Goal: Task Accomplishment & Management: Use online tool/utility

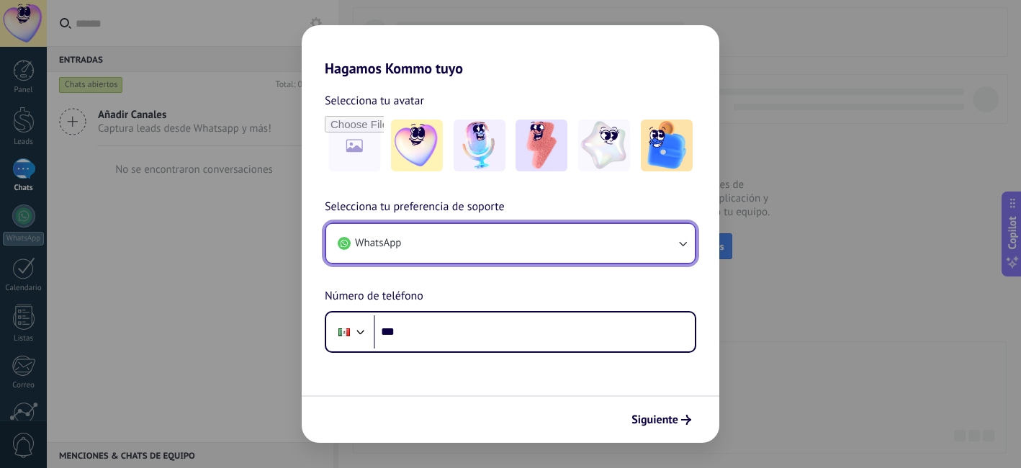
click at [453, 250] on button "WhatsApp" at bounding box center [510, 243] width 369 height 39
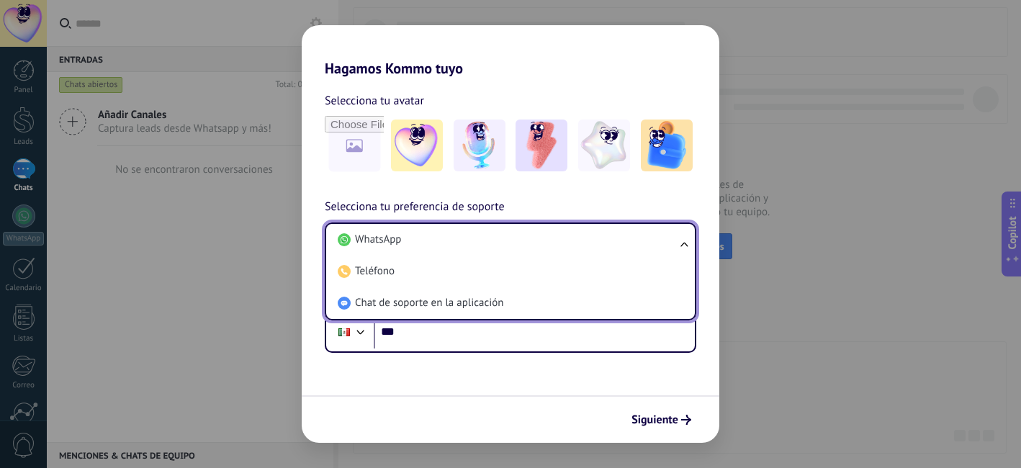
click at [453, 250] on li "WhatsApp" at bounding box center [507, 240] width 351 height 32
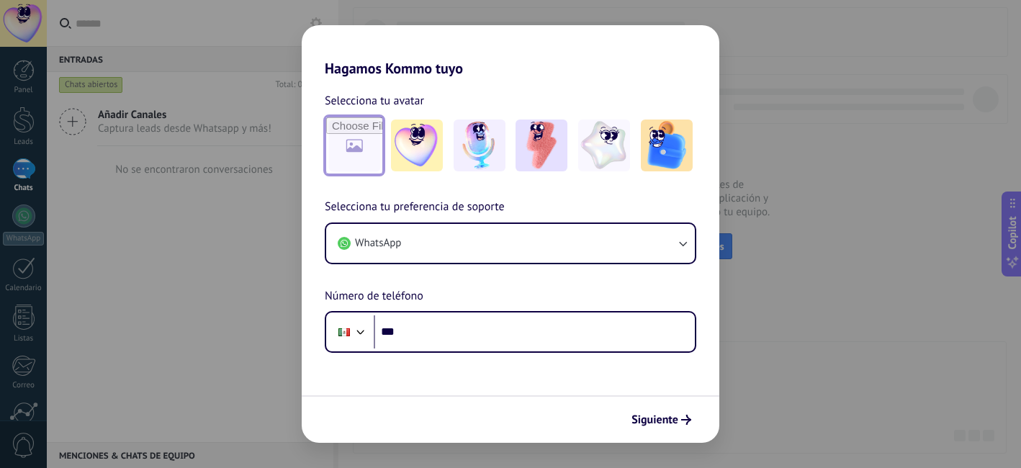
click at [363, 149] on input "file" at bounding box center [354, 145] width 56 height 56
type input "**********"
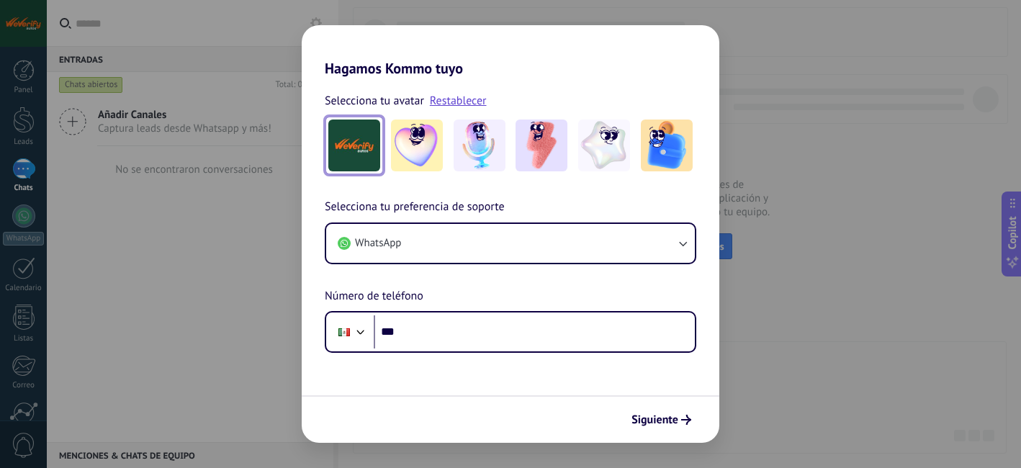
click at [344, 153] on img at bounding box center [354, 145] width 52 height 52
click at [345, 148] on img at bounding box center [354, 145] width 52 height 52
click at [464, 96] on link "Restablecer" at bounding box center [458, 101] width 57 height 14
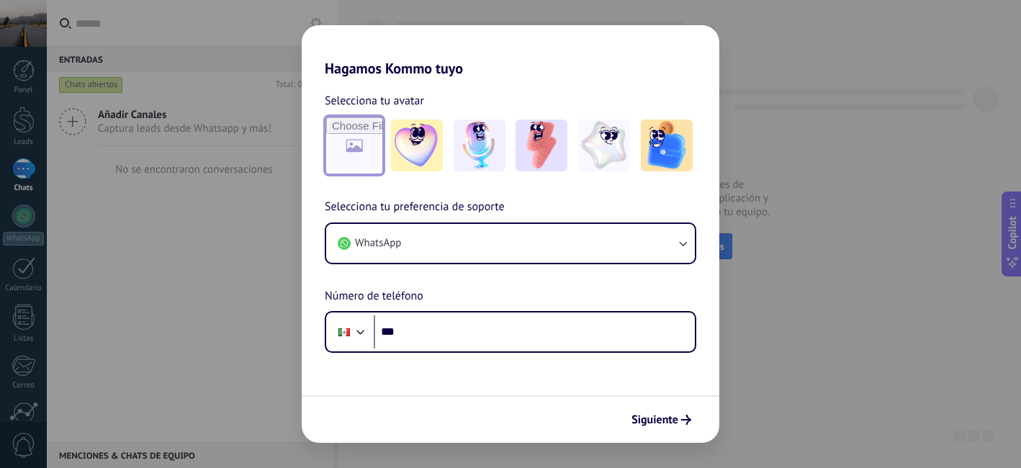
click at [362, 143] on input "file" at bounding box center [354, 145] width 56 height 56
type input "**********"
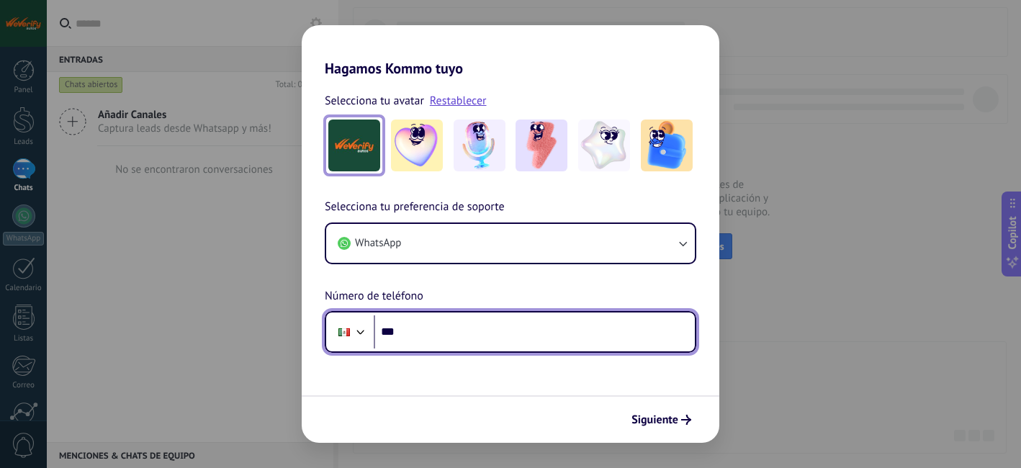
click at [445, 329] on input "***" at bounding box center [534, 331] width 321 height 33
type input "**********"
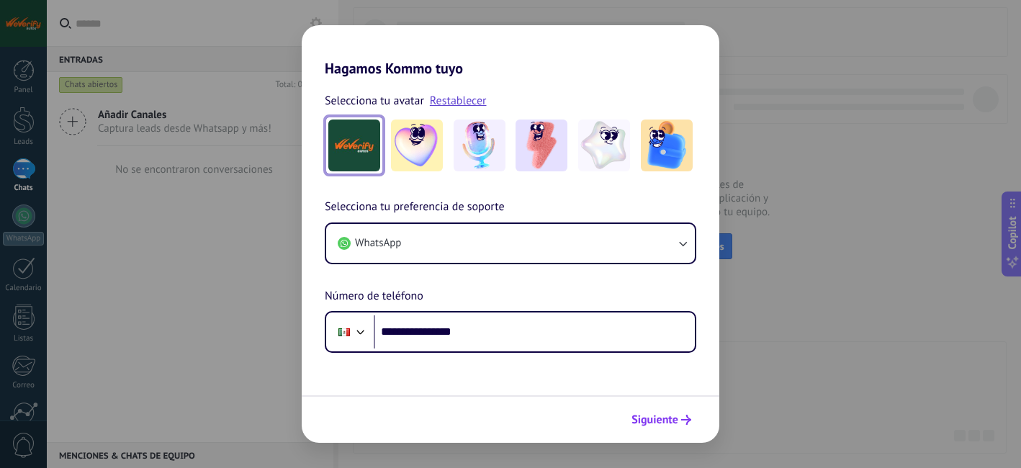
click at [666, 421] on span "Siguiente" at bounding box center [654, 420] width 47 height 10
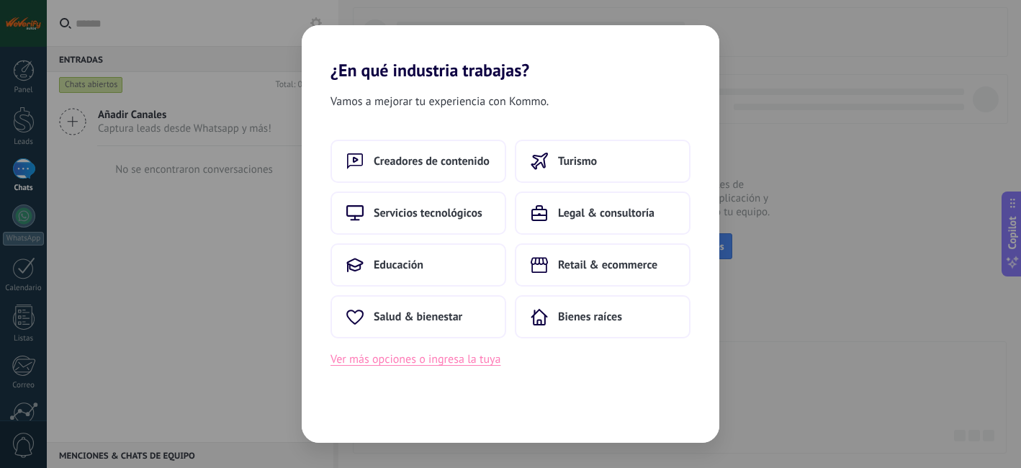
click at [446, 366] on button "Ver más opciones o ingresa la tuya" at bounding box center [415, 359] width 170 height 19
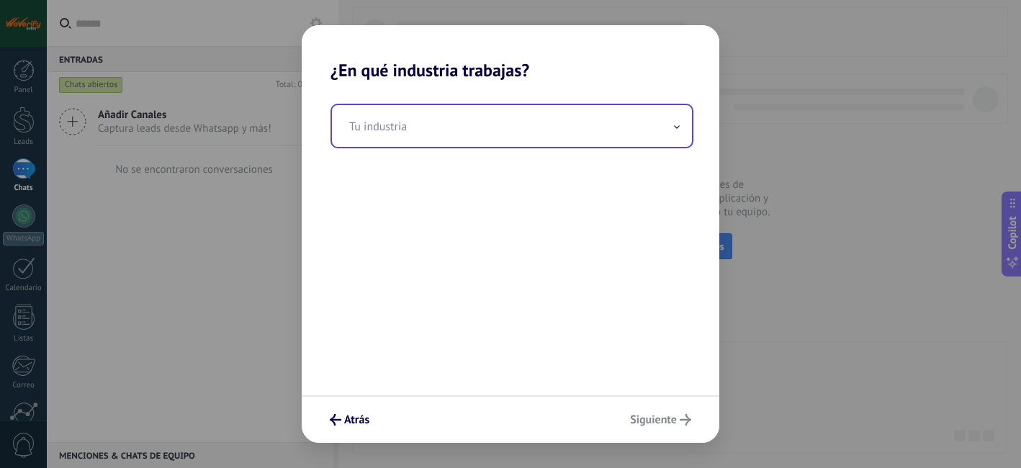
click at [469, 117] on input "text" at bounding box center [512, 126] width 360 height 42
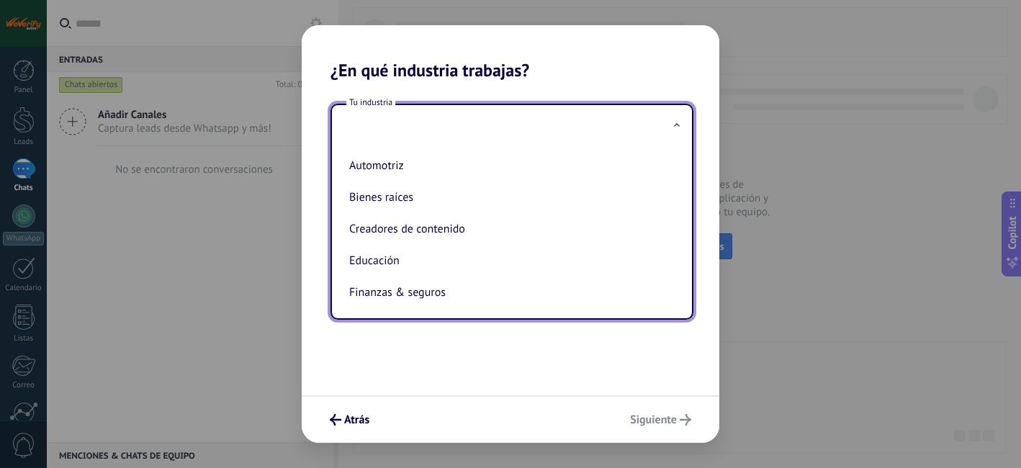
click at [442, 165] on li "Automotriz" at bounding box center [508, 166] width 331 height 32
type input "**********"
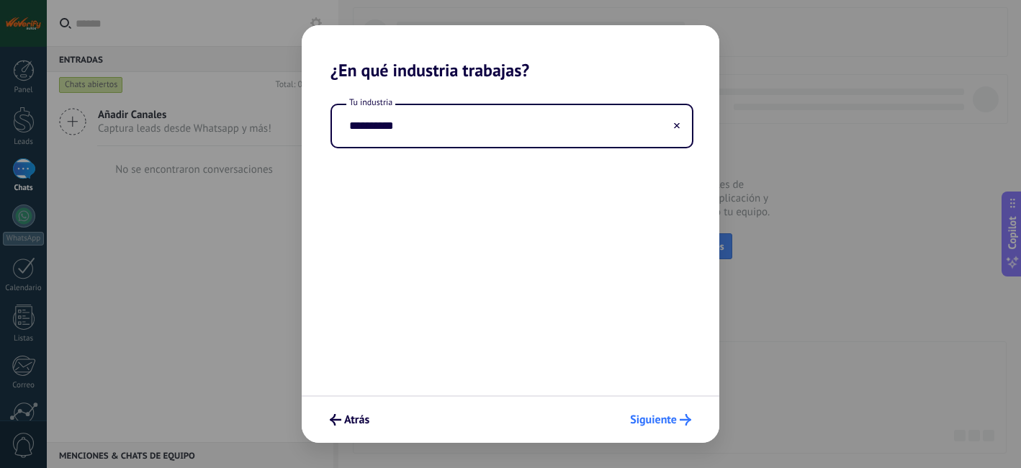
click at [661, 415] on span "Siguiente" at bounding box center [653, 420] width 47 height 10
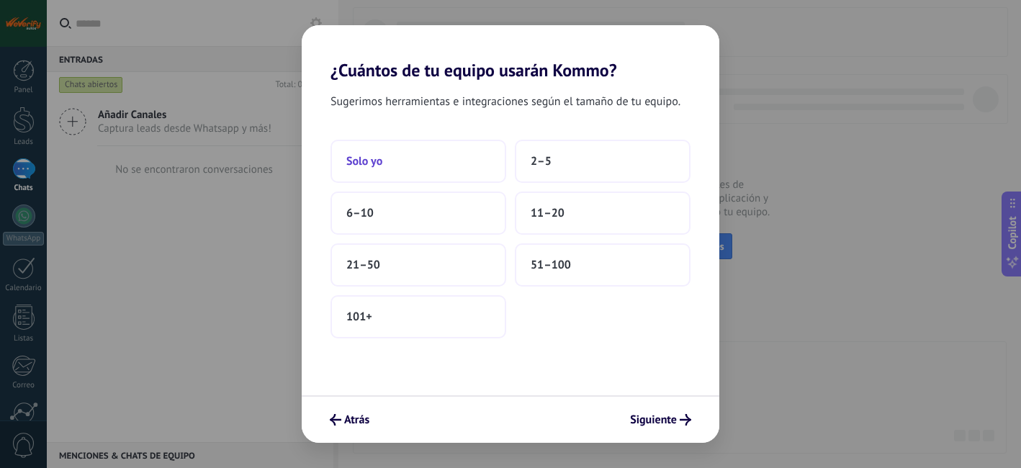
click at [411, 154] on button "Solo yo" at bounding box center [418, 161] width 176 height 43
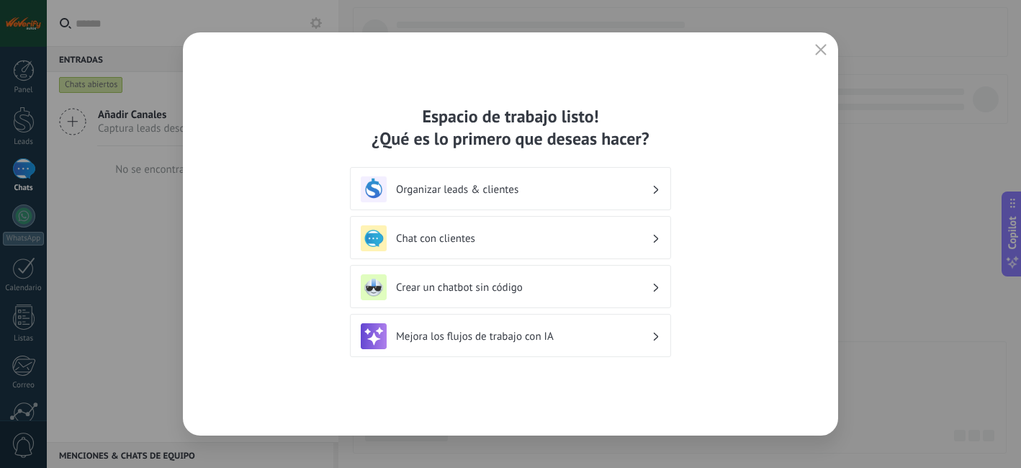
click at [555, 343] on h3 "Mejora los flujos de trabajo con IA" at bounding box center [524, 337] width 256 height 14
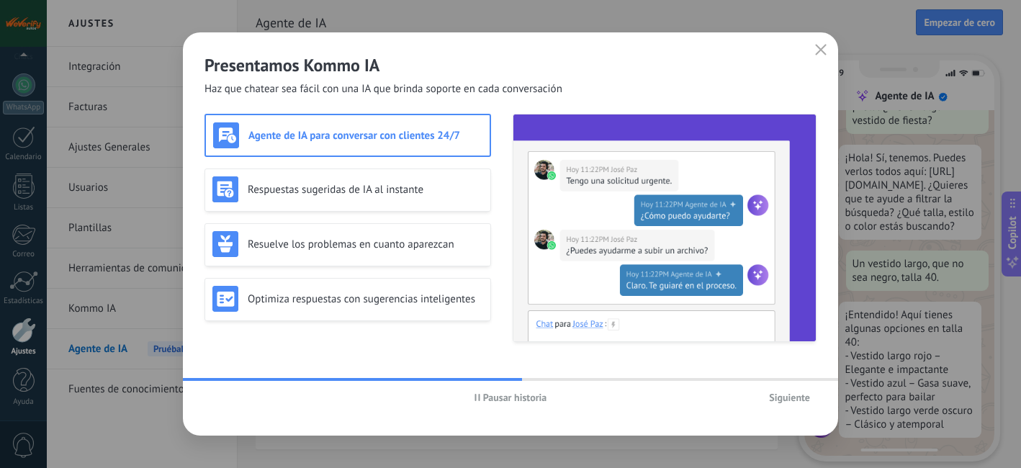
scroll to position [50, 0]
click at [492, 399] on span "Pausar historia" at bounding box center [515, 397] width 64 height 10
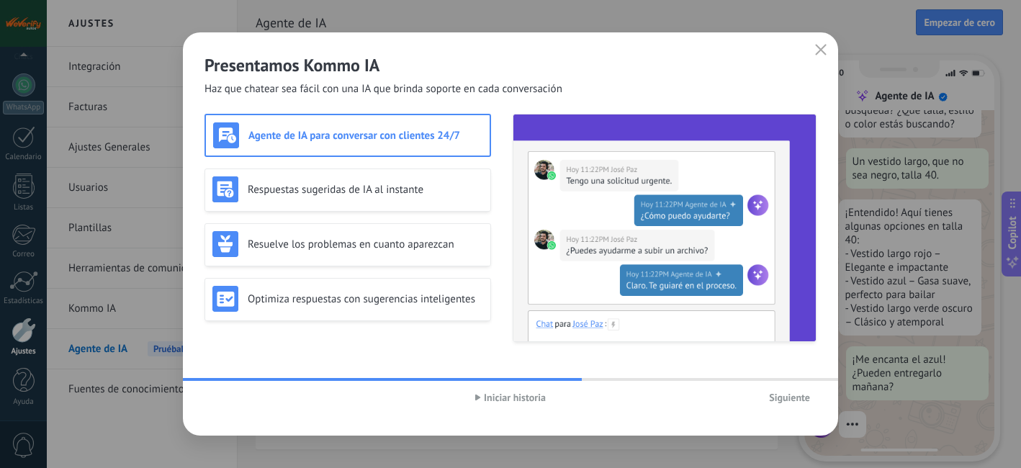
scroll to position [182, 0]
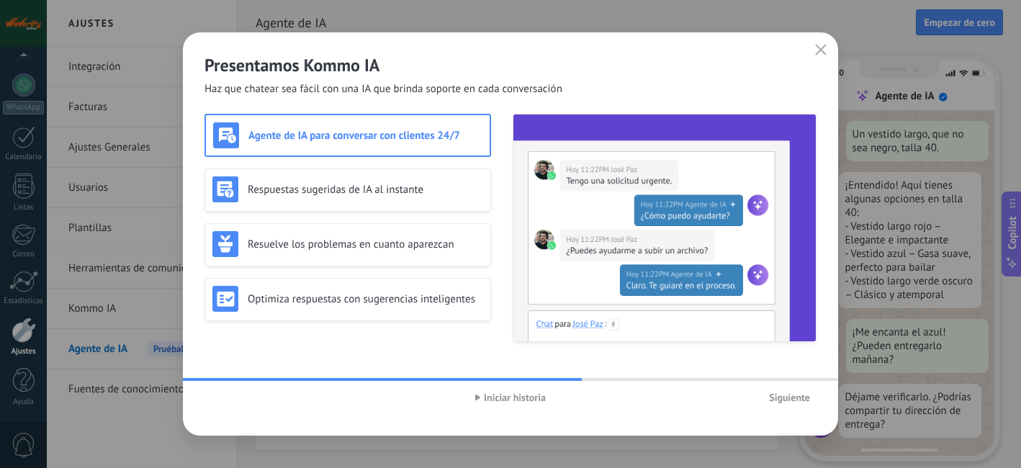
click at [786, 395] on span "Siguiente" at bounding box center [789, 397] width 41 height 10
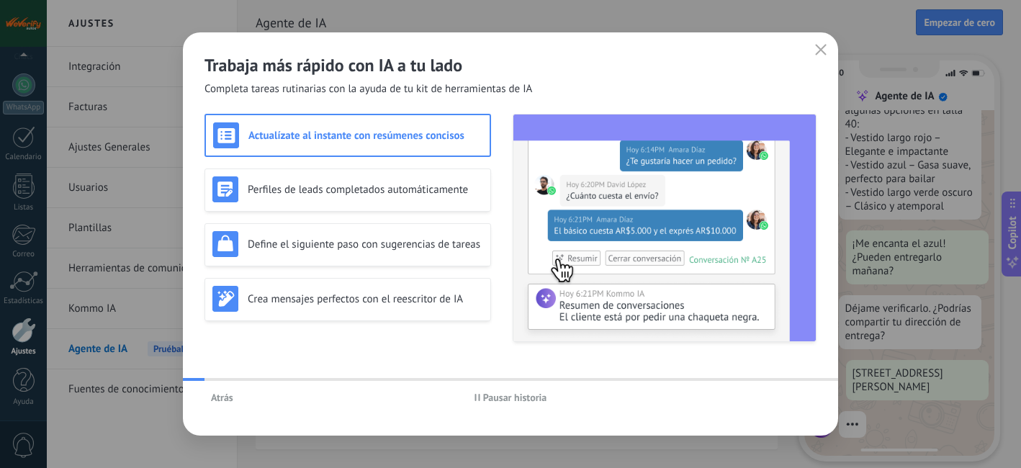
scroll to position [272, 0]
click at [218, 399] on span "Atrás" at bounding box center [222, 397] width 22 height 10
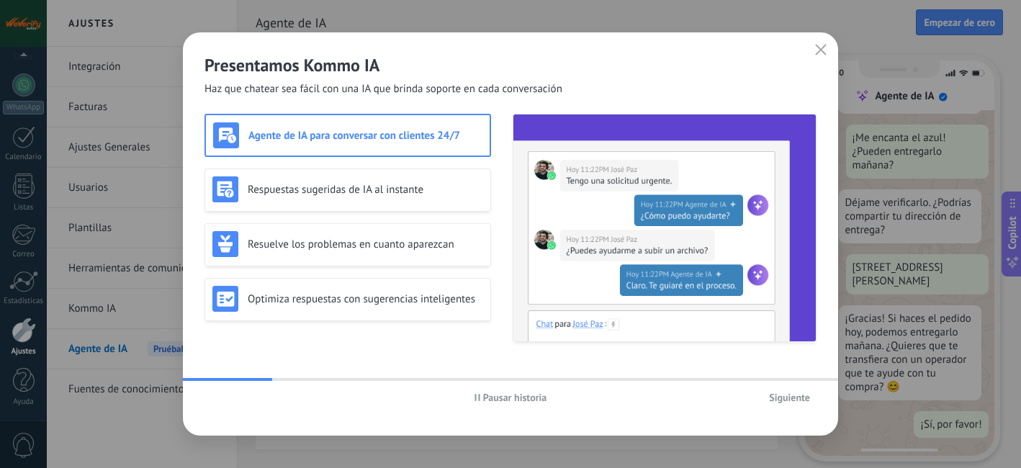
scroll to position [380, 0]
click at [795, 403] on button "Siguiente" at bounding box center [789, 398] width 54 height 22
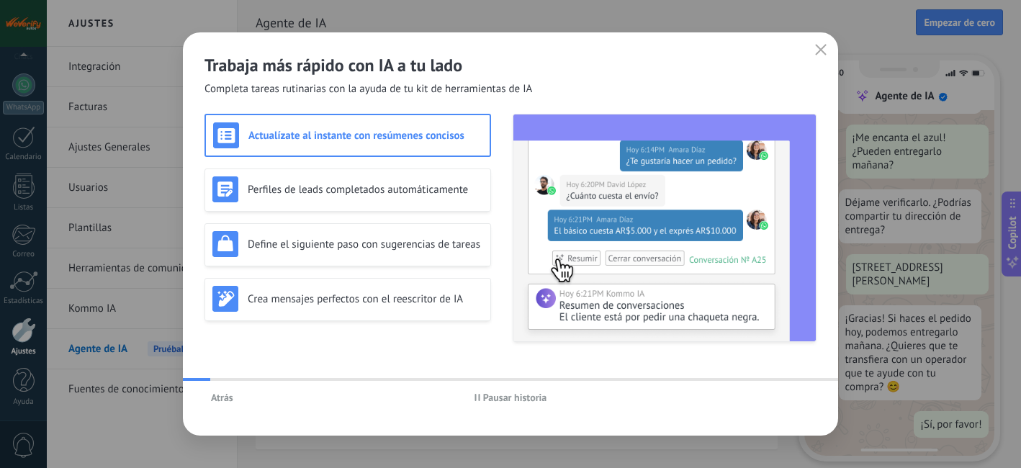
scroll to position [0, 0]
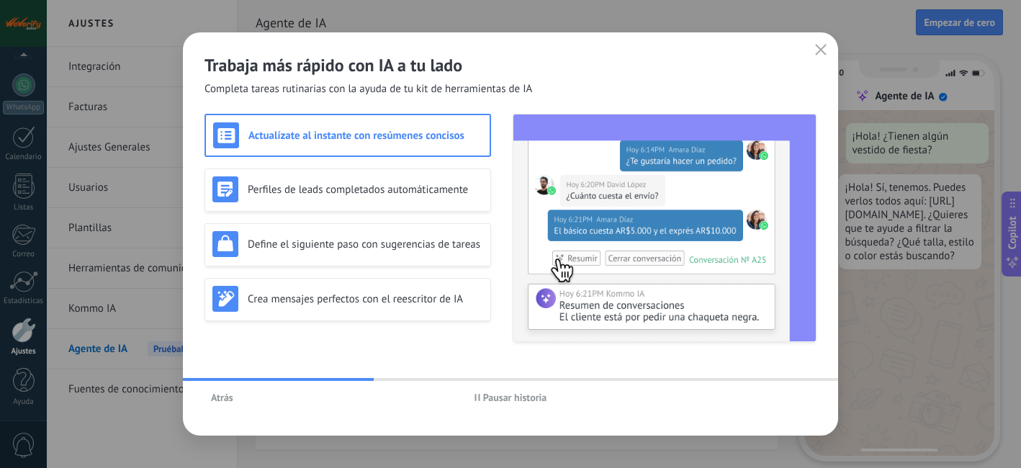
click at [392, 150] on div "Actualízate al instante con resúmenes concisos" at bounding box center [347, 135] width 286 height 43
click at [775, 423] on div "Trabaja más rápido con IA a tu lado Completa tareas rutinarias con la ayuda de …" at bounding box center [510, 233] width 655 height 403
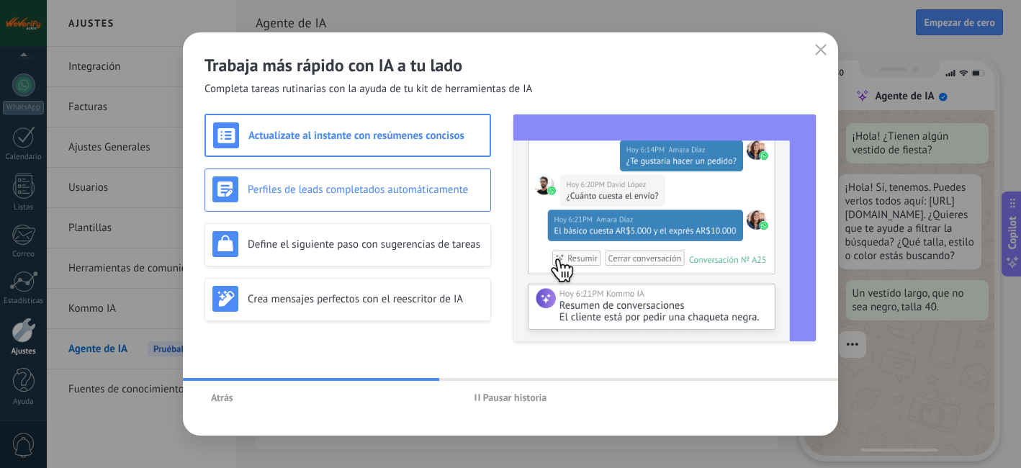
click at [397, 191] on h3 "Perfiles de leads completados automáticamente" at bounding box center [365, 190] width 235 height 14
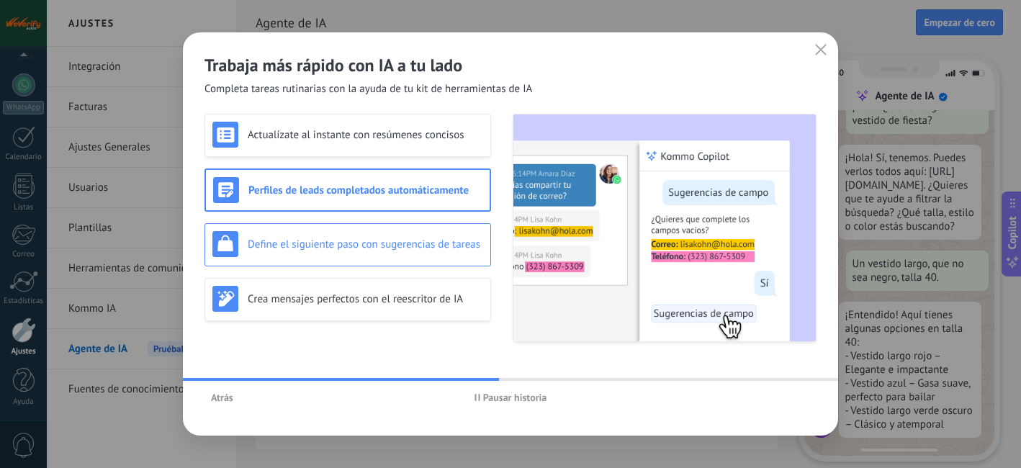
scroll to position [50, 0]
click at [383, 235] on div "Define el siguiente paso con sugerencias de tareas" at bounding box center [347, 244] width 271 height 26
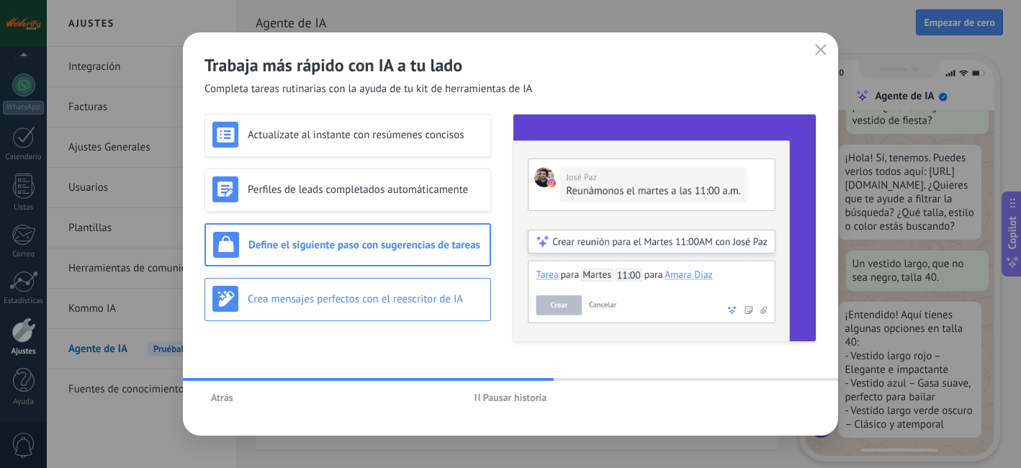
click at [381, 295] on h3 "Crea mensajes perfectos con el reescritor de IA" at bounding box center [365, 299] width 235 height 14
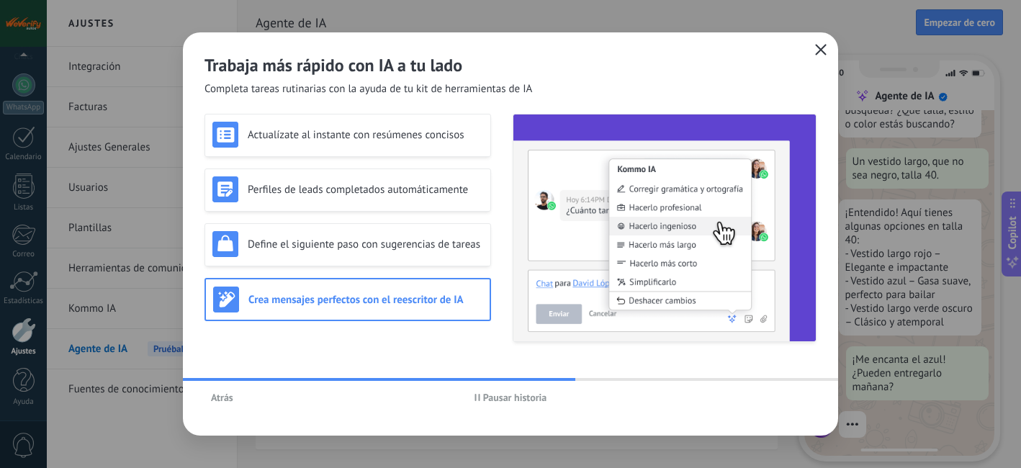
scroll to position [154, 0]
click at [823, 46] on icon "button" at bounding box center [821, 50] width 12 height 12
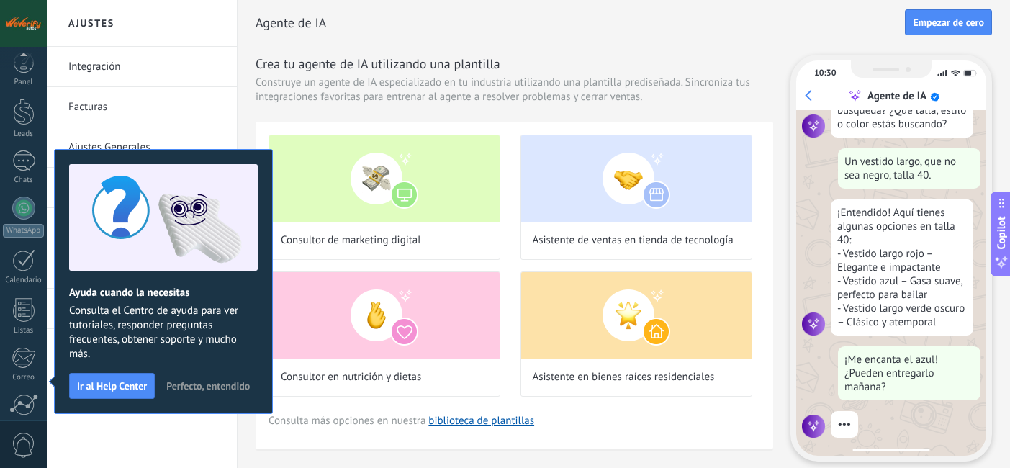
scroll to position [131, 0]
click at [207, 387] on span "Perfecto, entendido" at bounding box center [207, 386] width 83 height 10
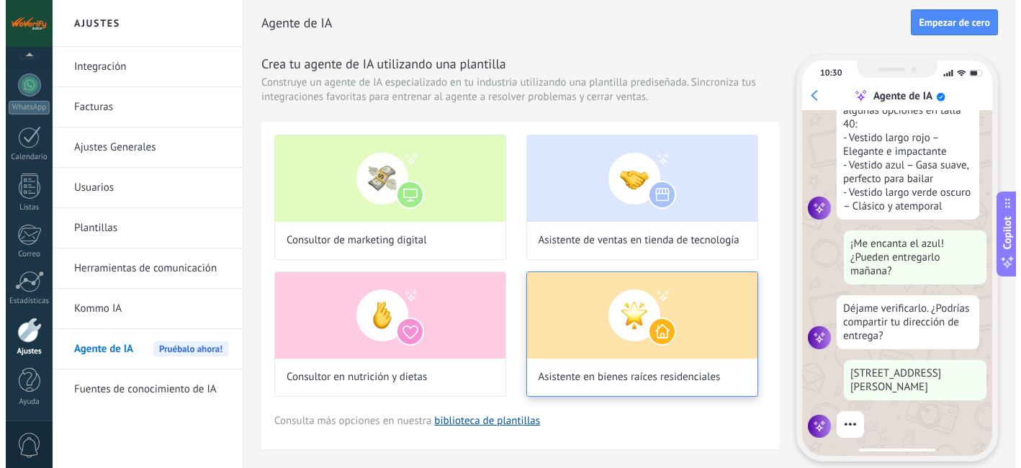
scroll to position [40, 0]
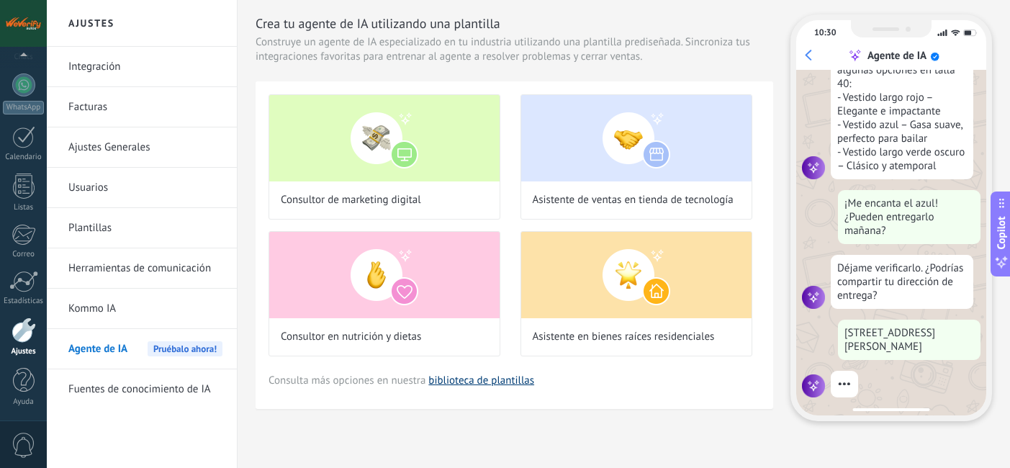
click at [489, 384] on link "biblioteca de plantillas" at bounding box center [481, 381] width 106 height 14
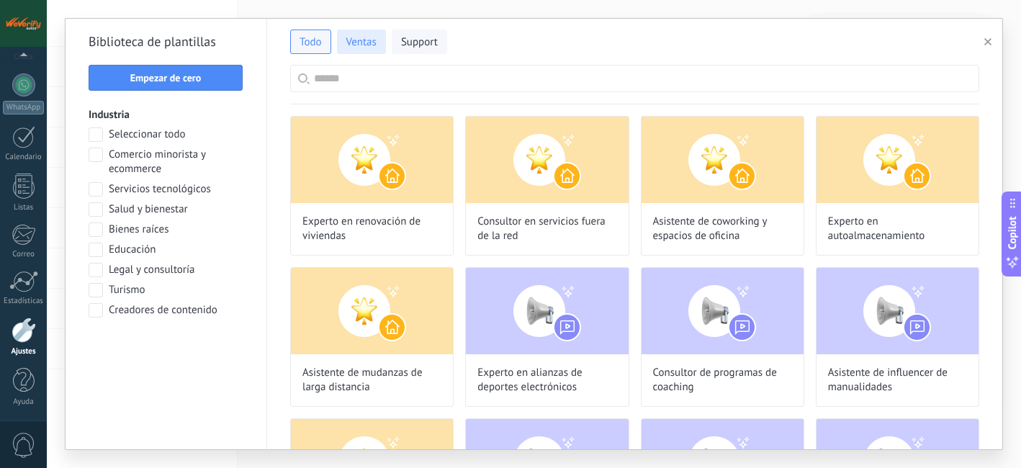
scroll to position [343, 0]
click at [349, 44] on span "Ventas" at bounding box center [361, 42] width 30 height 14
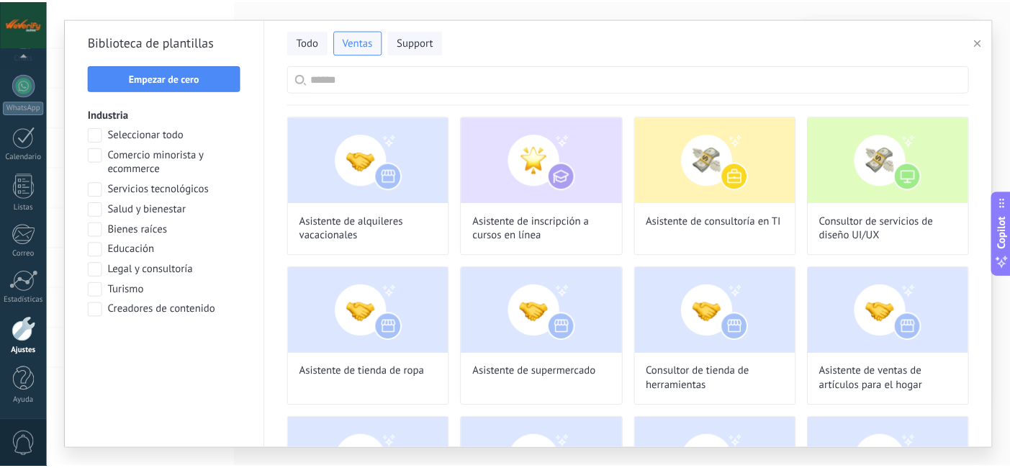
scroll to position [0, 0]
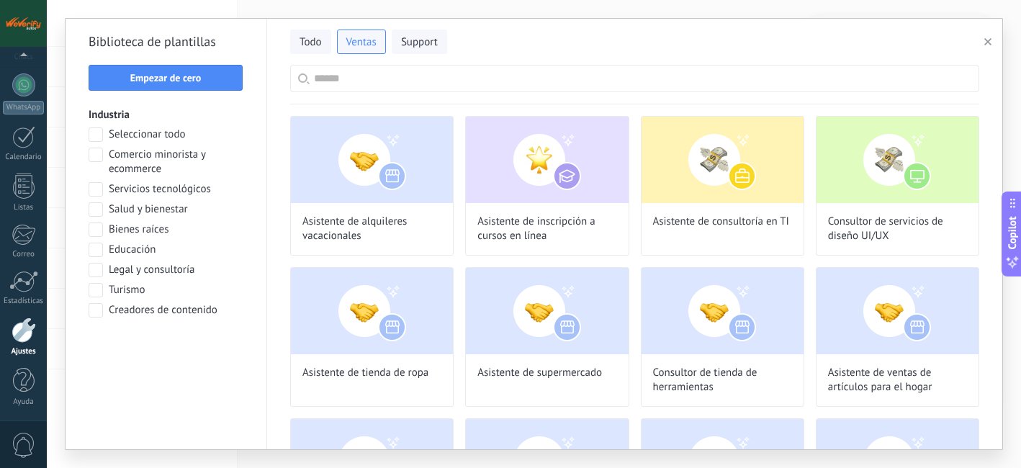
click at [980, 40] on button "button" at bounding box center [990, 41] width 24 height 17
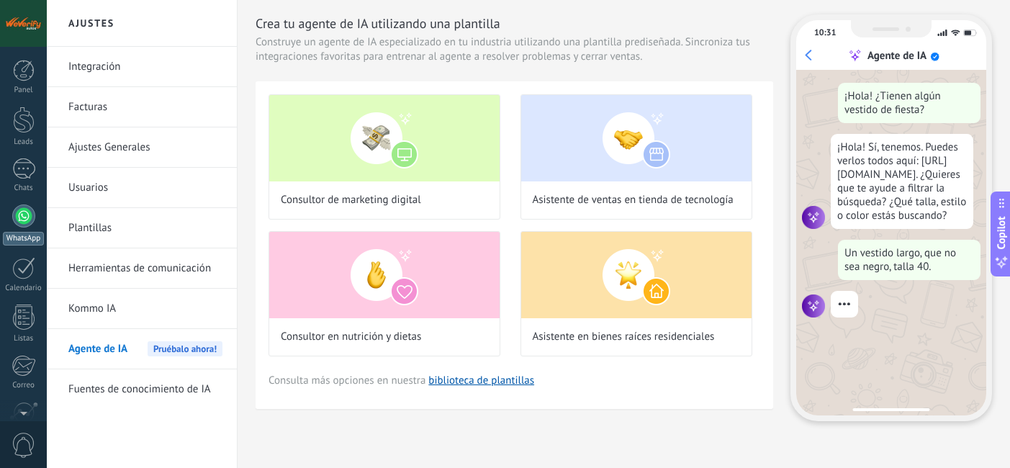
click at [21, 217] on div at bounding box center [23, 215] width 23 height 23
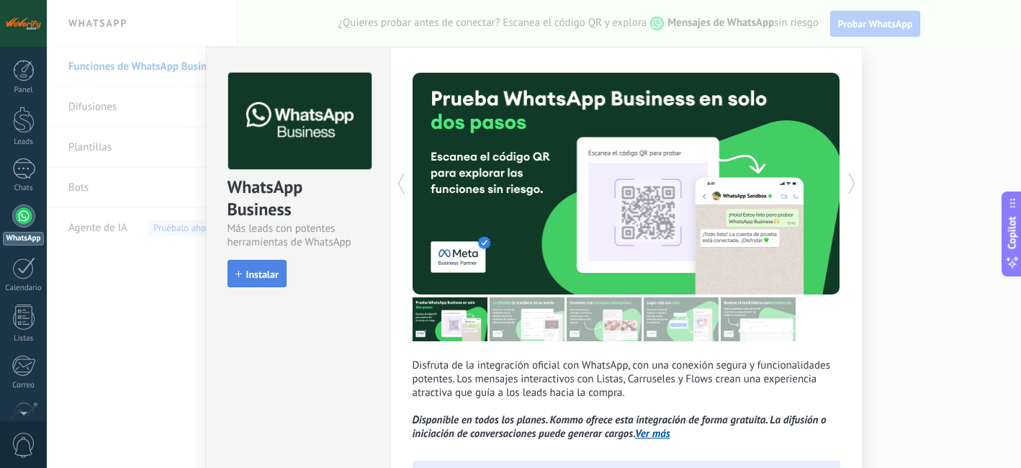
click at [253, 276] on span "Instalar" at bounding box center [262, 274] width 32 height 10
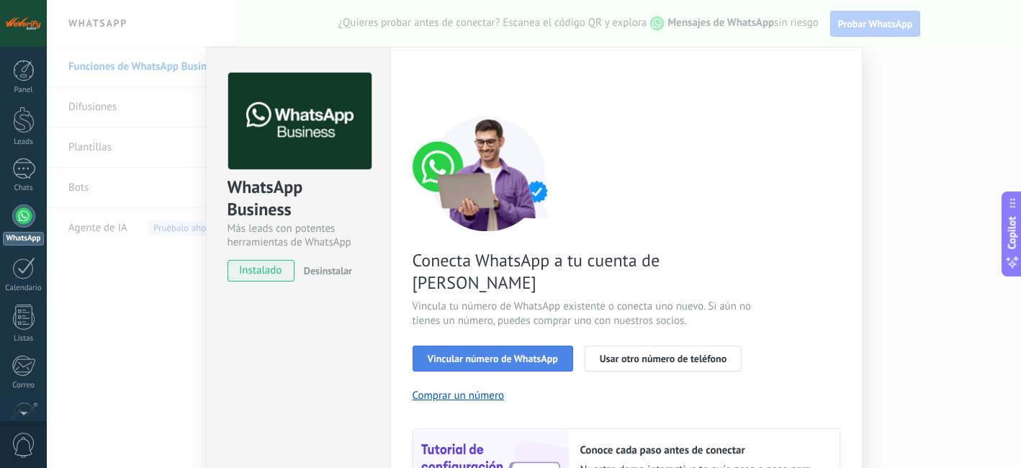
click at [461, 353] on span "Vincular número de WhatsApp" at bounding box center [493, 358] width 130 height 10
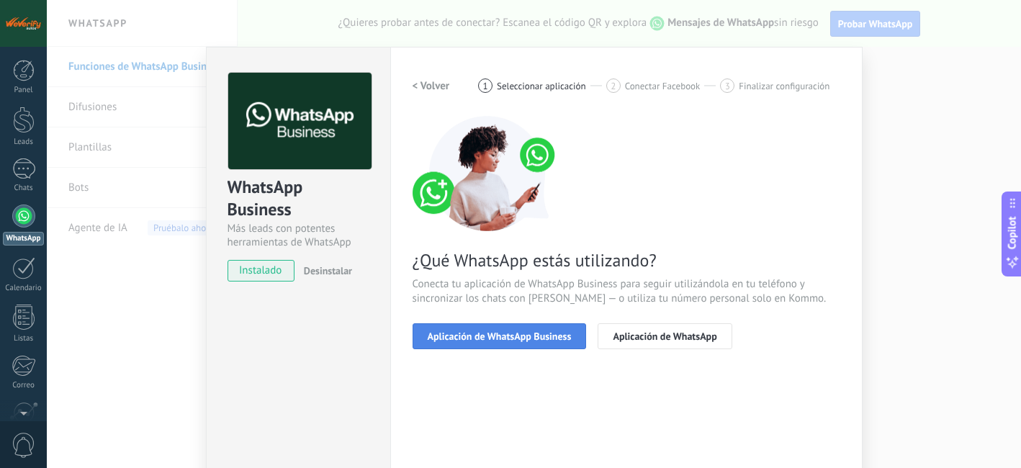
click at [502, 340] on span "Aplicación de WhatsApp Business" at bounding box center [500, 336] width 144 height 10
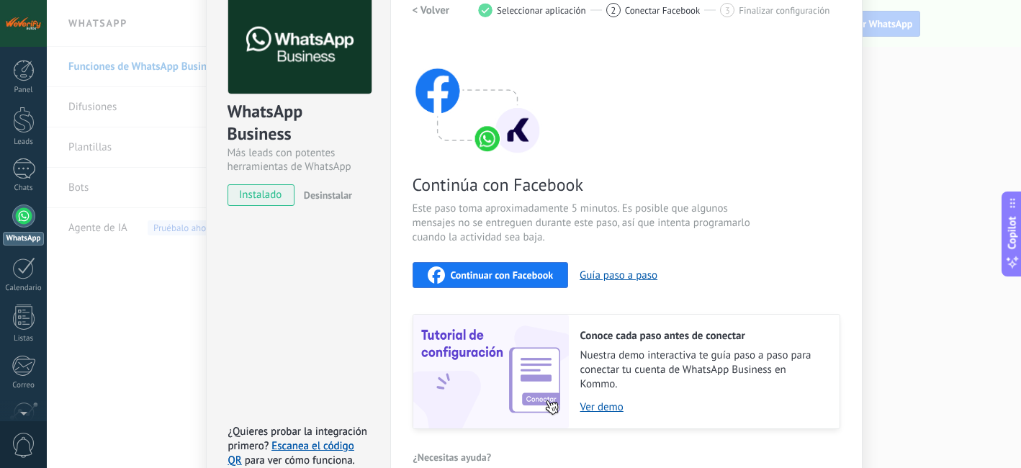
scroll to position [85, 0]
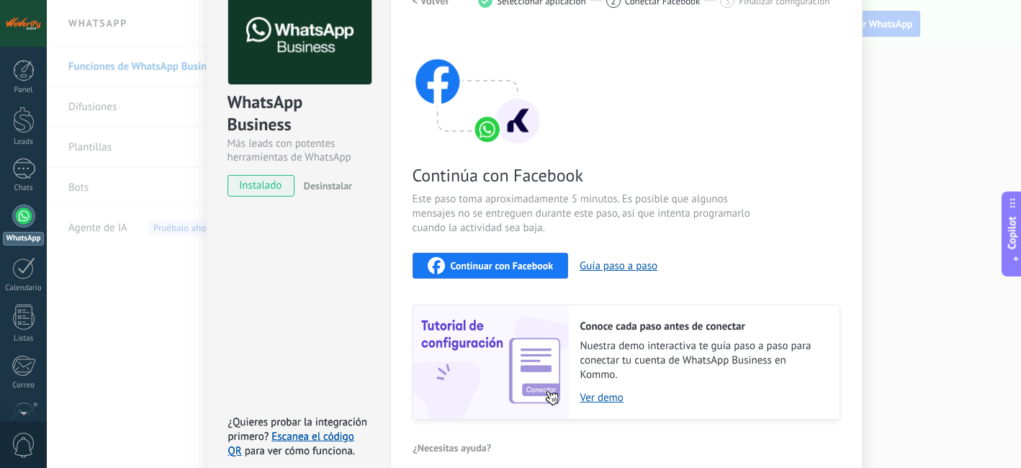
click at [498, 261] on span "Continuar con Facebook" at bounding box center [502, 266] width 103 height 10
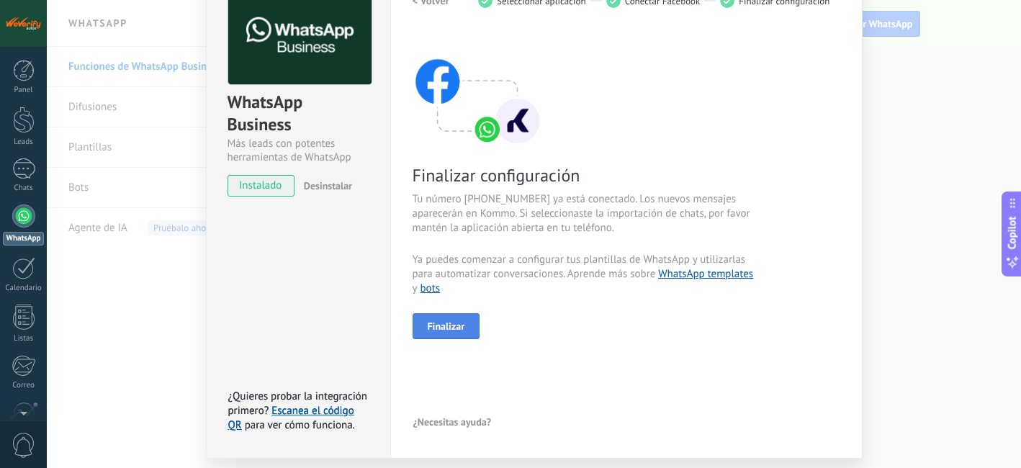
click at [471, 330] on button "Finalizar" at bounding box center [446, 326] width 68 height 26
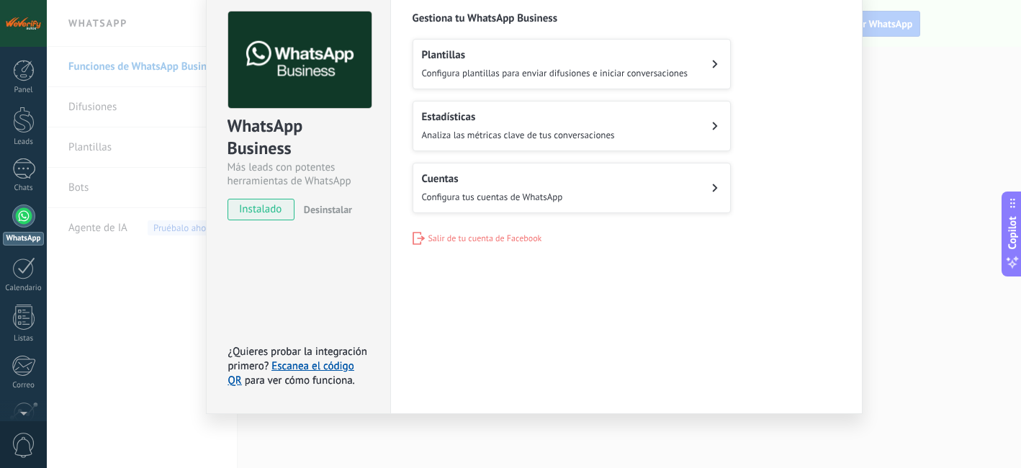
scroll to position [61, 0]
click at [610, 186] on button "Cuentas Configura tus cuentas de WhatsApp" at bounding box center [571, 188] width 318 height 50
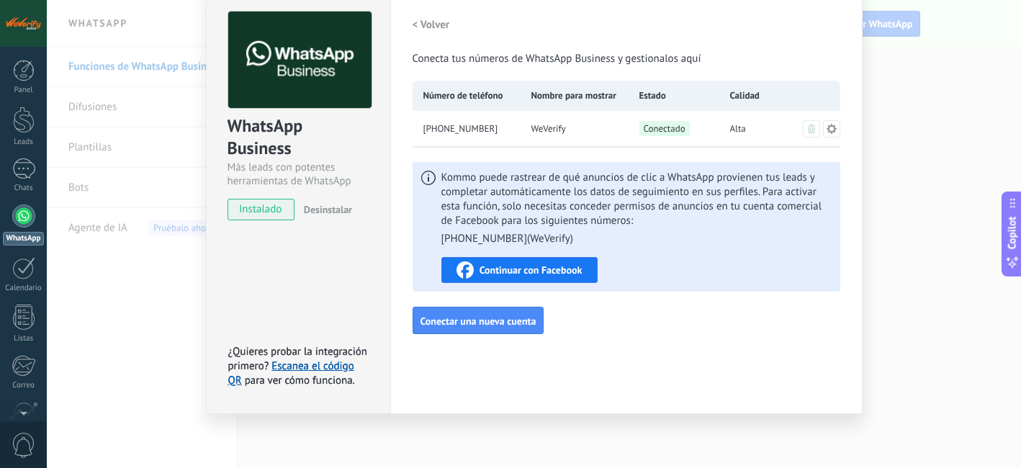
click at [426, 18] on h2 "< Volver" at bounding box center [430, 25] width 37 height 14
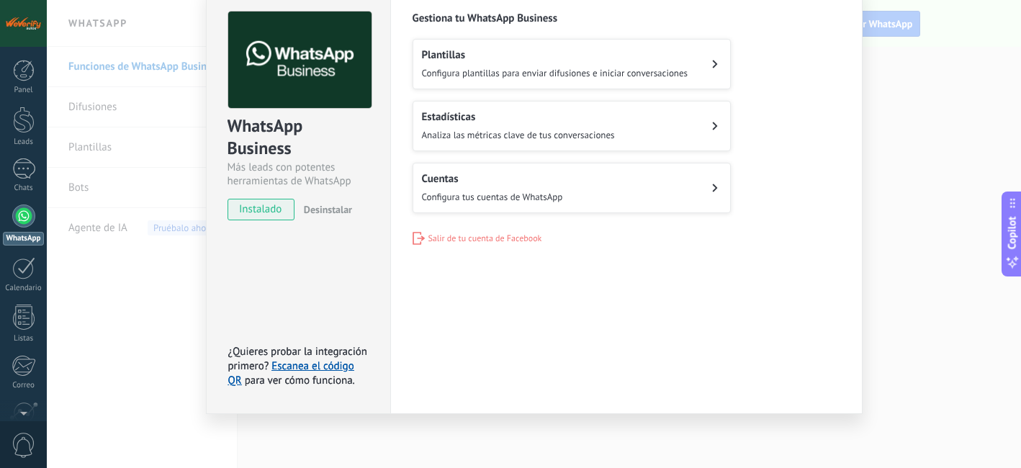
click at [672, 123] on button "Estadísticas Analiza las métricas clave de tus conversaciones" at bounding box center [571, 126] width 318 height 50
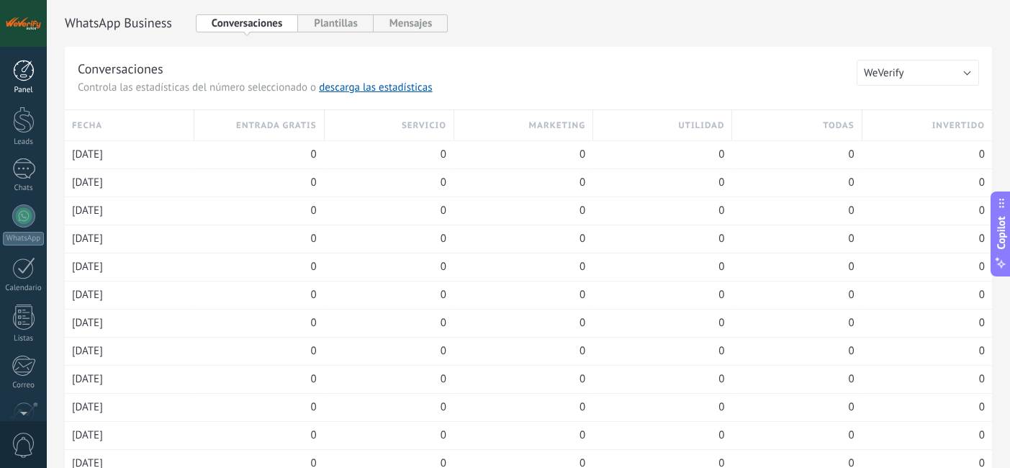
click at [21, 78] on div at bounding box center [24, 71] width 22 height 22
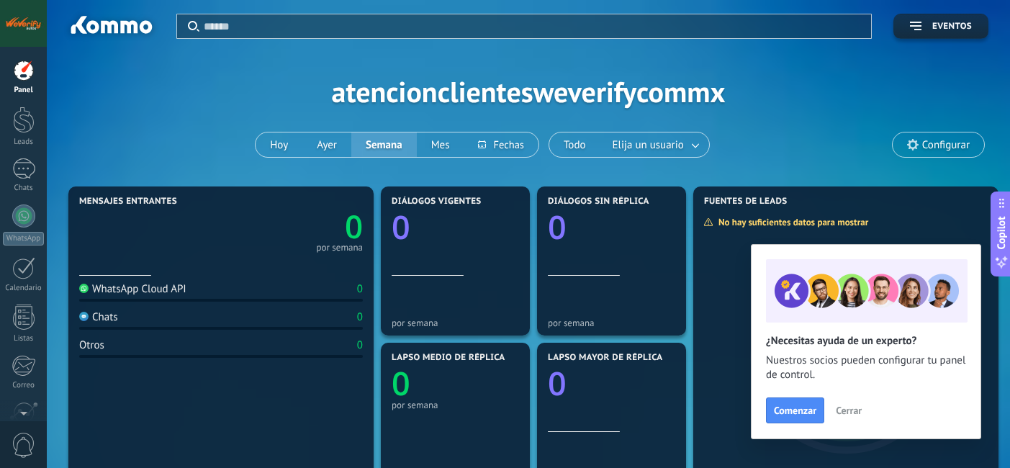
click at [848, 412] on span "Cerrar" at bounding box center [849, 410] width 26 height 10
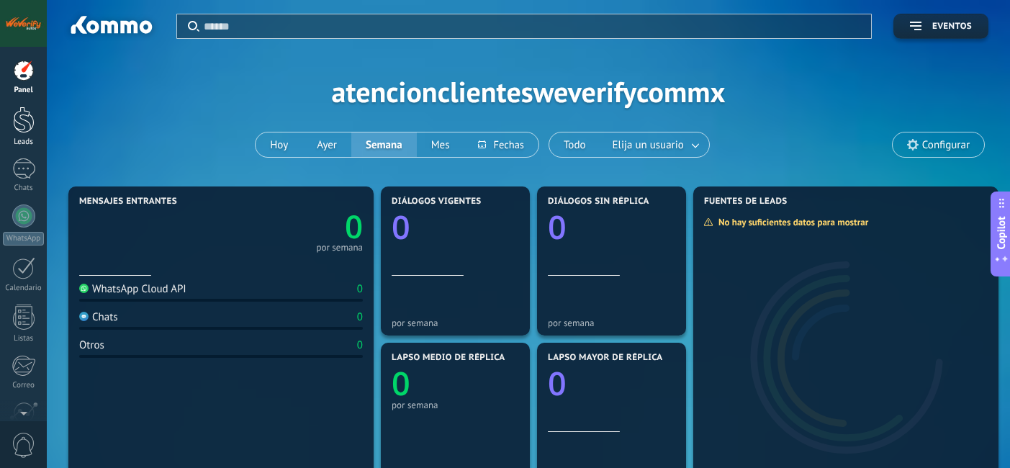
click at [30, 135] on link "Leads" at bounding box center [23, 127] width 47 height 40
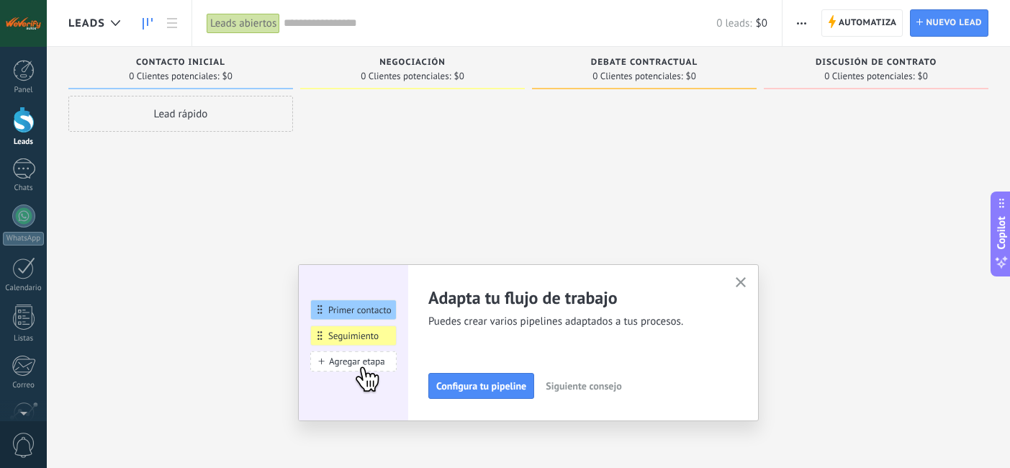
click at [746, 284] on icon "button" at bounding box center [741, 282] width 11 height 11
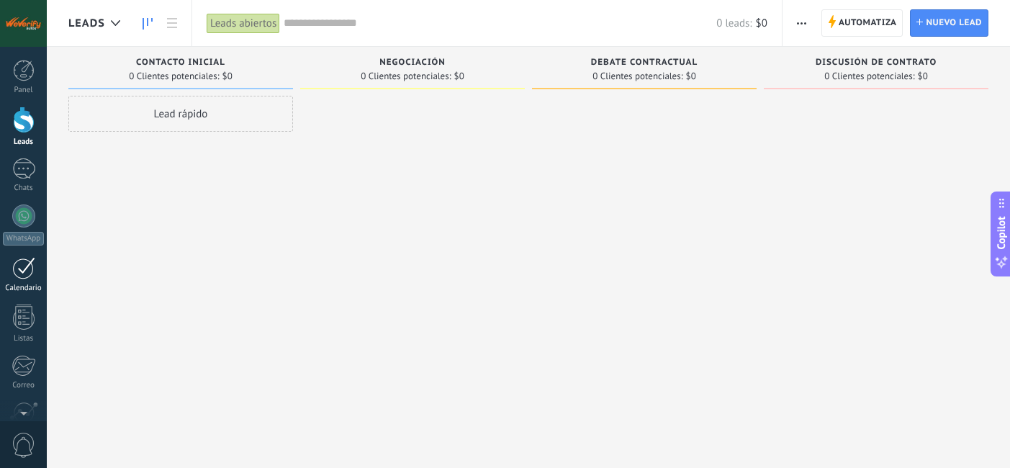
click at [19, 272] on div at bounding box center [23, 268] width 23 height 22
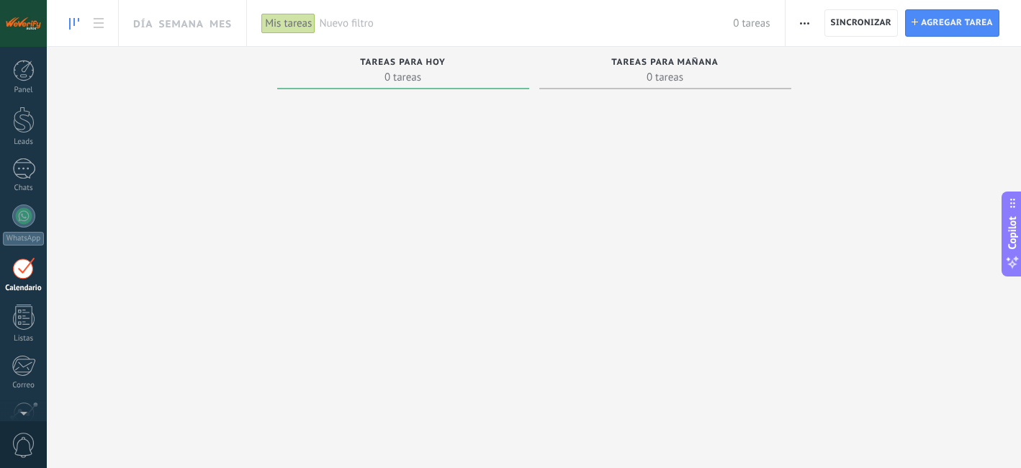
scroll to position [42, 0]
click at [846, 19] on span "Sincronizar" at bounding box center [861, 23] width 61 height 9
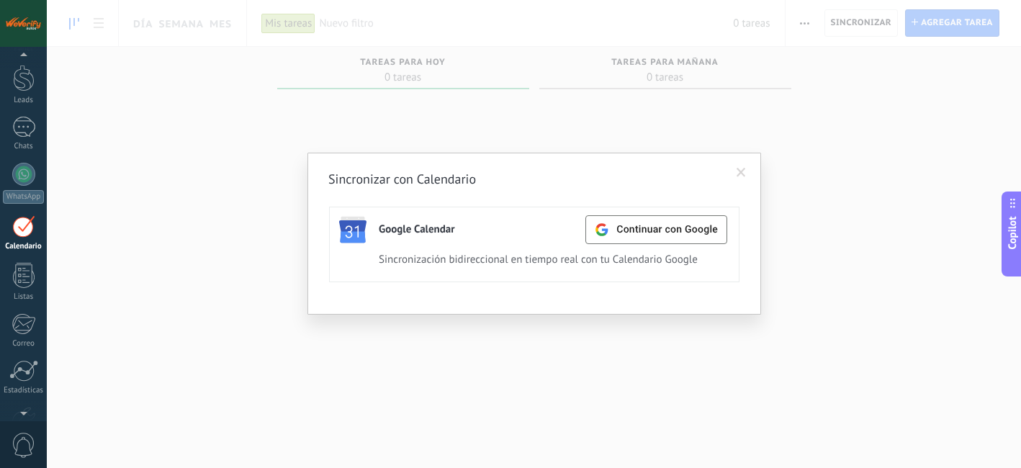
click at [740, 171] on span at bounding box center [740, 173] width 9 height 10
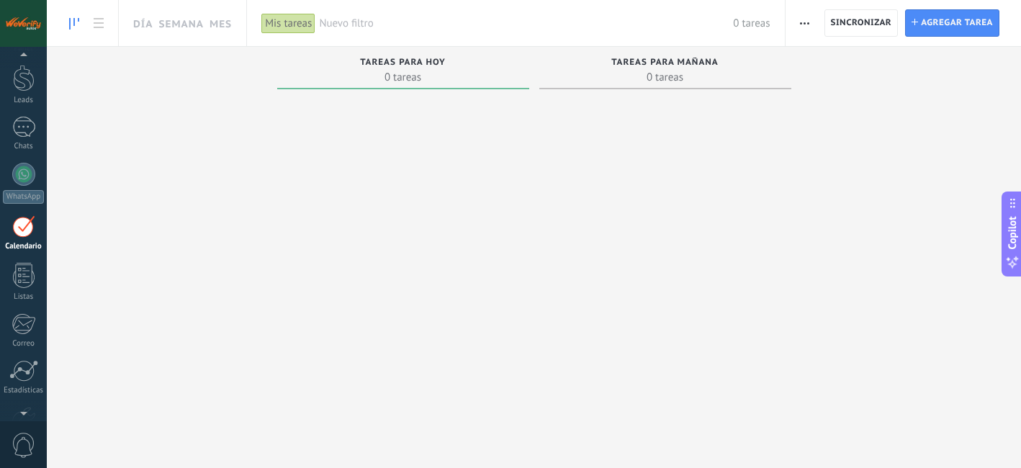
click at [807, 27] on span "button" at bounding box center [804, 22] width 9 height 27
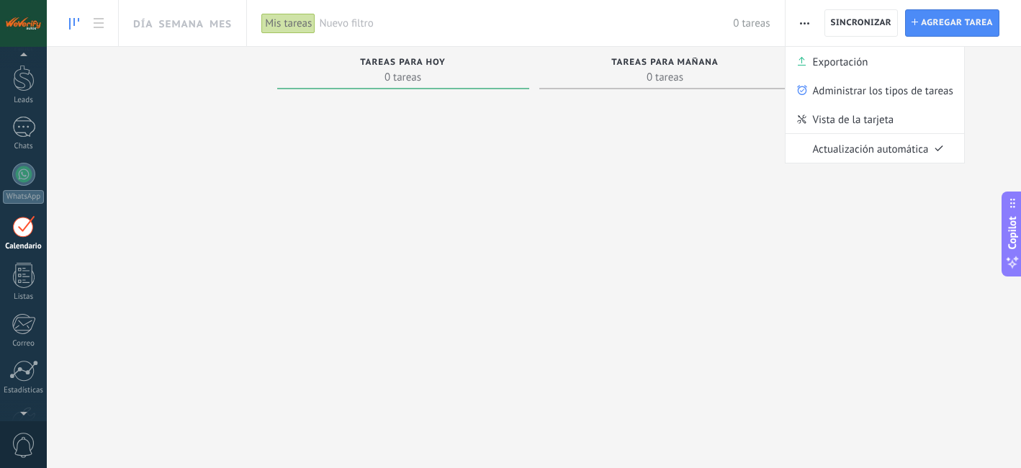
drag, startPoint x: 641, startPoint y: 290, endPoint x: 117, endPoint y: 336, distance: 526.8
click at [641, 290] on div at bounding box center [665, 263] width 252 height 337
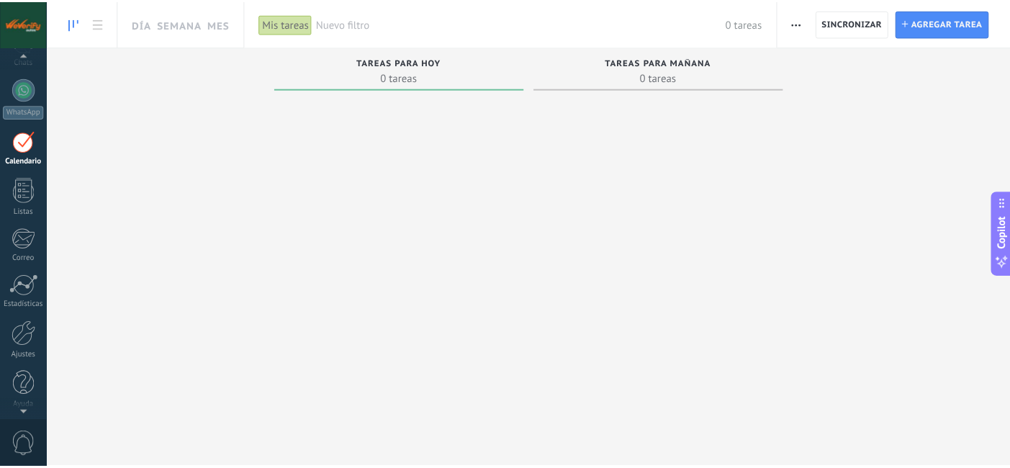
scroll to position [131, 0]
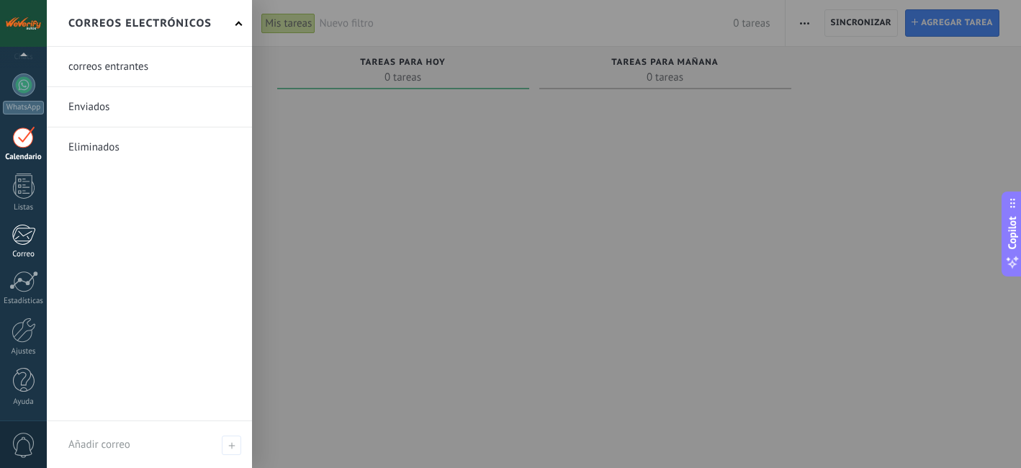
click at [29, 228] on div at bounding box center [24, 235] width 24 height 22
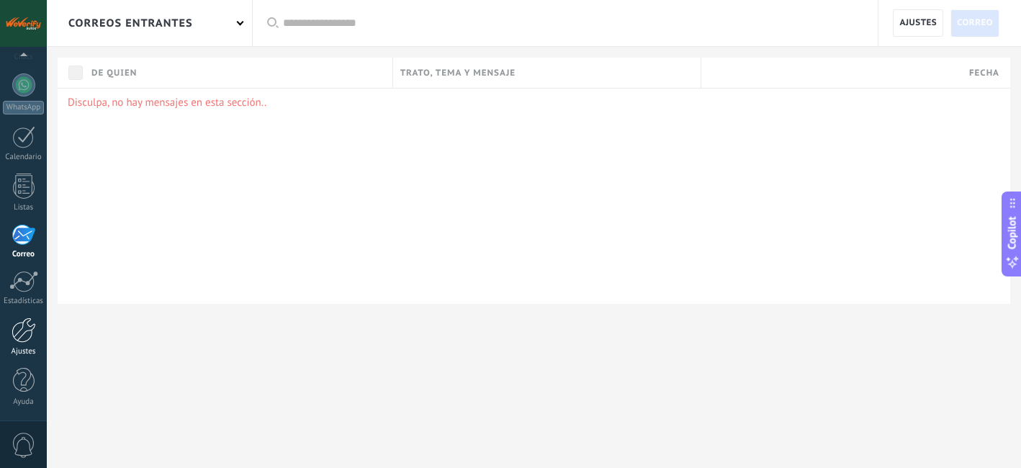
click at [17, 340] on div at bounding box center [24, 329] width 24 height 25
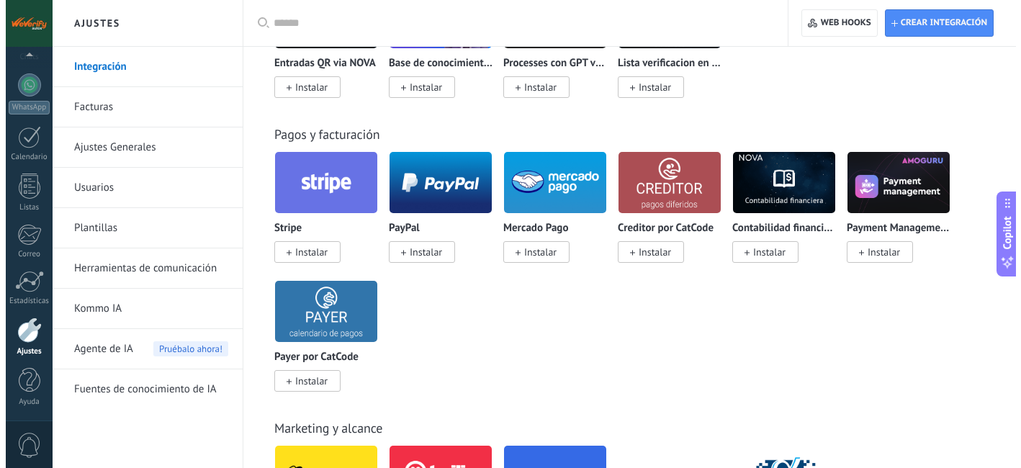
scroll to position [2575, 0]
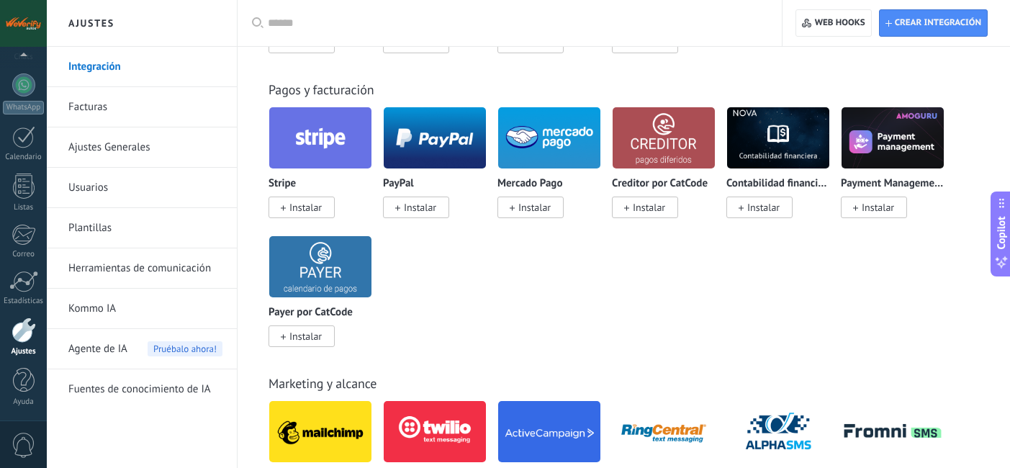
click at [541, 214] on span "Instalar" at bounding box center [534, 207] width 32 height 13
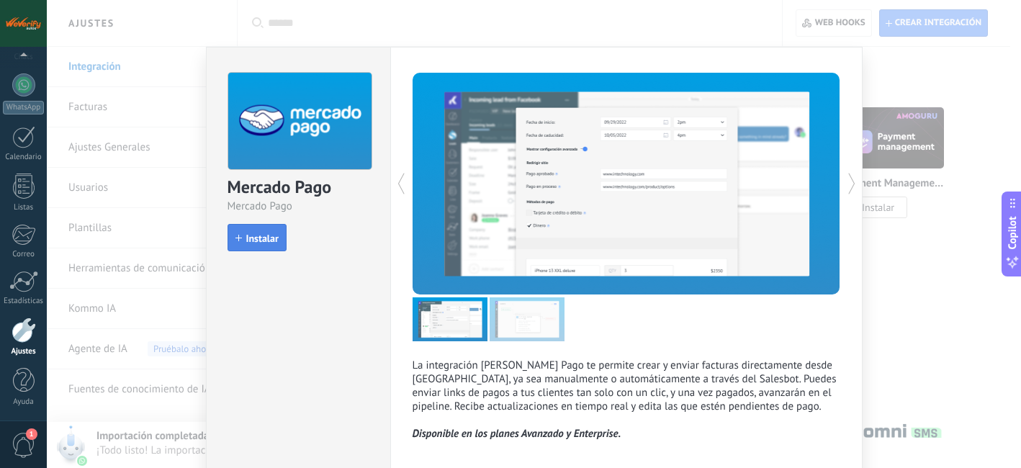
click at [274, 243] on span "Instalar" at bounding box center [262, 238] width 32 height 10
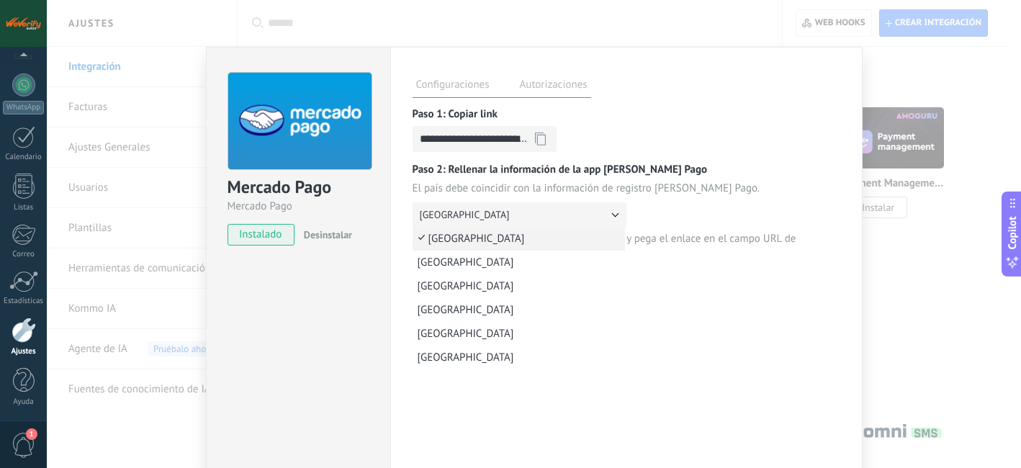
click at [484, 218] on button "[GEOGRAPHIC_DATA]" at bounding box center [519, 214] width 214 height 24
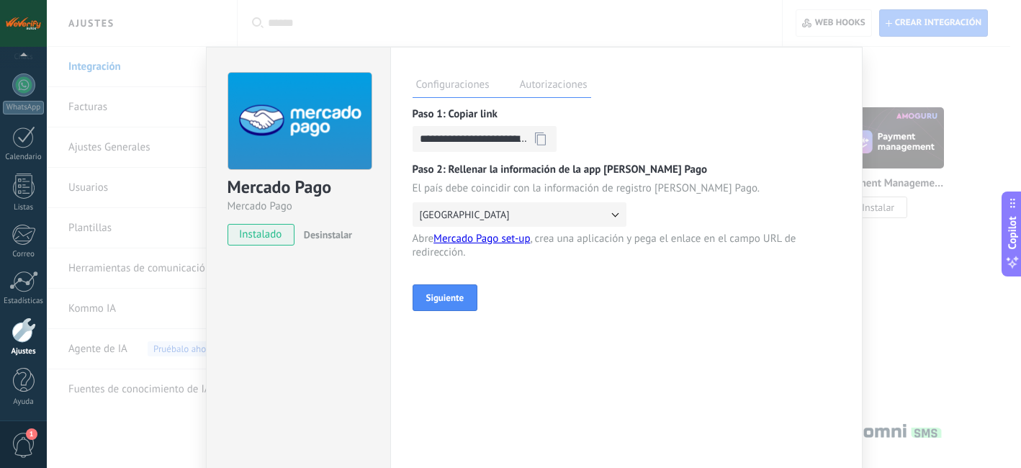
click at [467, 282] on div "**********" at bounding box center [626, 209] width 428 height 204
click at [545, 135] on icon at bounding box center [540, 140] width 9 height 11
click at [450, 294] on span "Siguiente" at bounding box center [445, 298] width 38 height 12
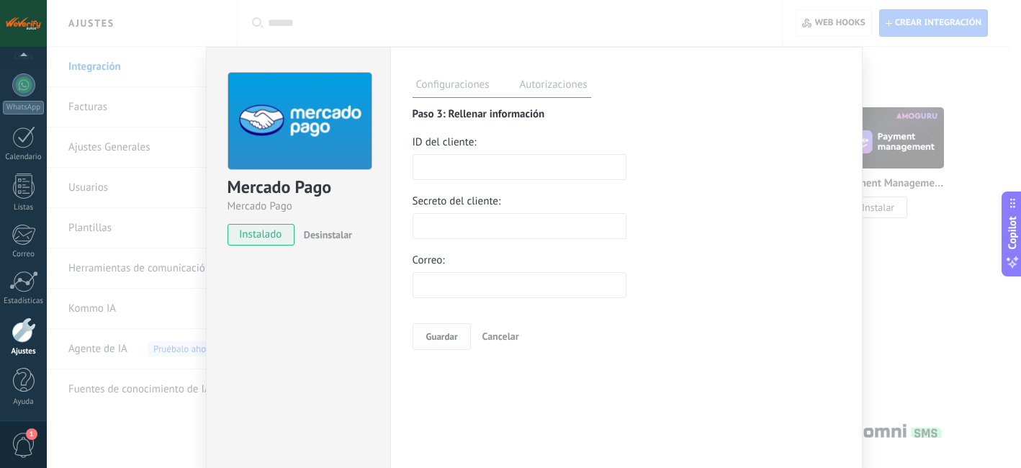
click at [494, 340] on div "Cancelar" at bounding box center [500, 336] width 58 height 35
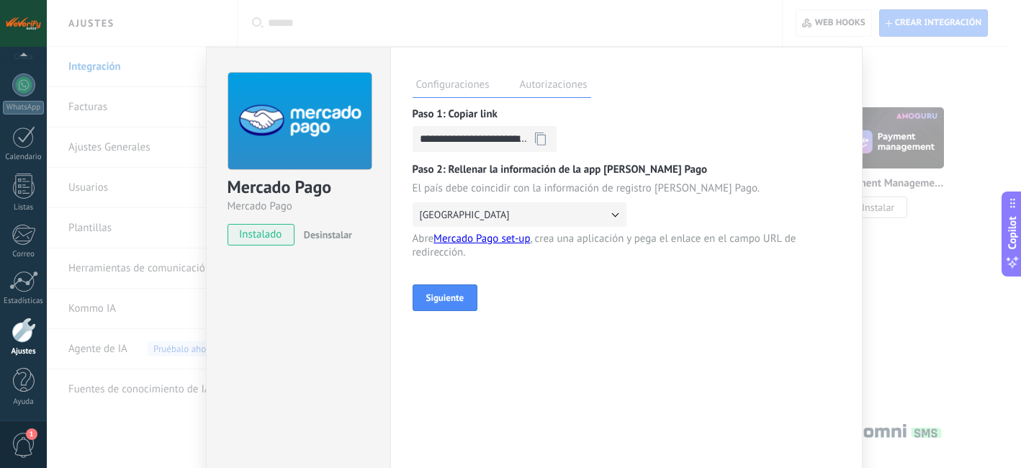
click at [504, 238] on link "Mercado Pago set-up" at bounding box center [481, 239] width 96 height 14
click at [442, 291] on button "Siguiente" at bounding box center [445, 297] width 66 height 27
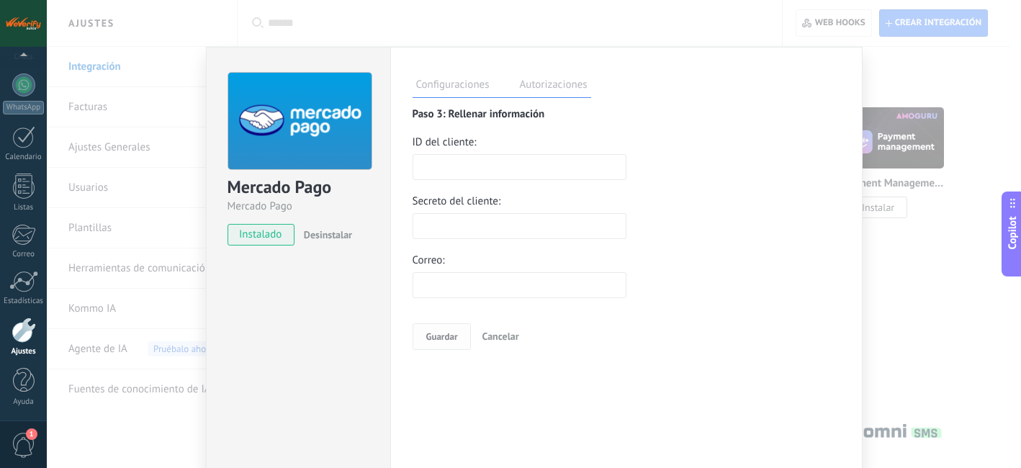
click at [484, 177] on input "text" at bounding box center [519, 167] width 214 height 26
paste input "**********"
type input "**********"
click at [485, 284] on input "text" at bounding box center [519, 285] width 214 height 26
type input "**********"
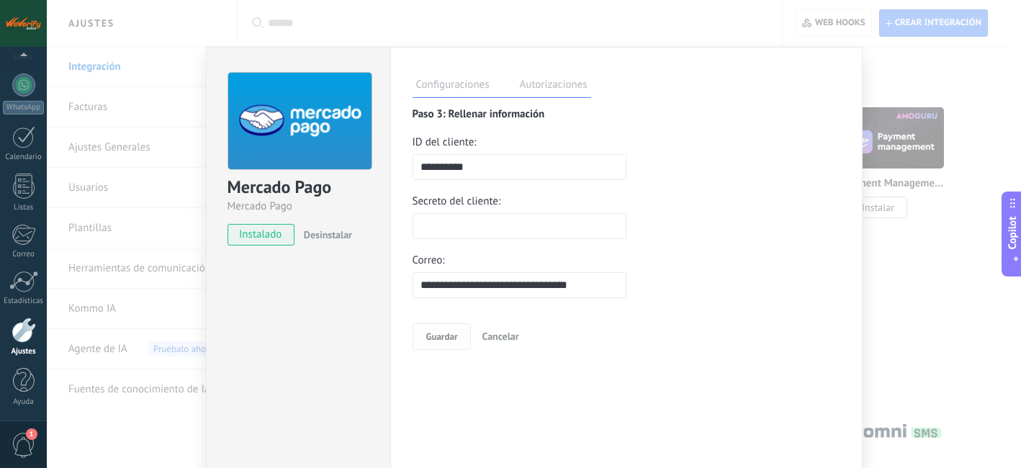
click at [469, 227] on input "text" at bounding box center [519, 226] width 214 height 26
paste input "**********"
type input "**********"
click at [437, 335] on span "Guardar" at bounding box center [442, 336] width 32 height 12
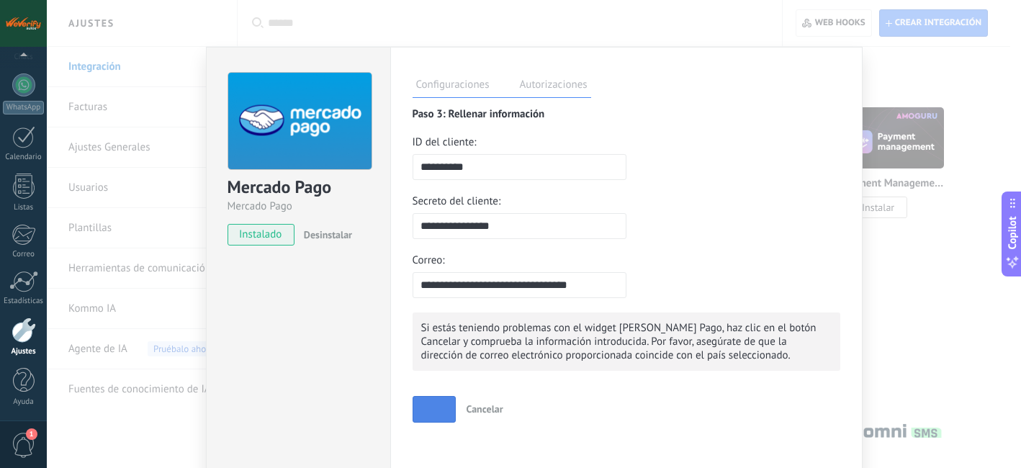
click at [471, 408] on div "Cancelar" at bounding box center [485, 409] width 58 height 35
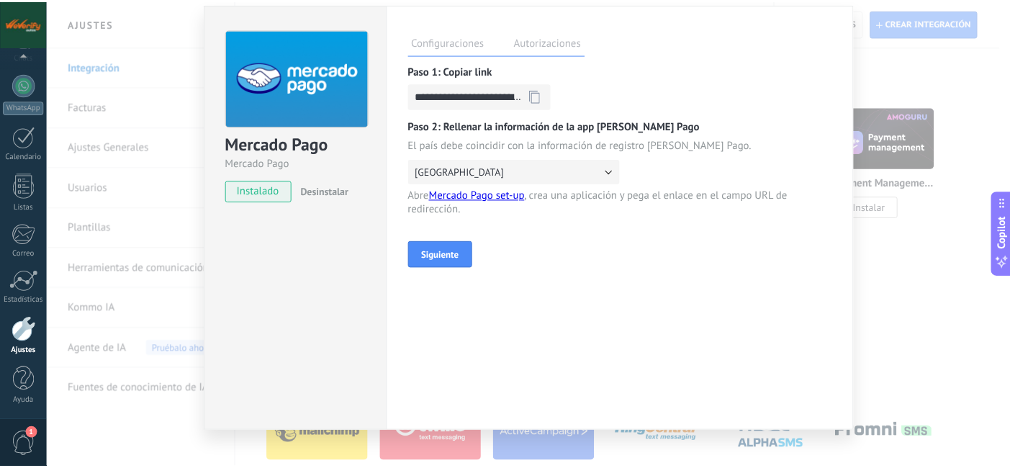
scroll to position [0, 0]
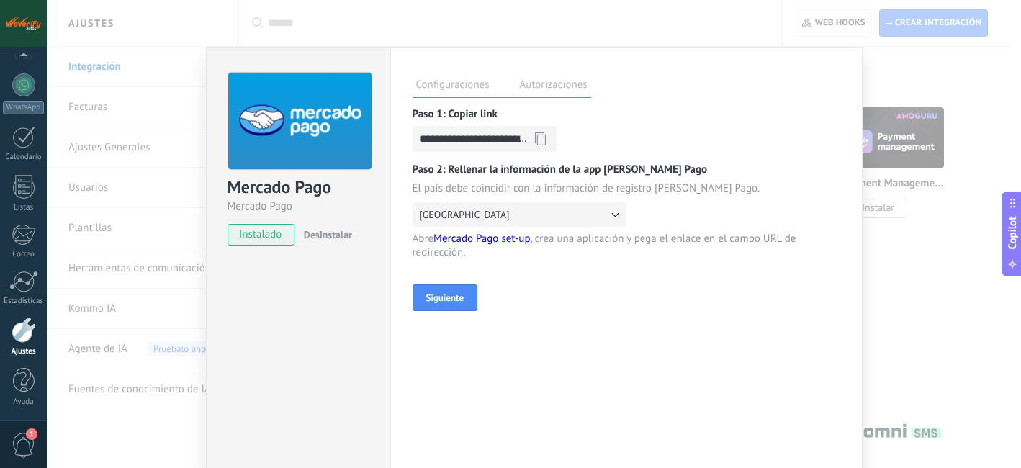
click at [893, 106] on div "**********" at bounding box center [534, 234] width 974 height 468
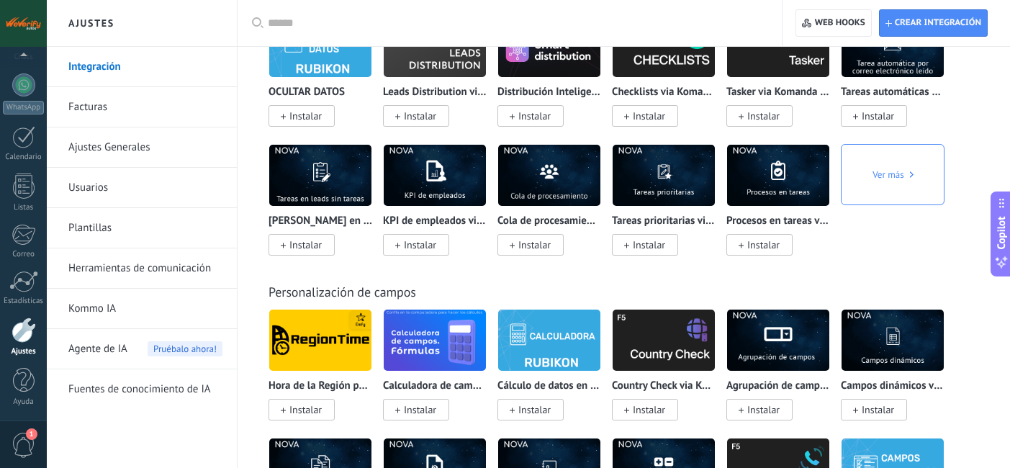
scroll to position [3585, 0]
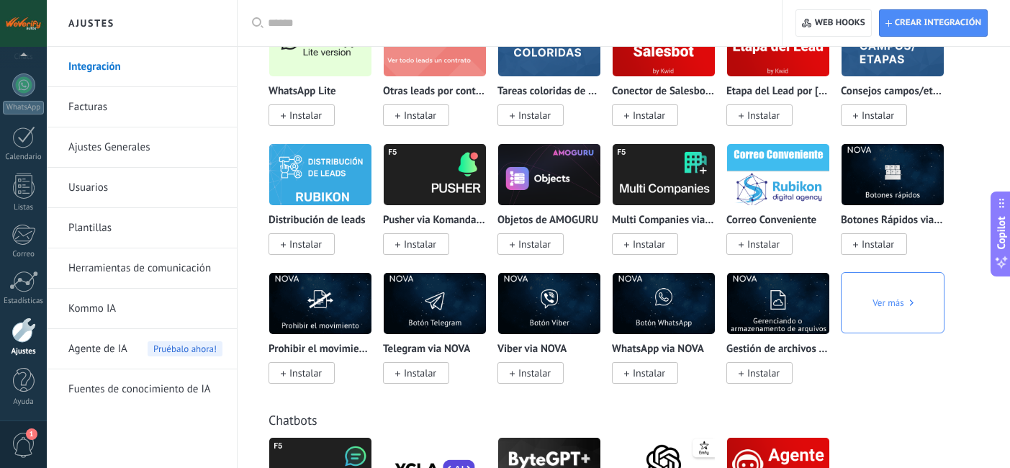
click at [289, 20] on input "text" at bounding box center [515, 23] width 494 height 15
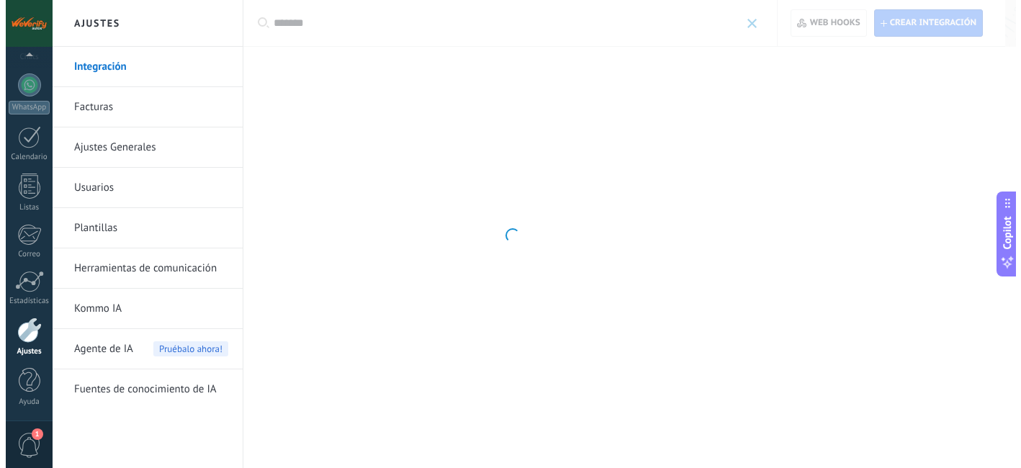
scroll to position [0, 0]
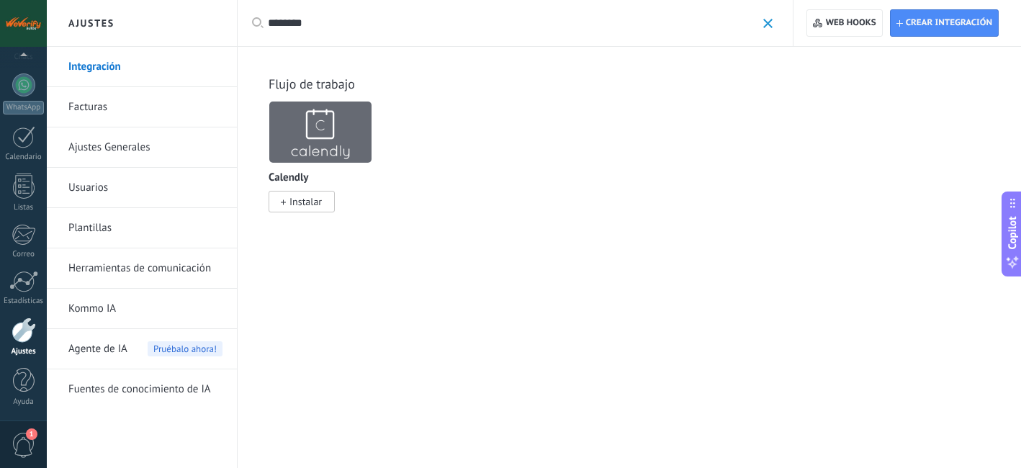
type input "********"
click at [316, 199] on span "Instalar" at bounding box center [305, 201] width 32 height 13
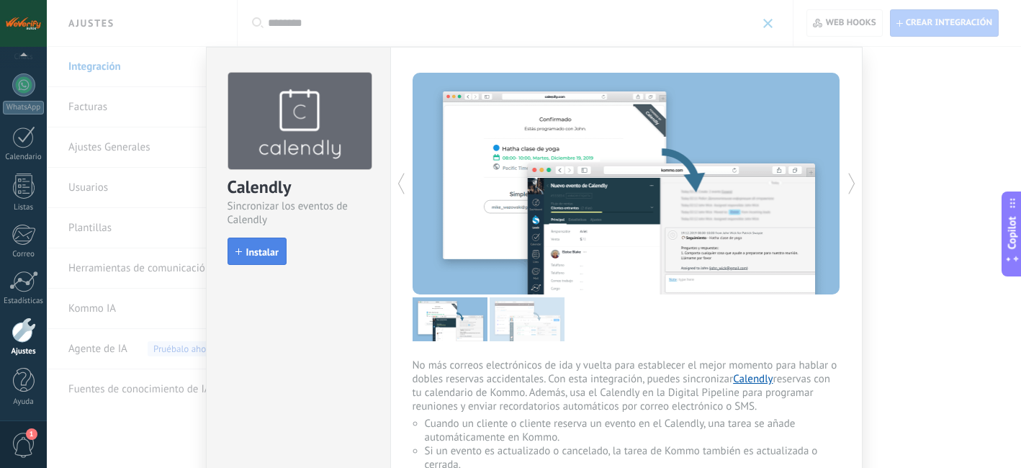
click at [246, 248] on span "Instalar" at bounding box center [262, 252] width 32 height 10
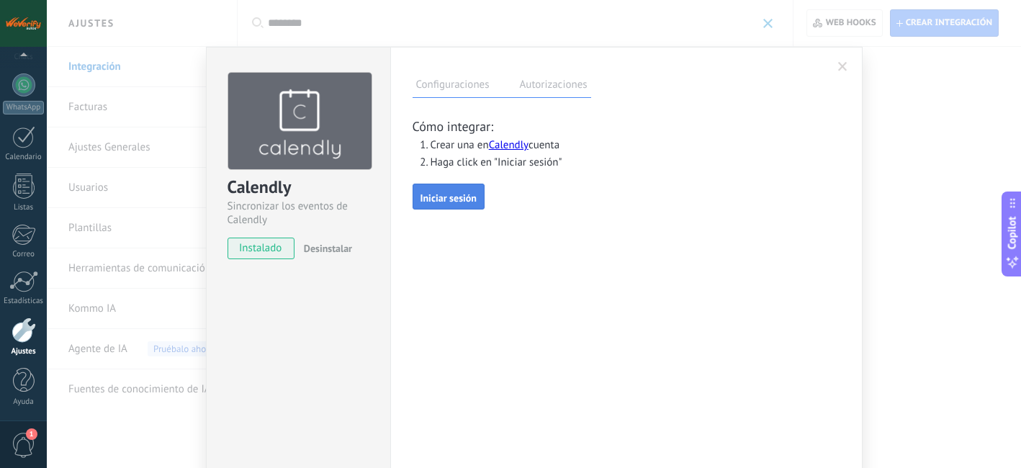
click at [449, 197] on span "Iniciar sesión" at bounding box center [448, 198] width 56 height 10
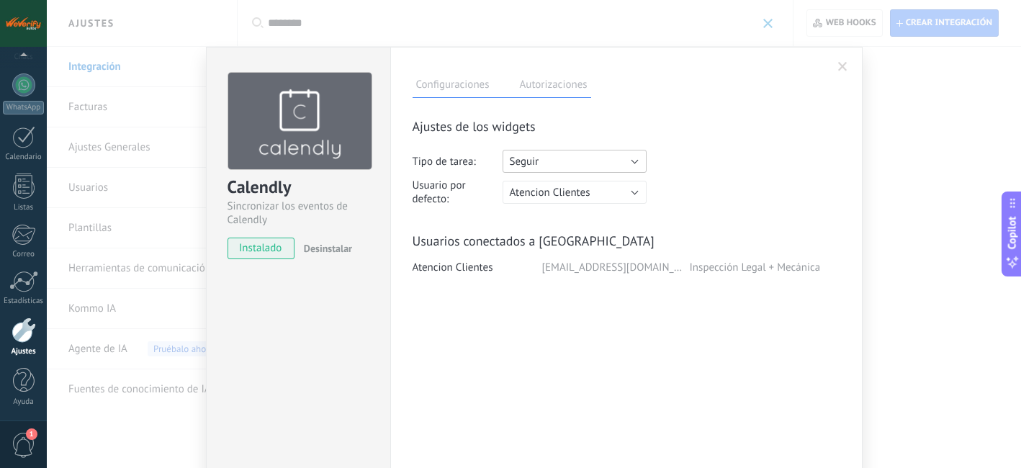
click at [550, 155] on button "Seguir" at bounding box center [574, 161] width 144 height 23
click at [556, 192] on span "Atencion Clientes" at bounding box center [550, 193] width 81 height 14
click at [556, 192] on span "Atencion Clientes" at bounding box center [574, 195] width 148 height 14
click at [556, 163] on button "Seguir" at bounding box center [574, 161] width 144 height 23
click at [547, 191] on span "Reunión" at bounding box center [574, 188] width 148 height 14
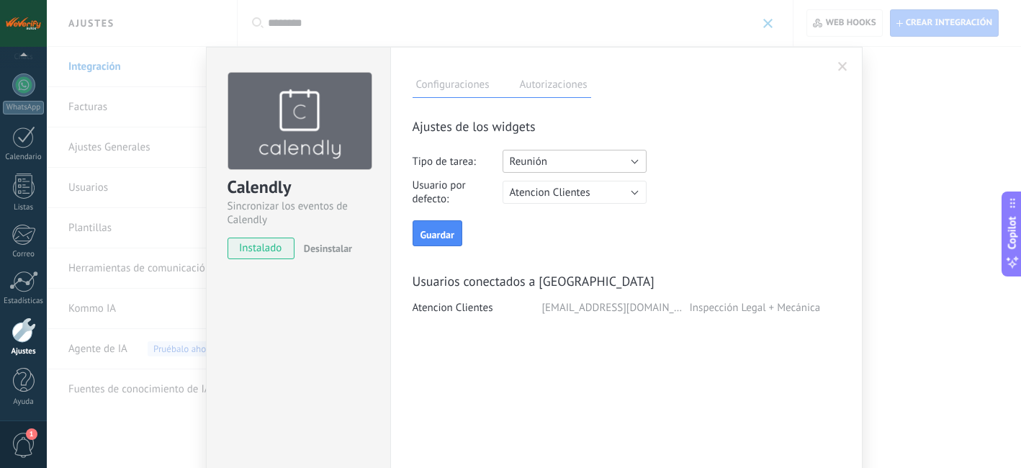
click at [582, 158] on button "Reunión" at bounding box center [574, 161] width 144 height 23
click at [435, 232] on span "Guardar" at bounding box center [437, 235] width 34 height 10
click at [559, 89] on label "Autorizaciones" at bounding box center [553, 86] width 75 height 21
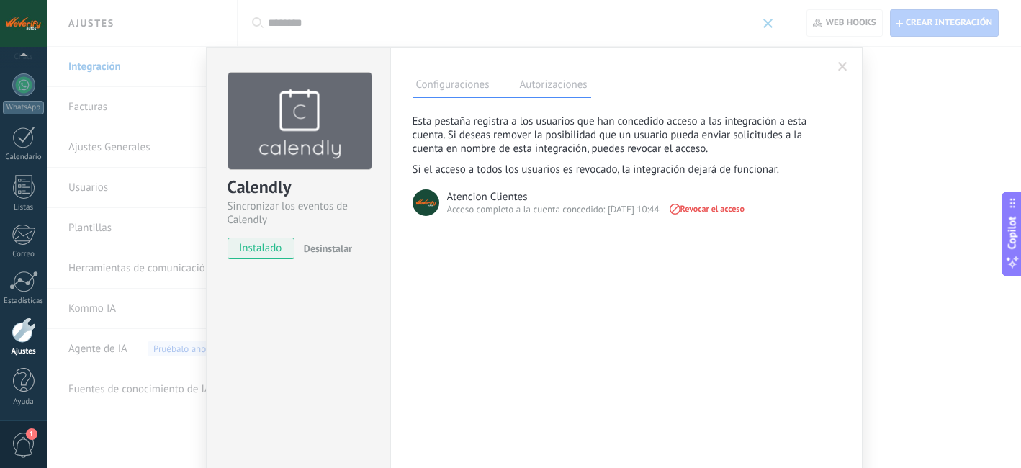
click at [457, 85] on label "Configuraciones" at bounding box center [452, 86] width 81 height 21
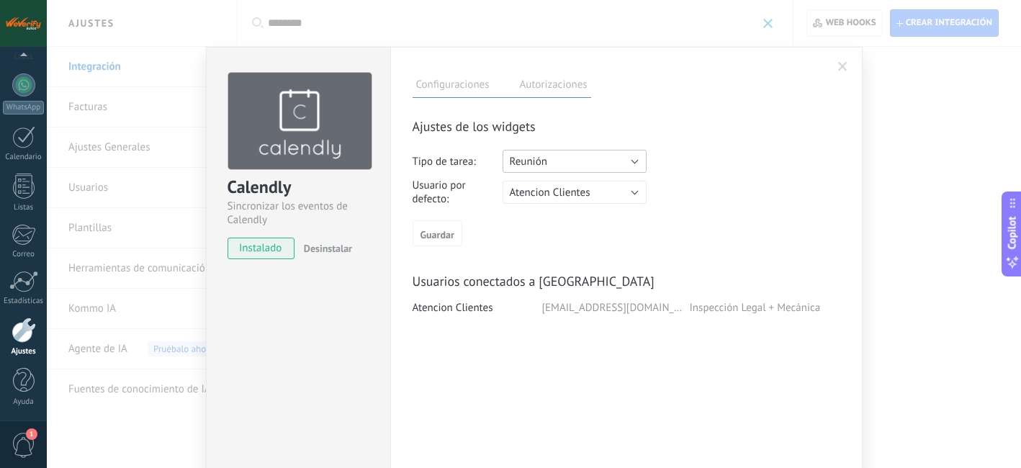
click at [525, 163] on span "Reunión" at bounding box center [528, 162] width 37 height 14
click at [529, 163] on span "Seguir" at bounding box center [574, 164] width 148 height 14
click at [430, 238] on span "Guardar" at bounding box center [437, 235] width 34 height 10
click at [838, 64] on span at bounding box center [842, 67] width 9 height 10
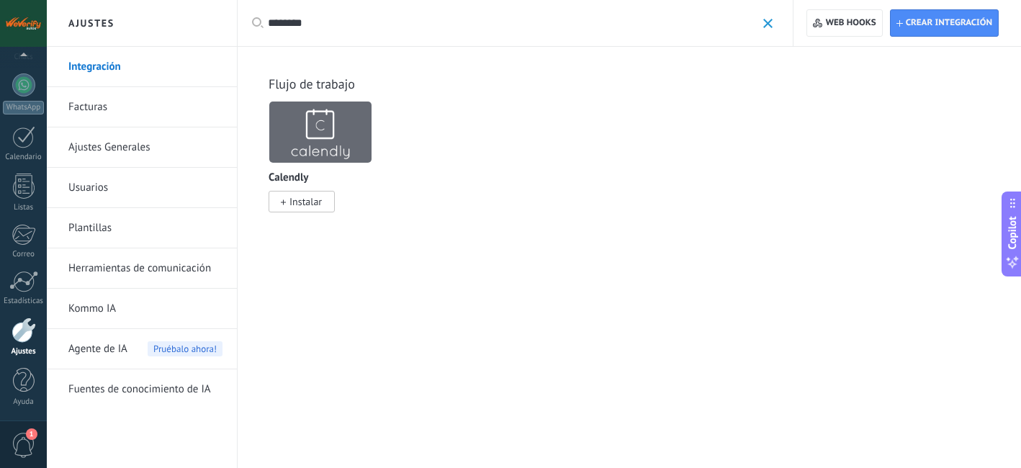
click at [343, 148] on img at bounding box center [320, 132] width 102 height 70
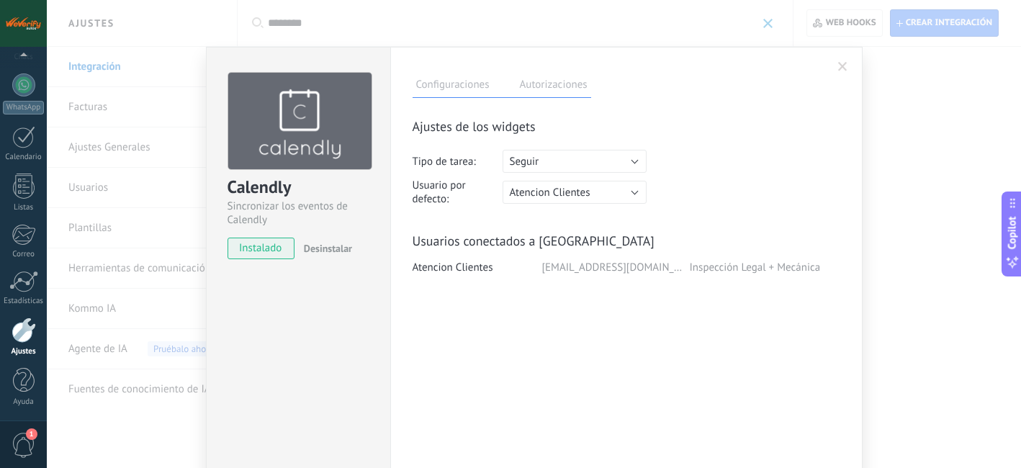
click at [530, 87] on label "Autorizaciones" at bounding box center [553, 86] width 75 height 21
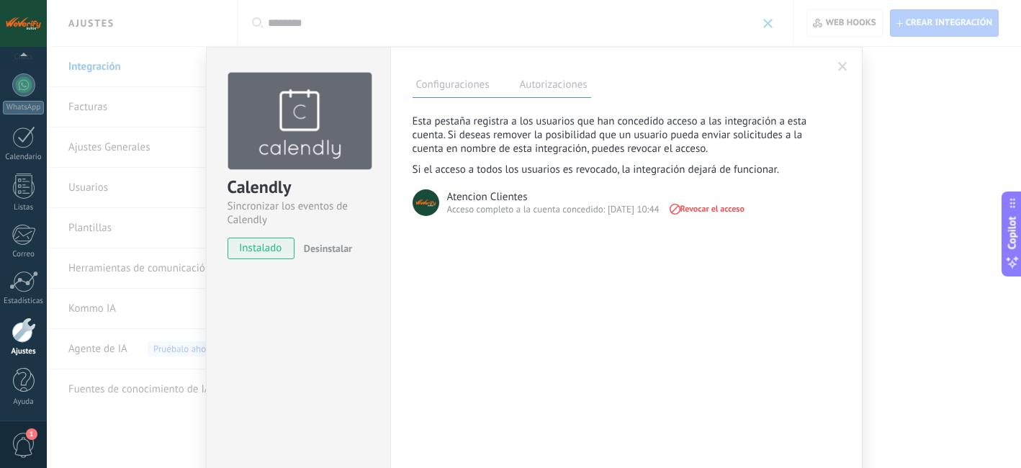
click at [474, 91] on label "Configuraciones" at bounding box center [452, 86] width 81 height 21
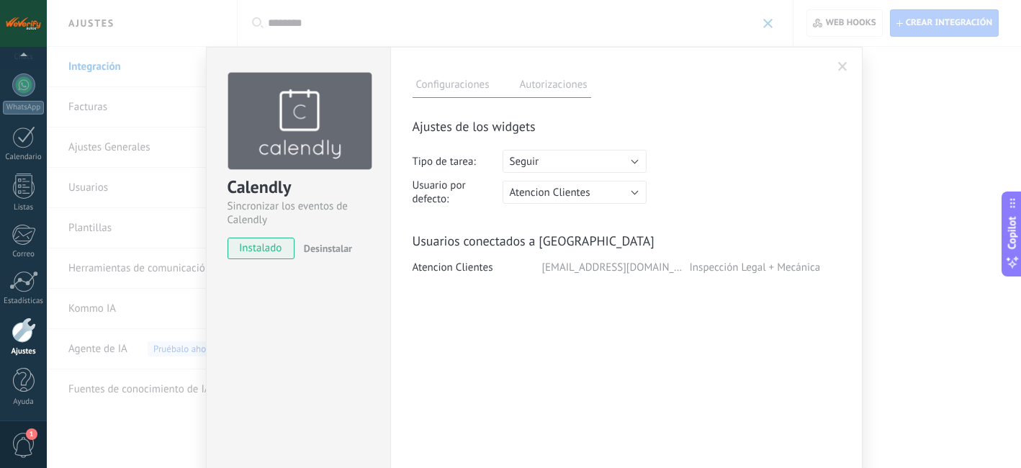
click at [841, 68] on span at bounding box center [842, 67] width 9 height 10
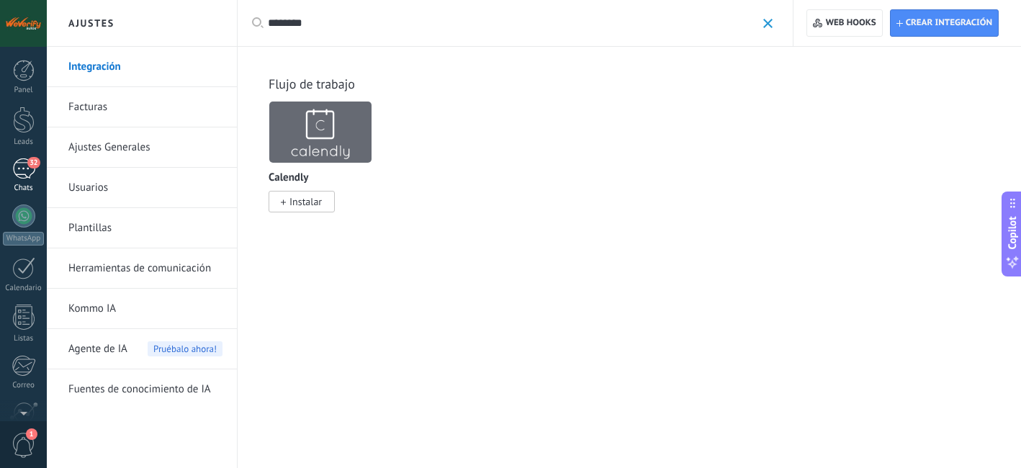
click at [9, 164] on link "32 Chats" at bounding box center [23, 175] width 47 height 35
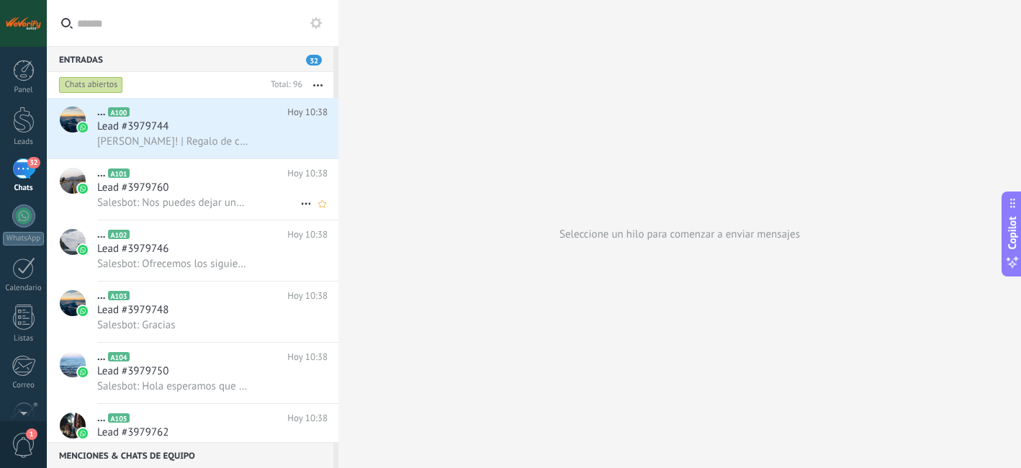
click at [219, 202] on span "Salesbot: Nos puedes dejar una reseña en nuestro perfil de Google? Toma 3 minut…" at bounding box center [172, 203] width 151 height 14
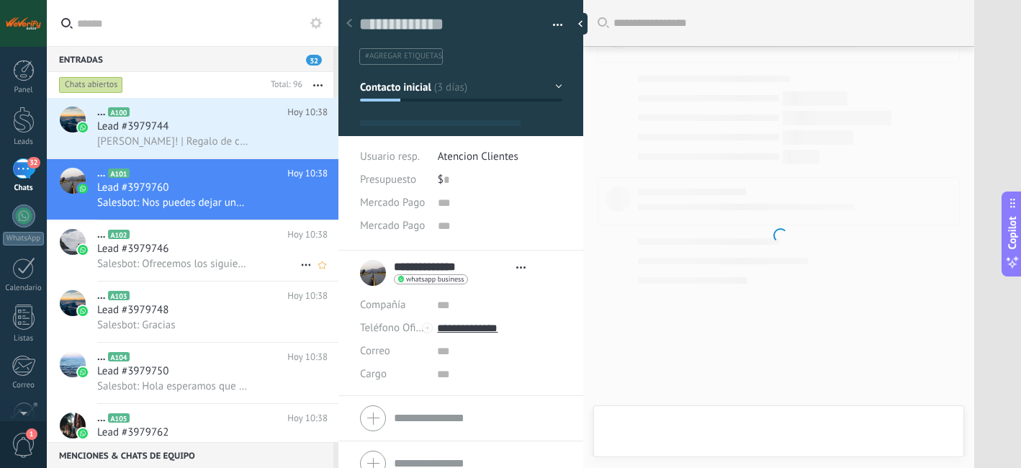
click at [216, 242] on h2 "... A102" at bounding box center [192, 234] width 190 height 14
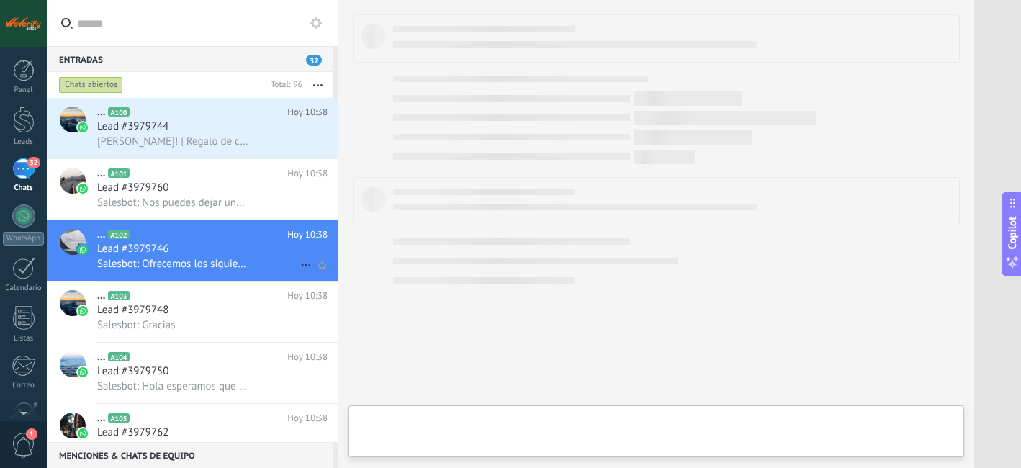
type textarea "**********"
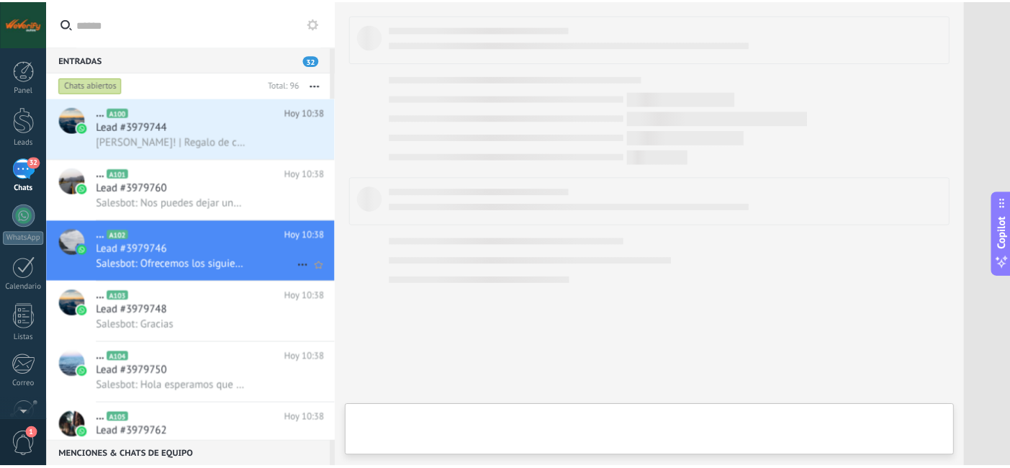
scroll to position [368, 0]
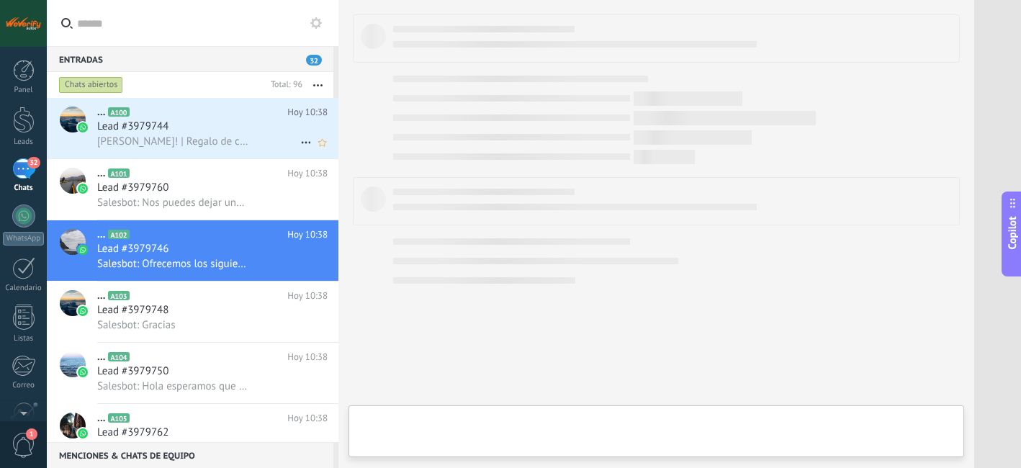
click at [300, 142] on icon at bounding box center [305, 142] width 17 height 17
click at [13, 71] on div at bounding box center [24, 71] width 22 height 22
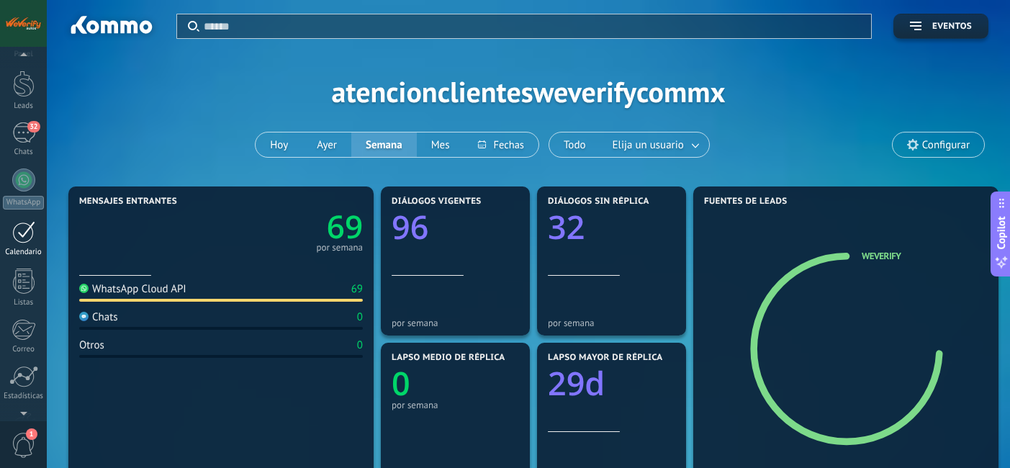
scroll to position [131, 0]
click at [27, 333] on div at bounding box center [24, 329] width 24 height 25
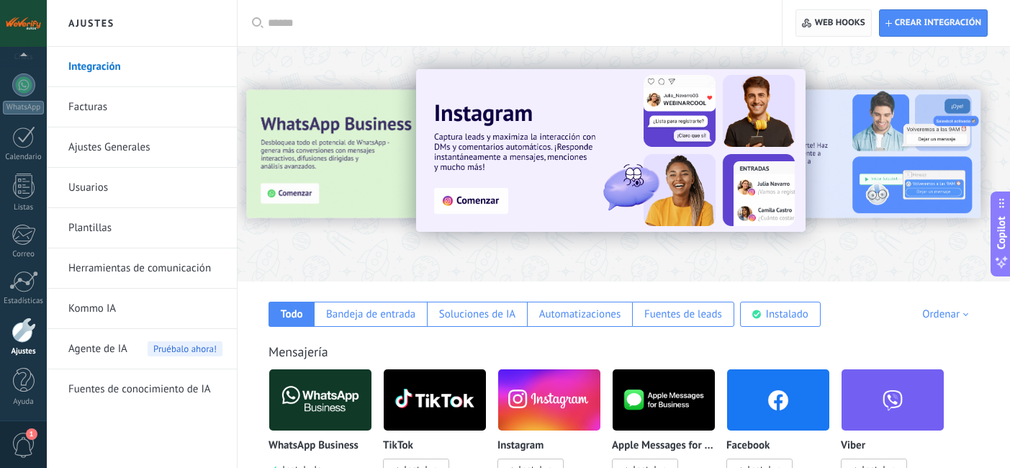
click at [824, 19] on span "Web hooks 0" at bounding box center [840, 23] width 50 height 12
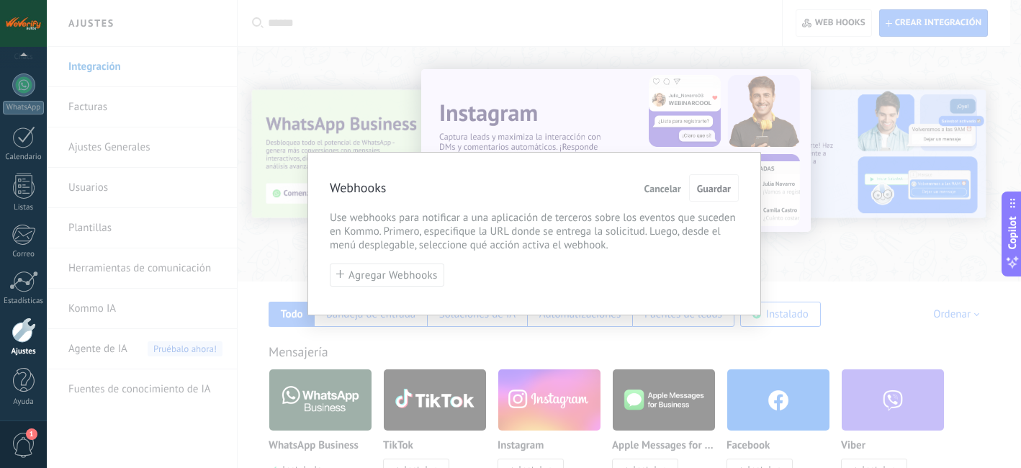
click at [655, 191] on span "Cancelar" at bounding box center [662, 189] width 37 height 10
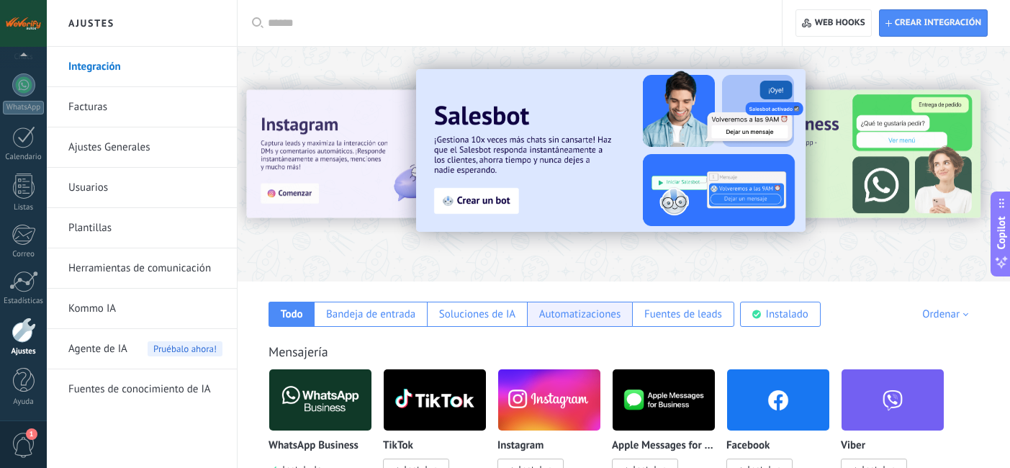
scroll to position [110, 0]
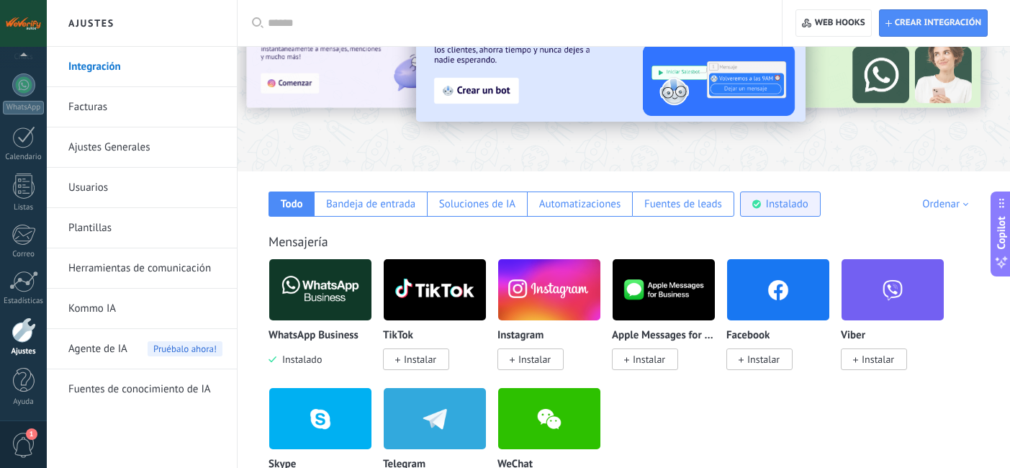
click at [785, 209] on div "Instalado" at bounding box center [787, 204] width 42 height 14
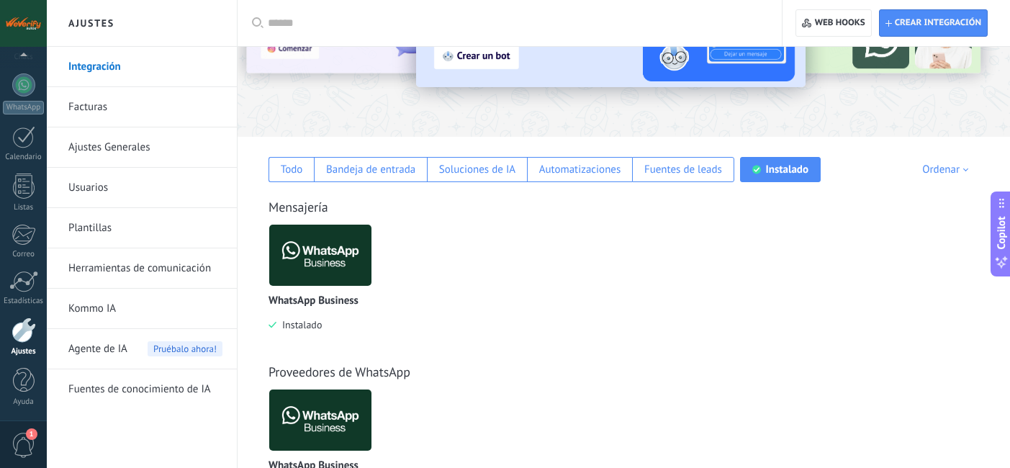
scroll to position [135, 0]
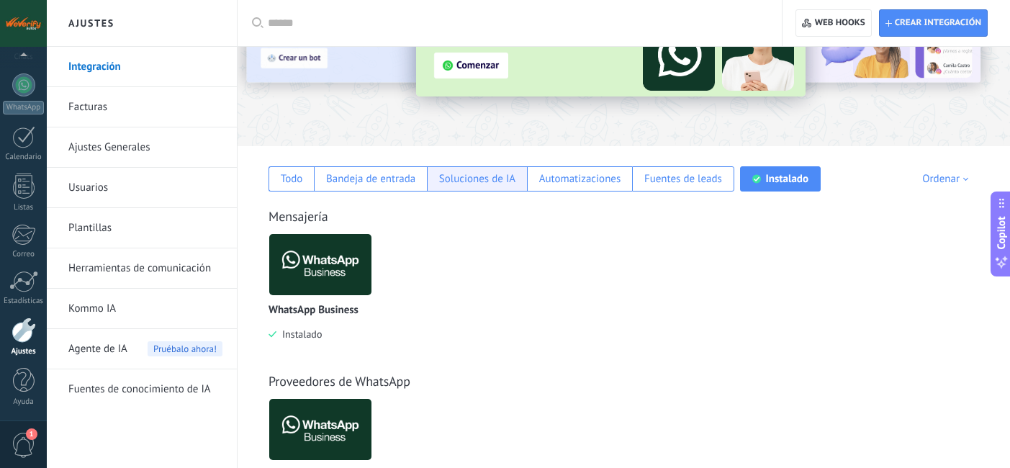
click at [477, 173] on div "Soluciones de IA" at bounding box center [477, 179] width 76 height 14
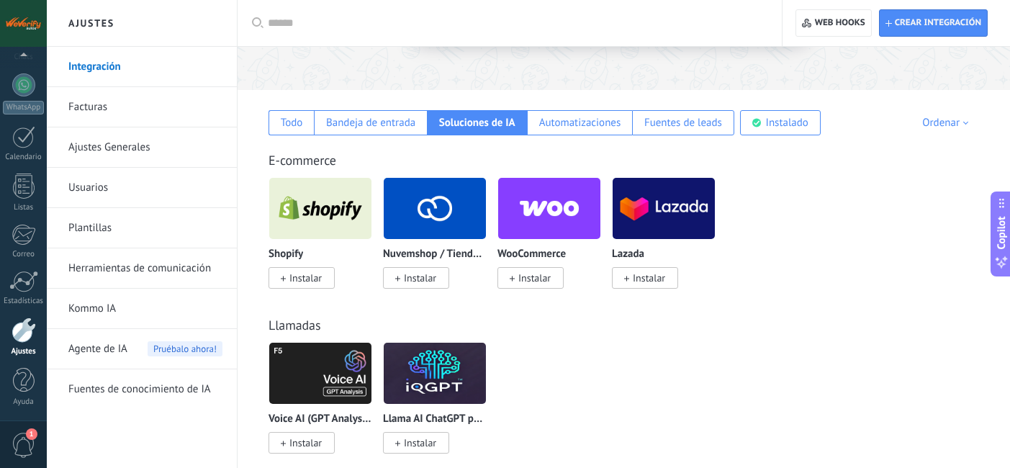
scroll to position [0, 0]
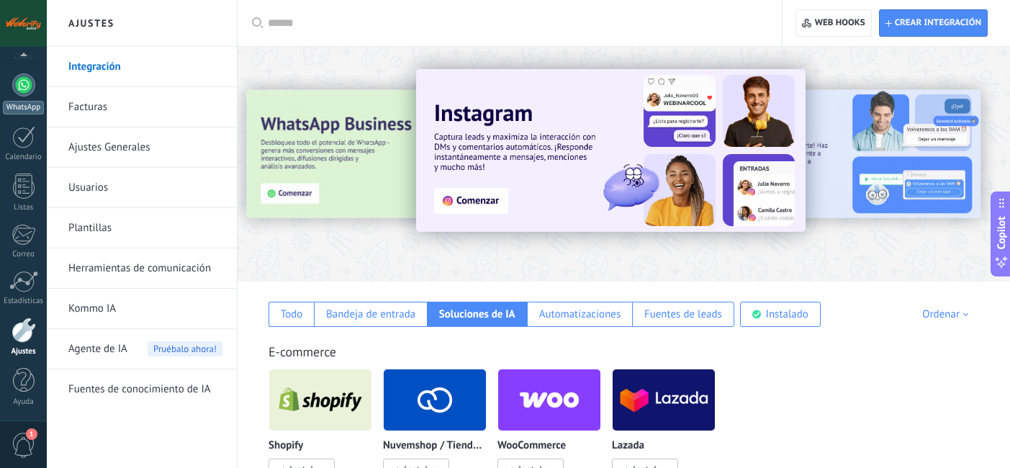
click at [28, 89] on div at bounding box center [23, 84] width 23 height 23
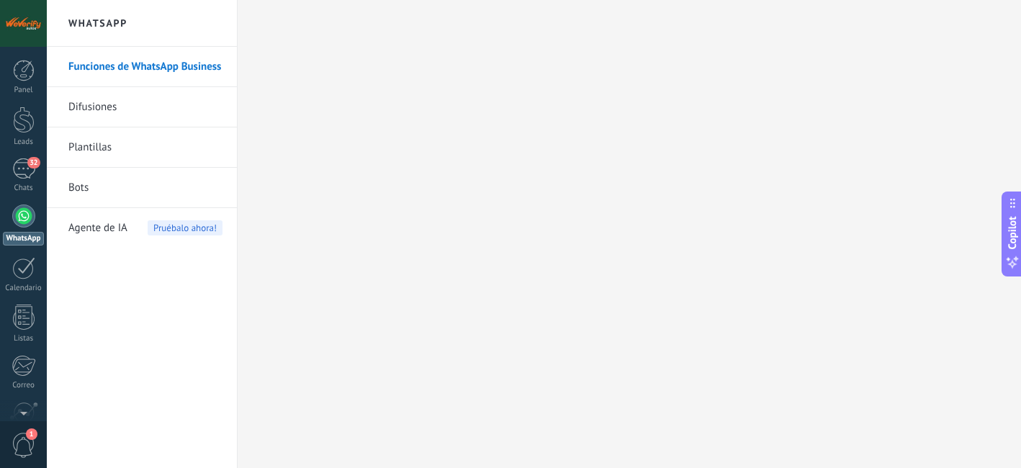
click at [135, 109] on link "Difusiones" at bounding box center [145, 107] width 154 height 40
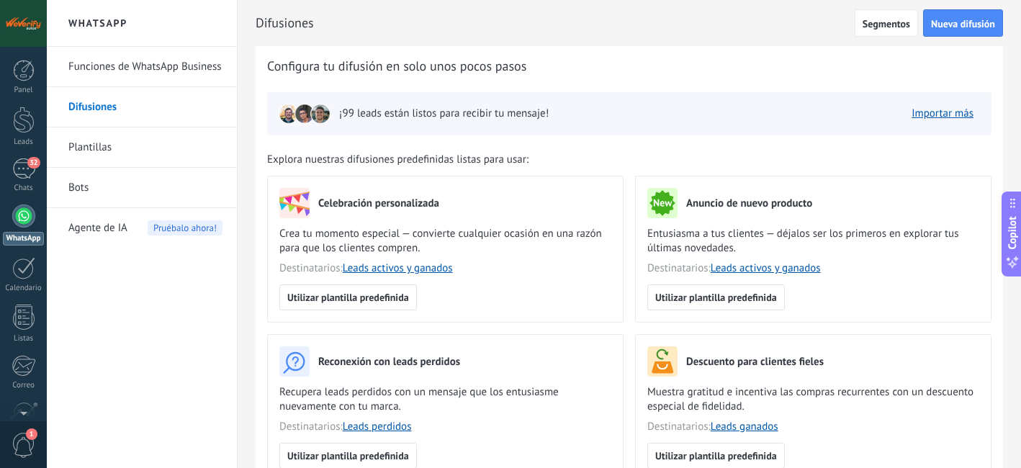
click at [112, 155] on link "Plantillas" at bounding box center [145, 147] width 154 height 40
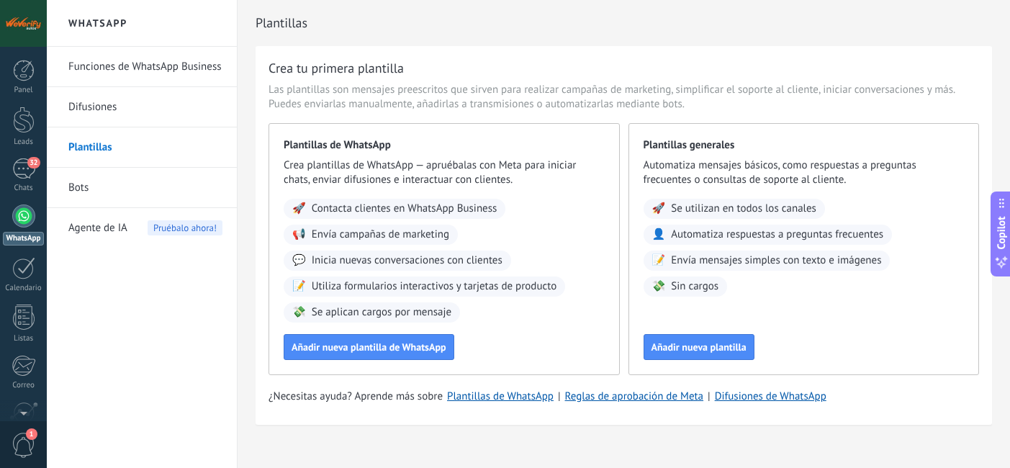
click at [120, 191] on link "Bots" at bounding box center [145, 188] width 154 height 40
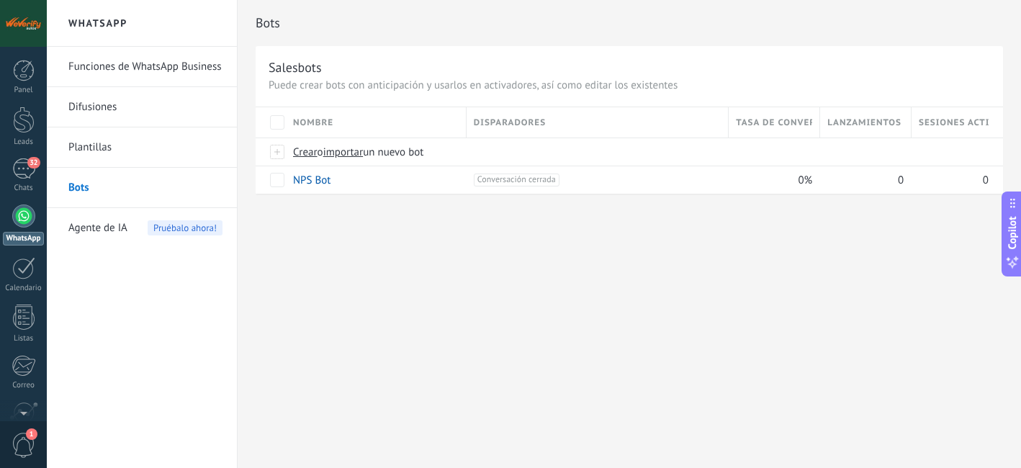
click at [108, 228] on span "Agente de IA" at bounding box center [97, 228] width 59 height 40
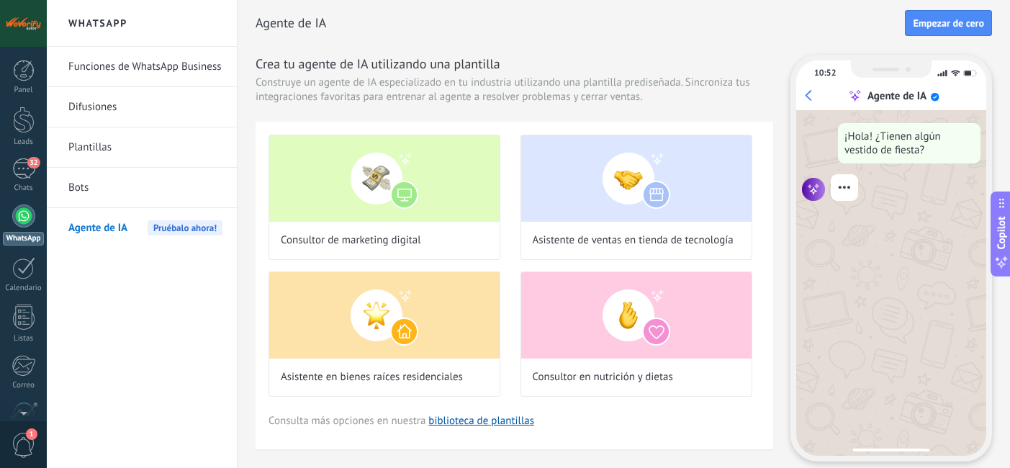
scroll to position [10, 0]
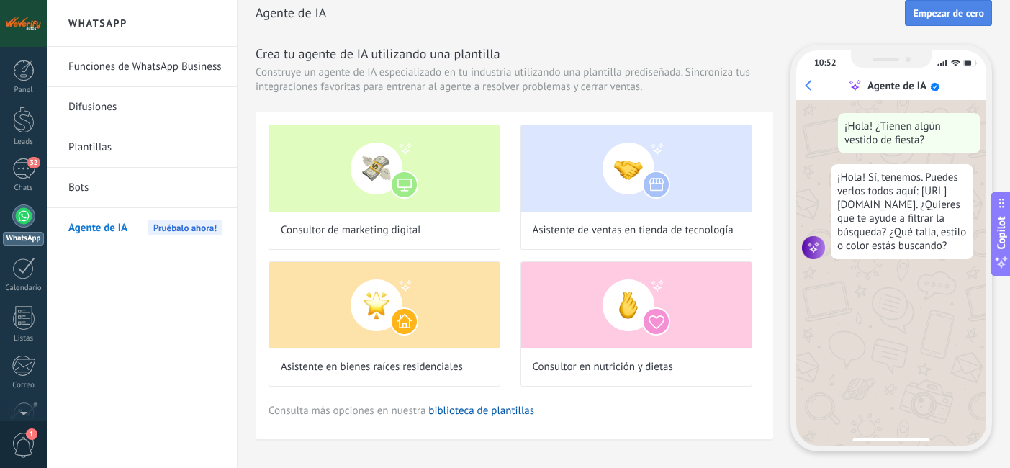
click at [942, 17] on span "Empezar de cero" at bounding box center [948, 13] width 71 height 10
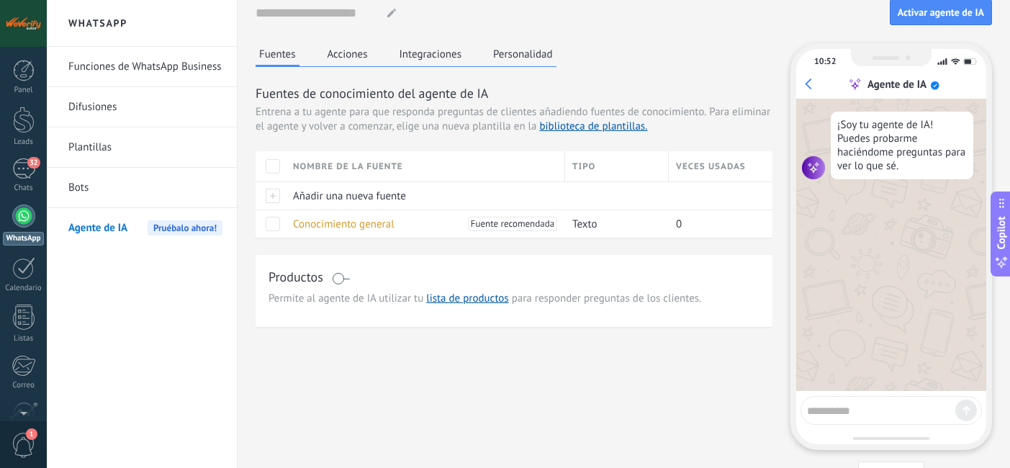
click at [340, 47] on button "Acciones" at bounding box center [348, 54] width 48 height 22
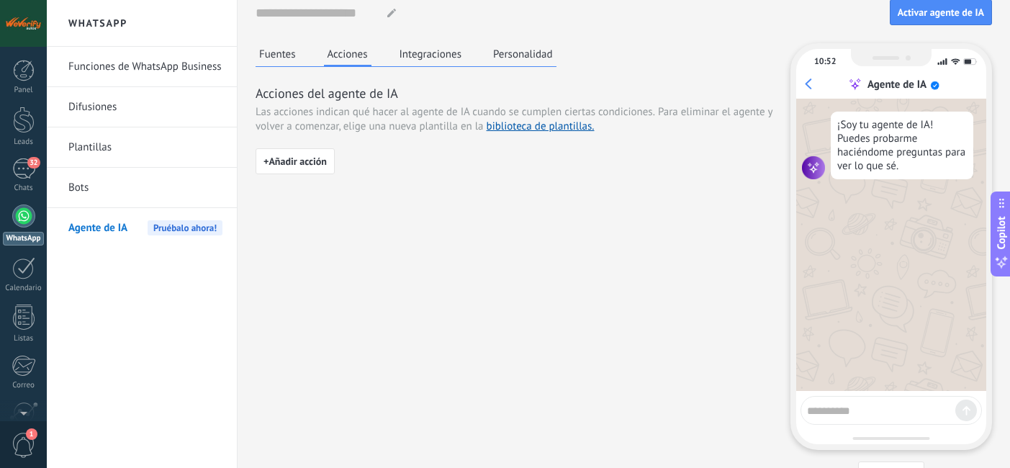
click at [417, 54] on button "Integraciones" at bounding box center [431, 54] width 70 height 22
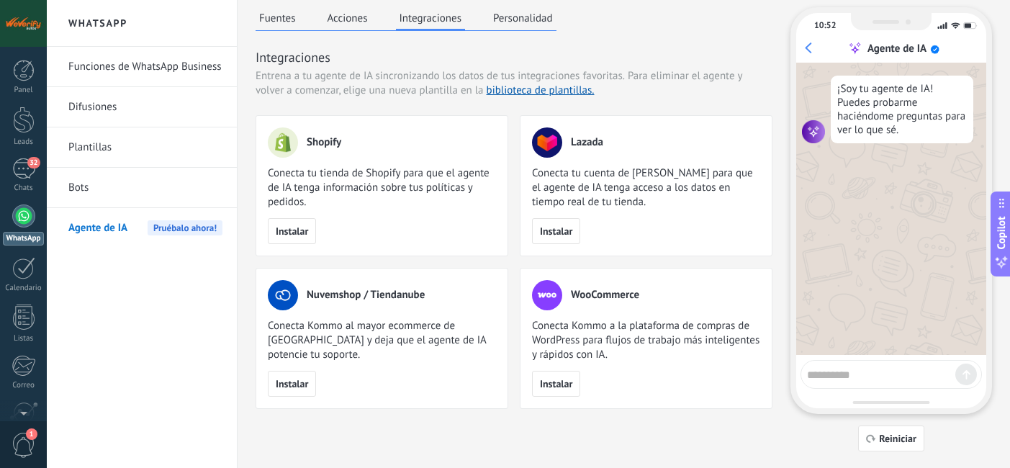
scroll to position [0, 0]
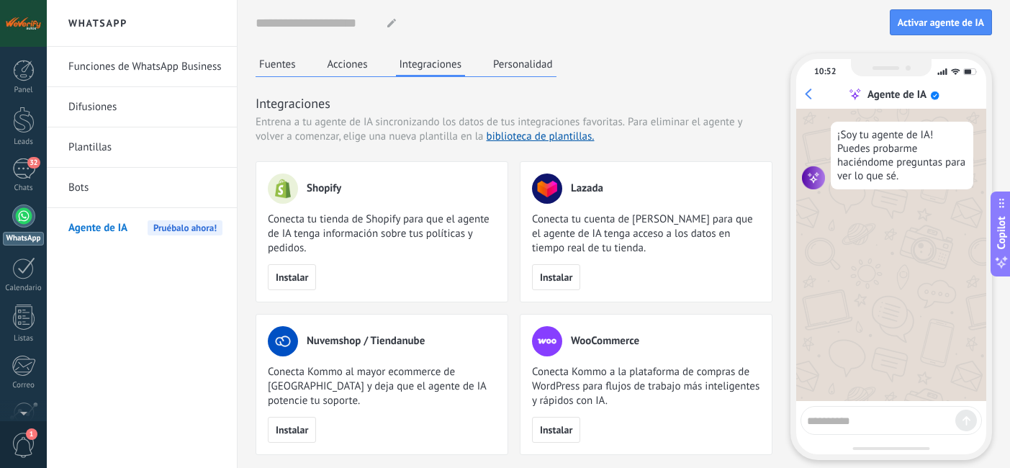
click at [511, 64] on button "Personalidad" at bounding box center [522, 64] width 67 height 22
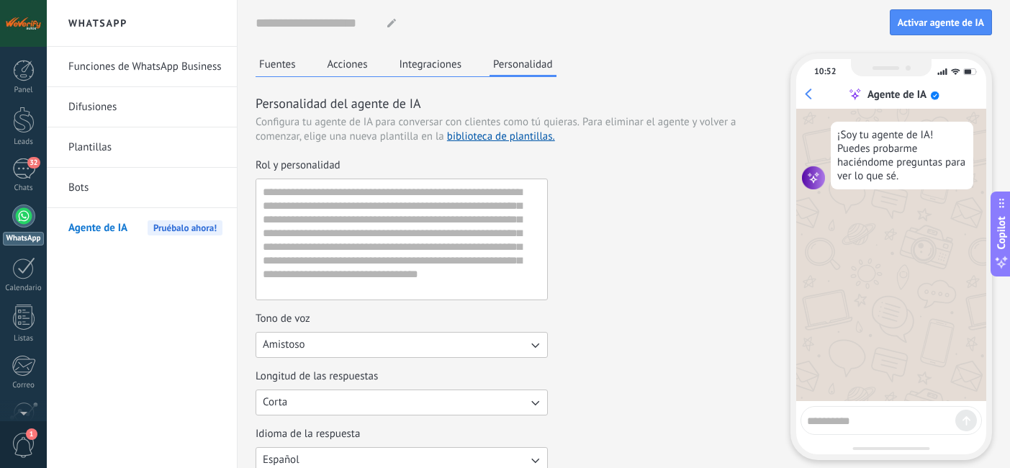
scroll to position [66, 0]
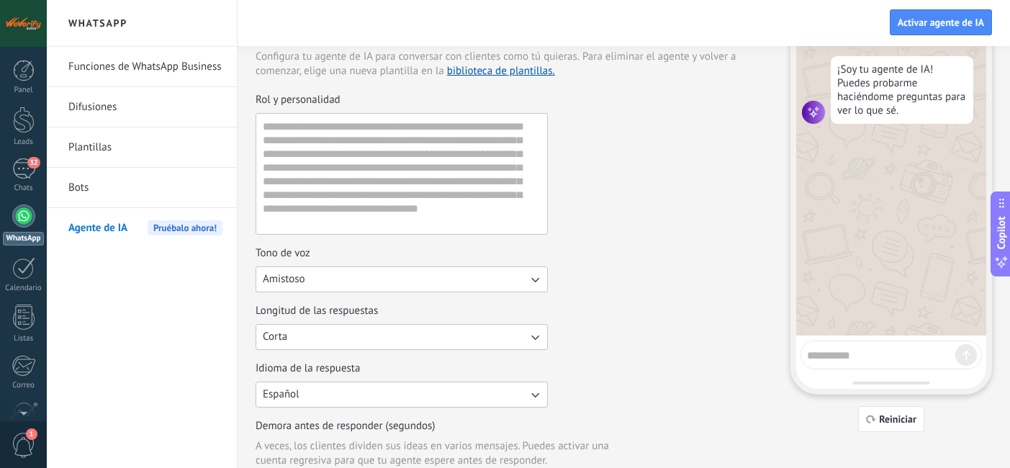
click at [404, 285] on button "Amistoso" at bounding box center [402, 279] width 292 height 26
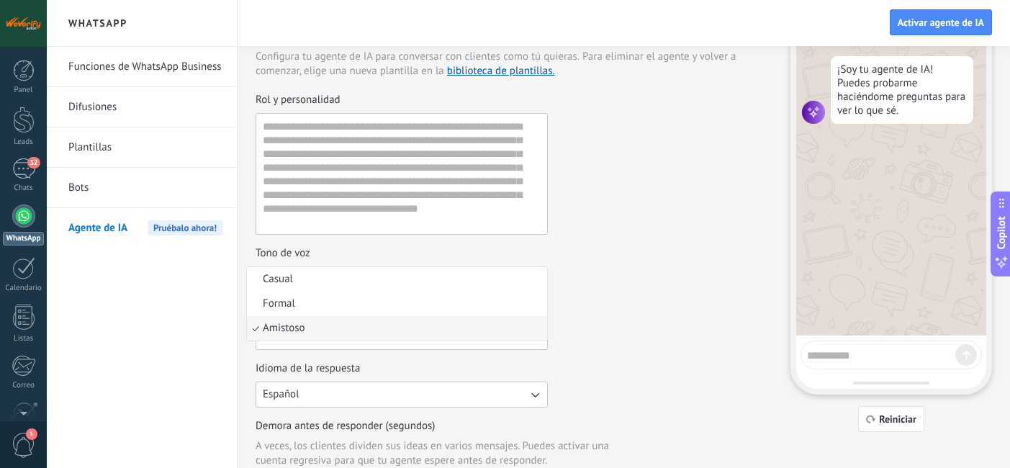
click at [593, 271] on div "Tono de voz Amistoso Casual Formal Amistoso" at bounding box center [514, 269] width 517 height 46
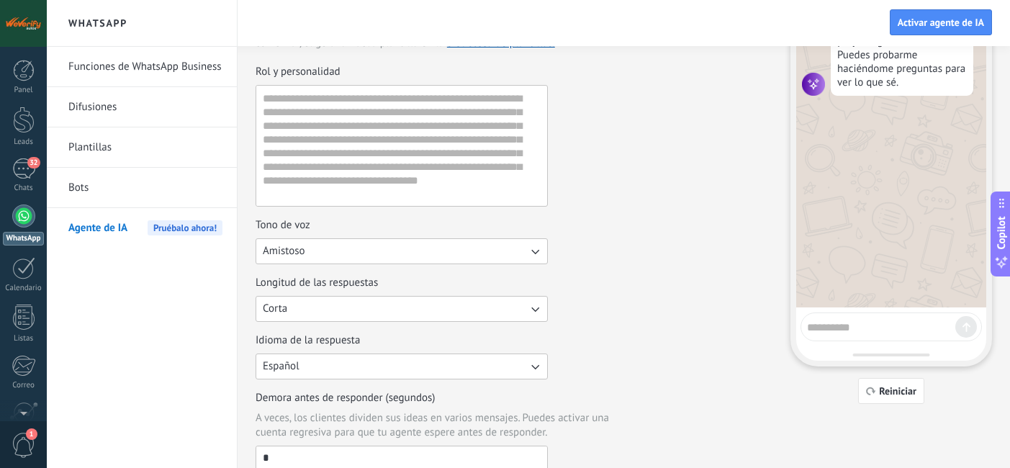
scroll to position [112, 0]
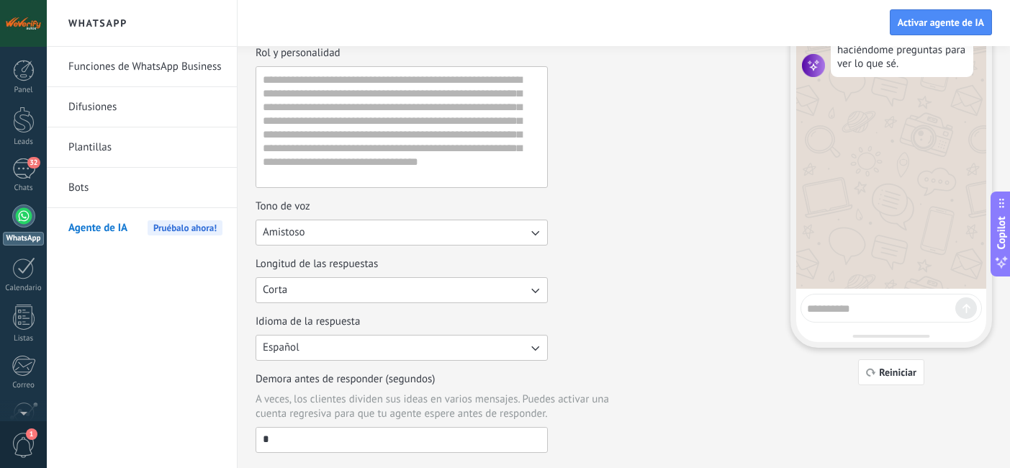
click at [464, 294] on button "Corta" at bounding box center [402, 290] width 292 height 26
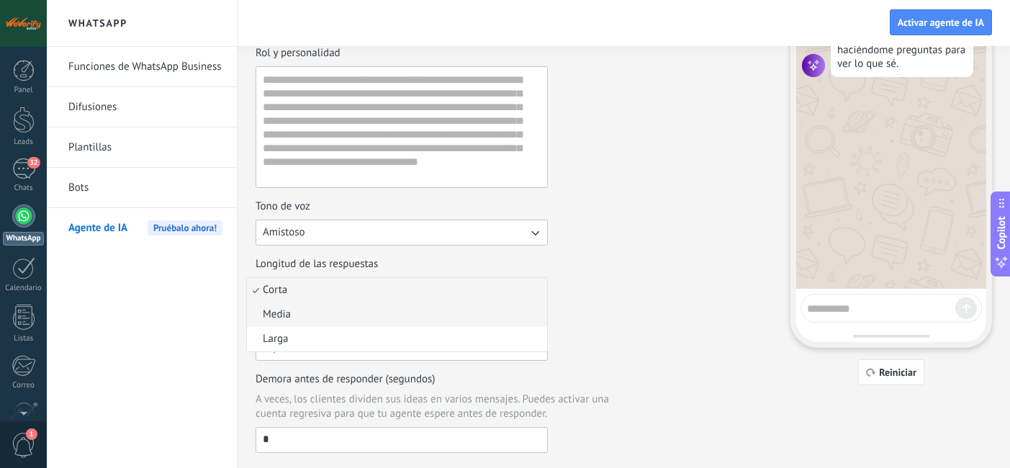
click at [447, 310] on li "Media" at bounding box center [397, 314] width 300 height 24
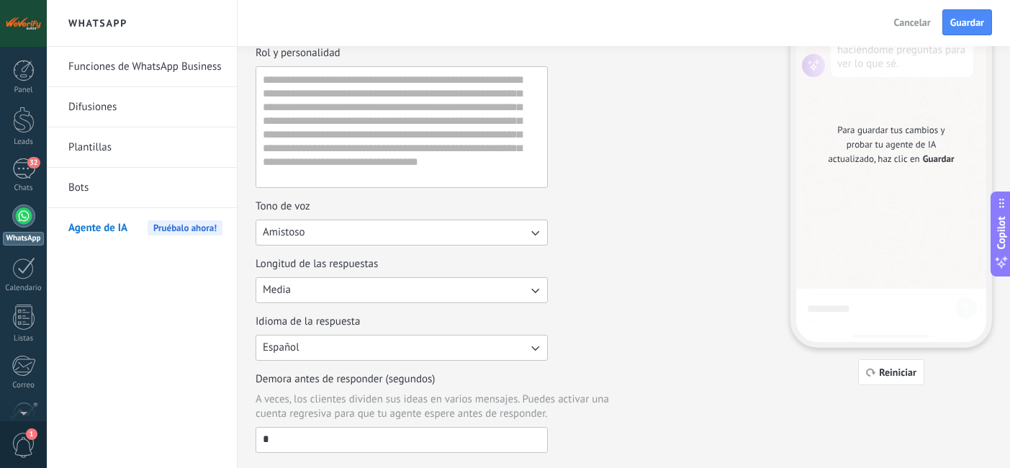
click at [595, 315] on div "Idioma de la respuesta Español" at bounding box center [514, 338] width 517 height 46
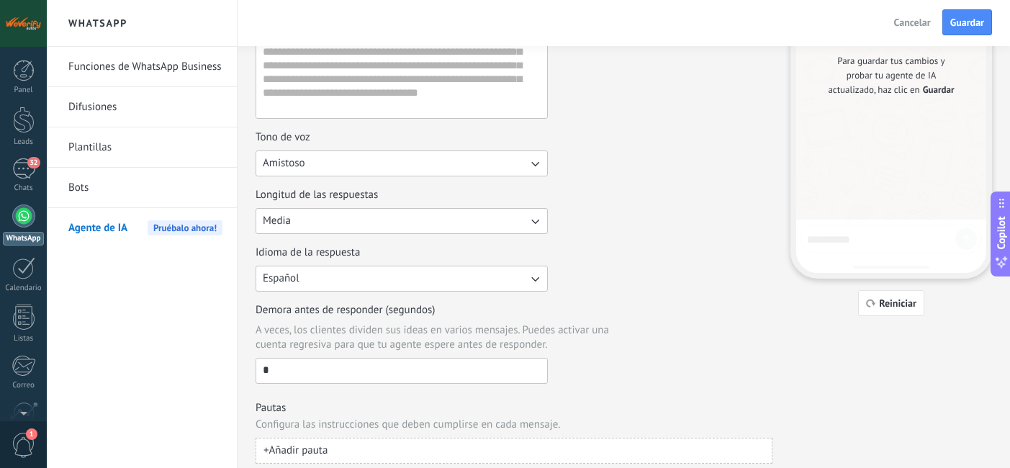
scroll to position [194, 0]
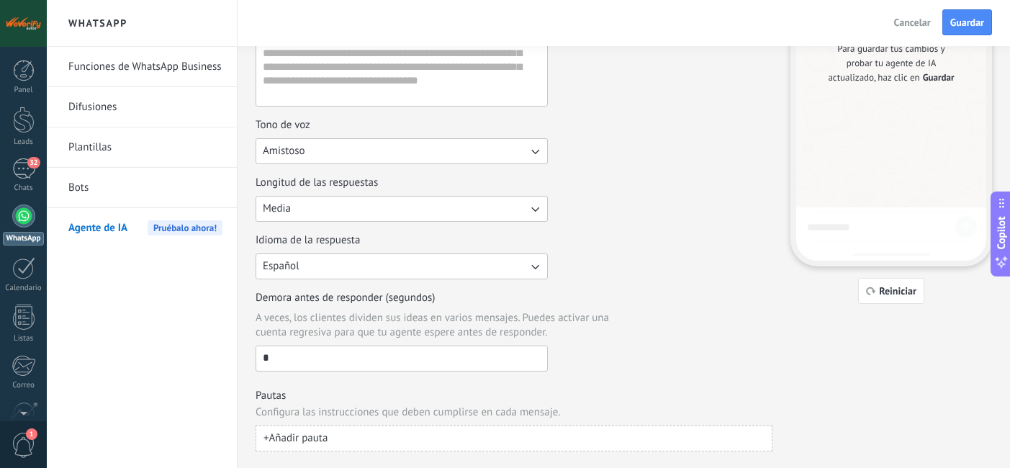
click at [414, 350] on input "*" at bounding box center [401, 357] width 291 height 23
click at [441, 355] on input "*" at bounding box center [401, 357] width 291 height 23
type input "*"
click at [668, 346] on div "Demora antes de responder (segundos) A veces, los clientes dividen sus ideas en…" at bounding box center [514, 331] width 517 height 81
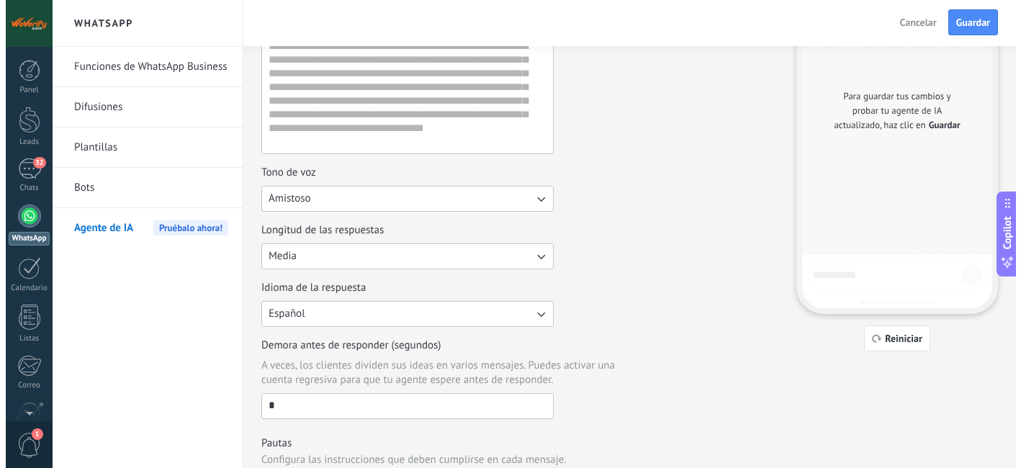
scroll to position [0, 0]
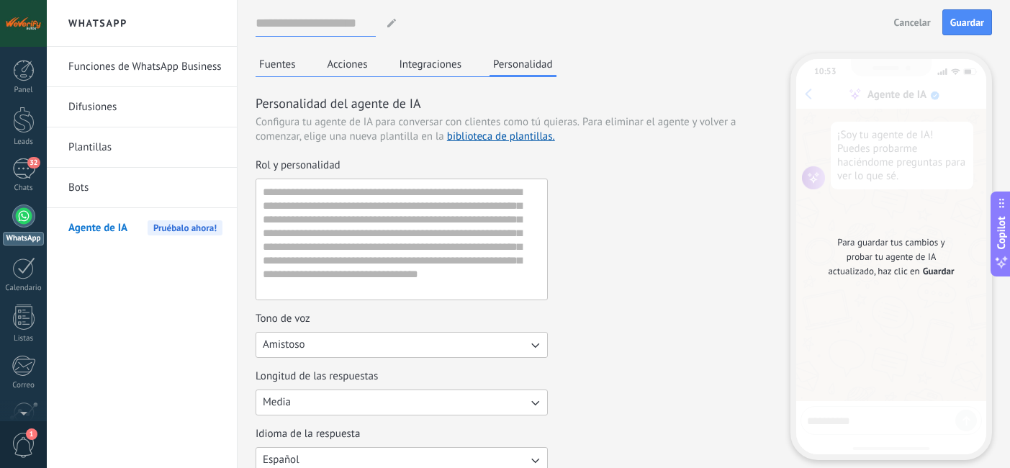
click at [293, 24] on input at bounding box center [316, 23] width 120 height 26
type input "**********"
click at [973, 24] on span "Guardar" at bounding box center [967, 22] width 34 height 10
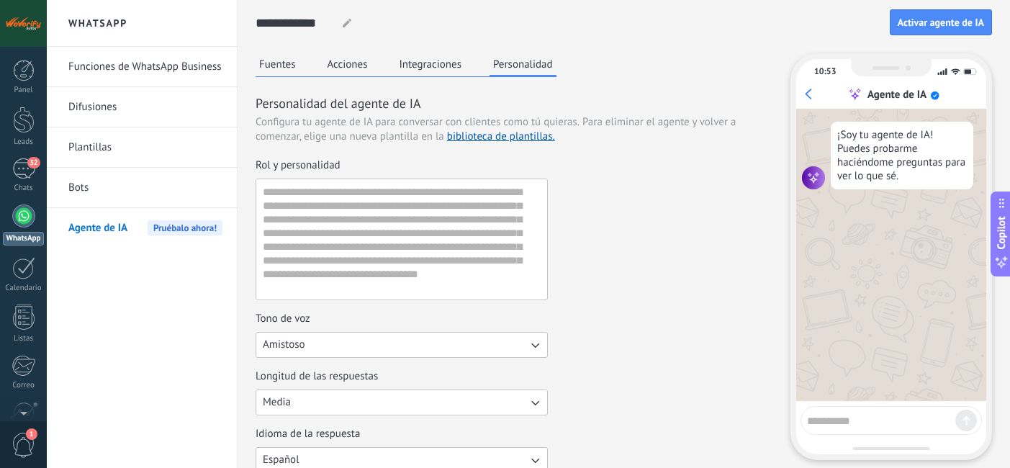
click at [276, 68] on button "Fuentes" at bounding box center [278, 64] width 44 height 22
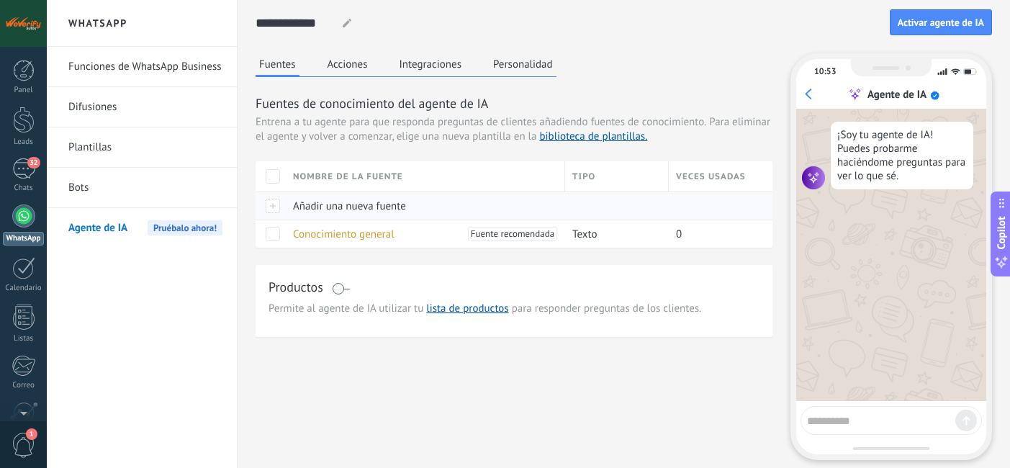
click at [310, 207] on span "Añadir una nueva fuente" at bounding box center [349, 206] width 113 height 14
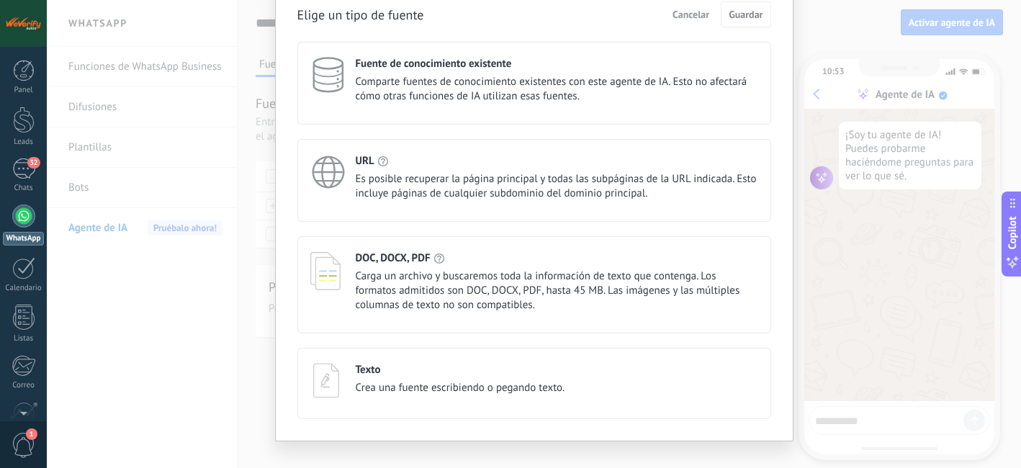
scroll to position [50, 0]
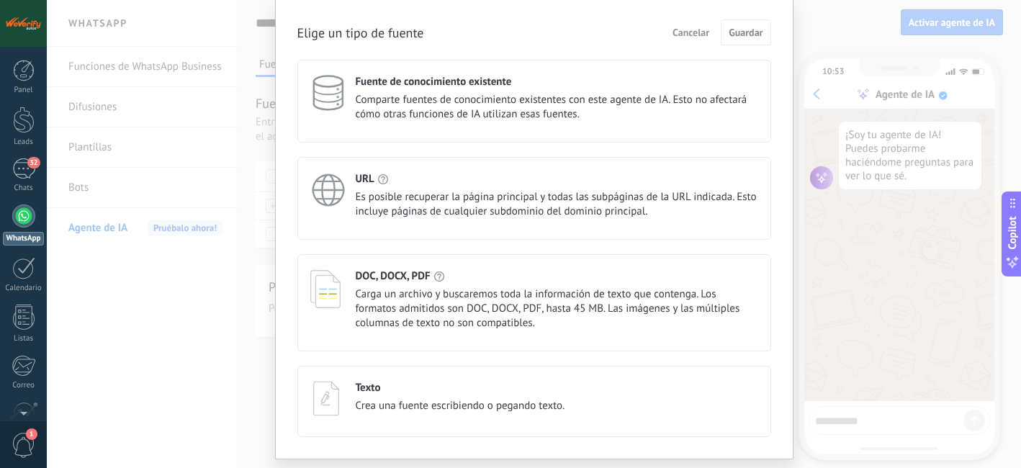
click at [529, 411] on span "Crea una fuente escribiendo o pegando texto." at bounding box center [460, 406] width 209 height 14
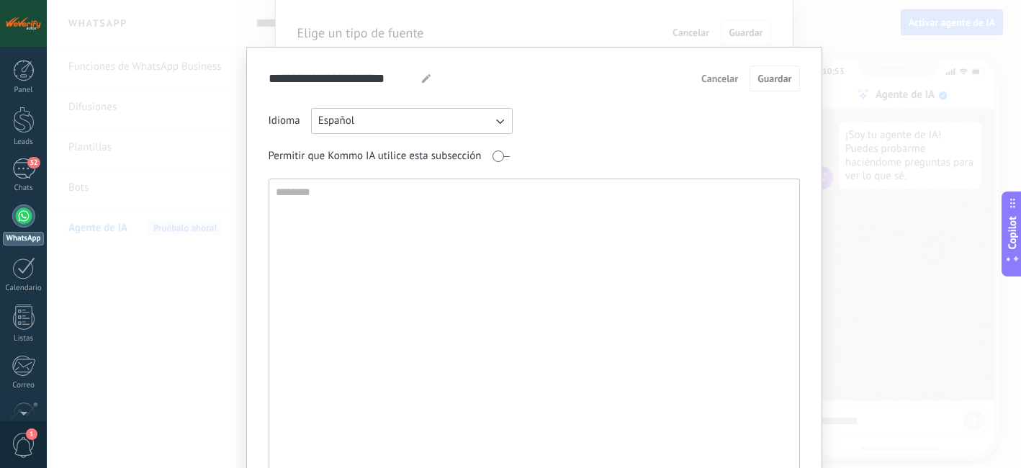
click at [714, 73] on span "Cancelar" at bounding box center [719, 78] width 37 height 10
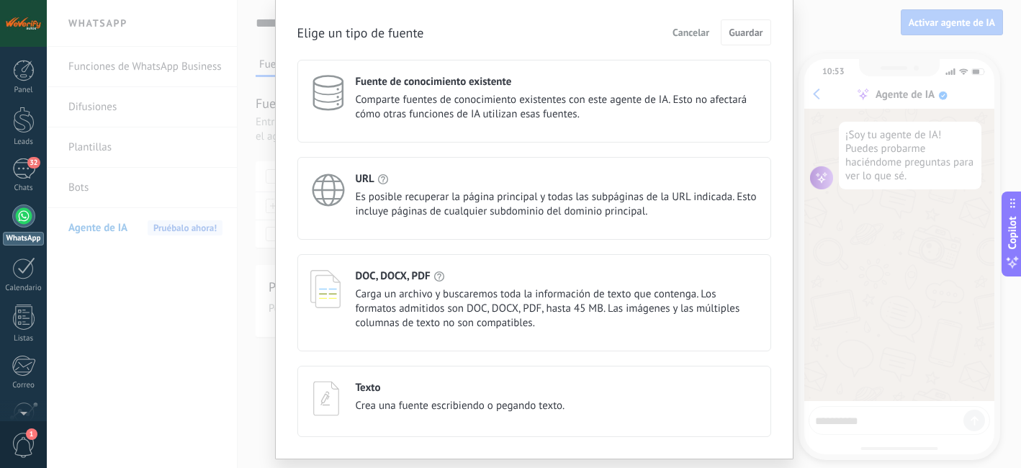
click at [690, 33] on span "Cancelar" at bounding box center [690, 32] width 37 height 10
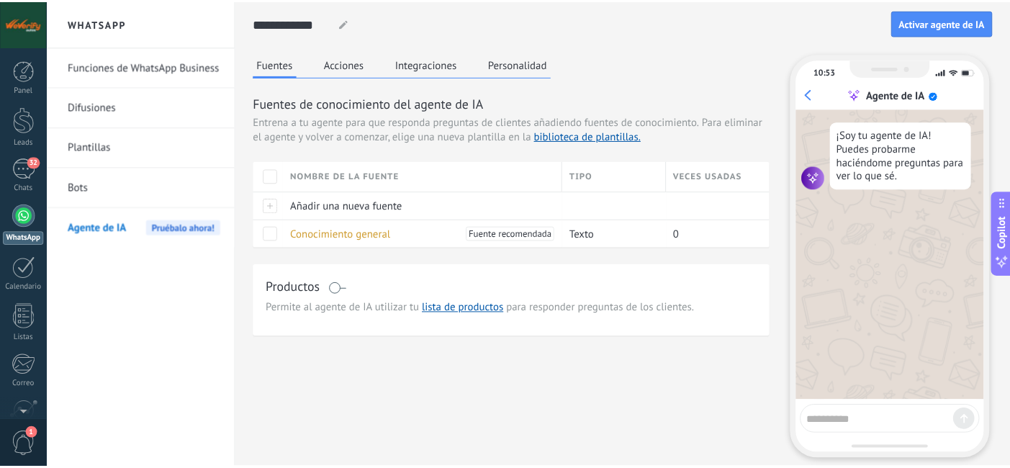
scroll to position [0, 0]
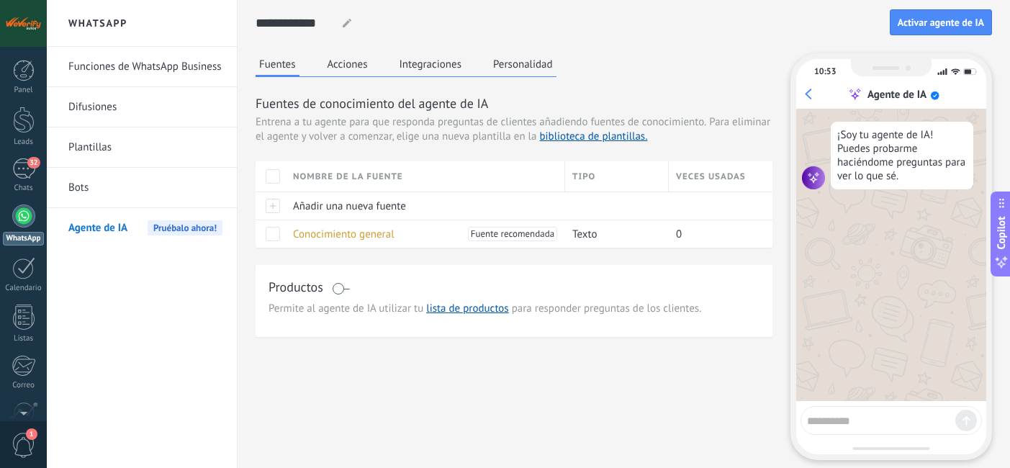
click at [516, 60] on button "Personalidad" at bounding box center [522, 64] width 67 height 22
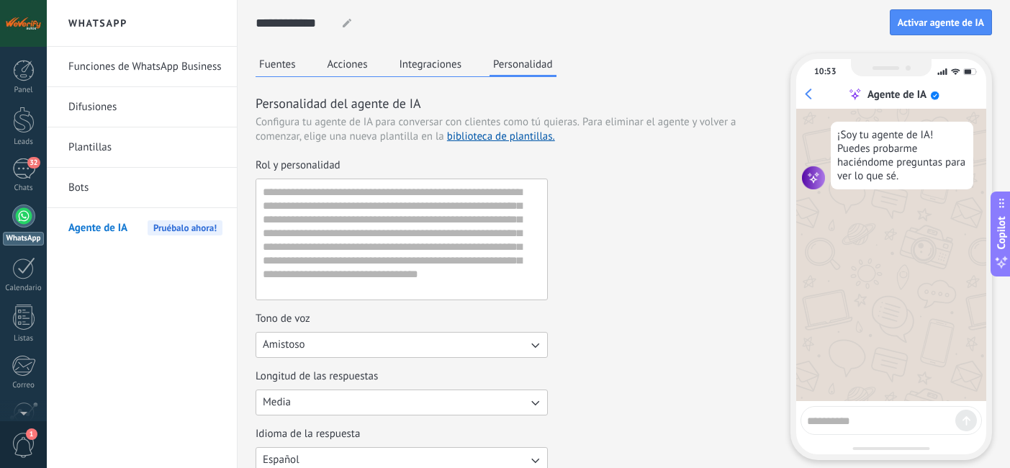
scroll to position [18, 0]
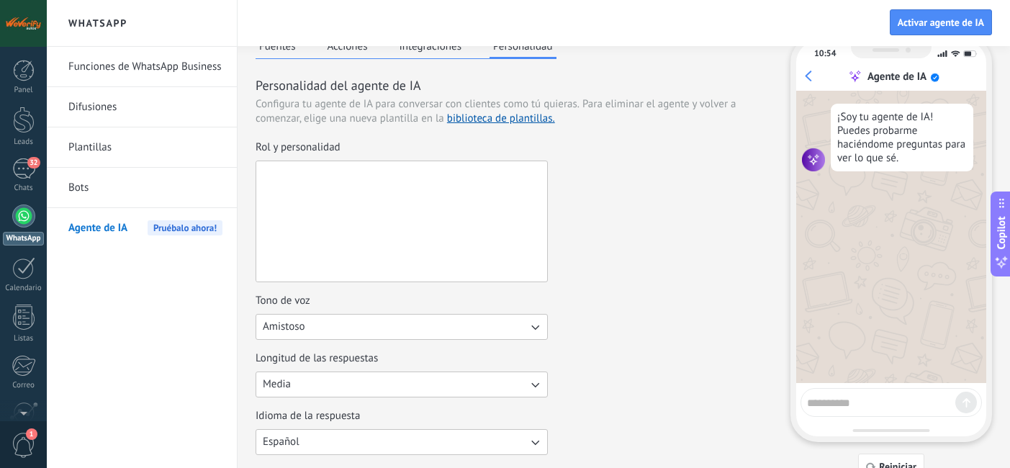
click at [433, 242] on textarea "Rol y personalidad" at bounding box center [400, 221] width 288 height 120
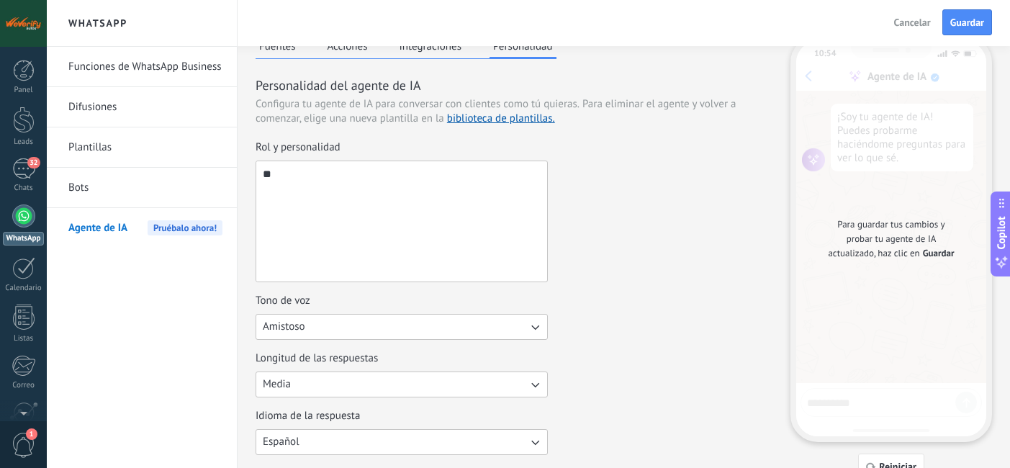
type textarea "*"
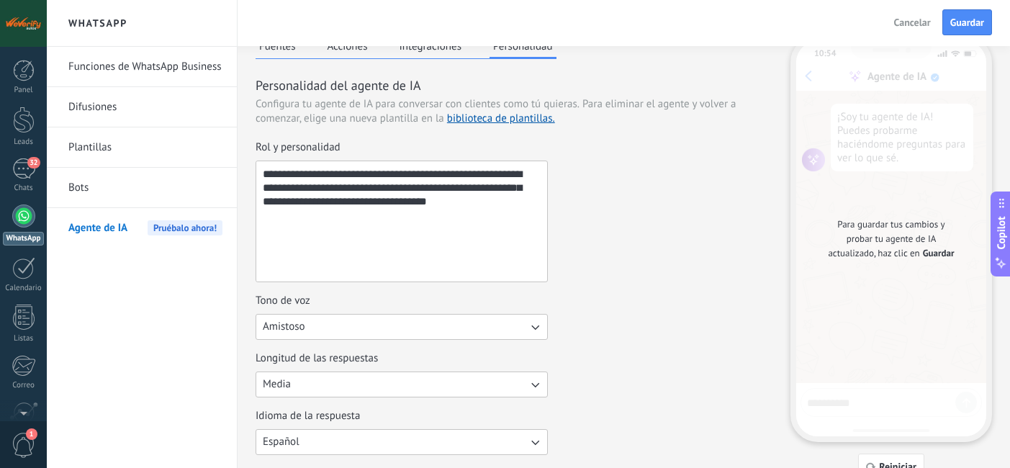
click at [518, 200] on textarea "**********" at bounding box center [400, 221] width 288 height 120
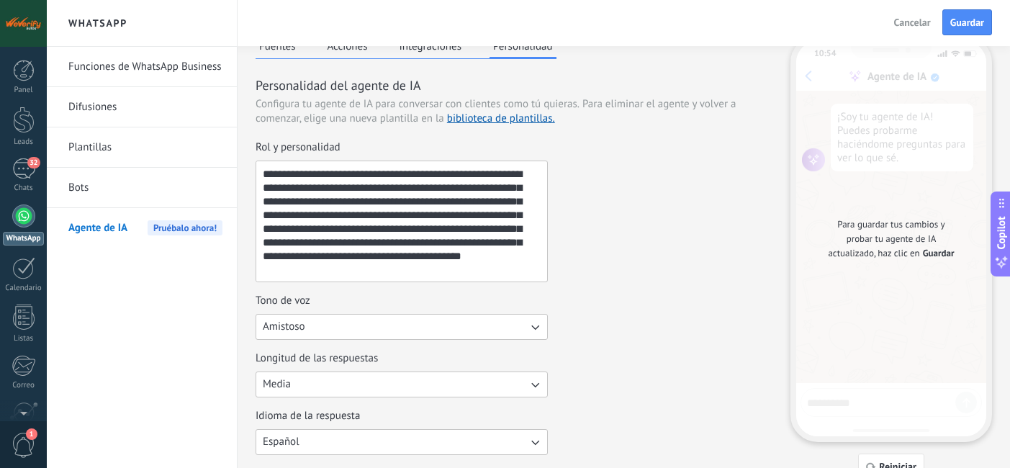
click at [334, 276] on textarea "**********" at bounding box center [400, 221] width 288 height 120
type textarea "**********"
click at [614, 231] on div "**********" at bounding box center [514, 211] width 517 height 142
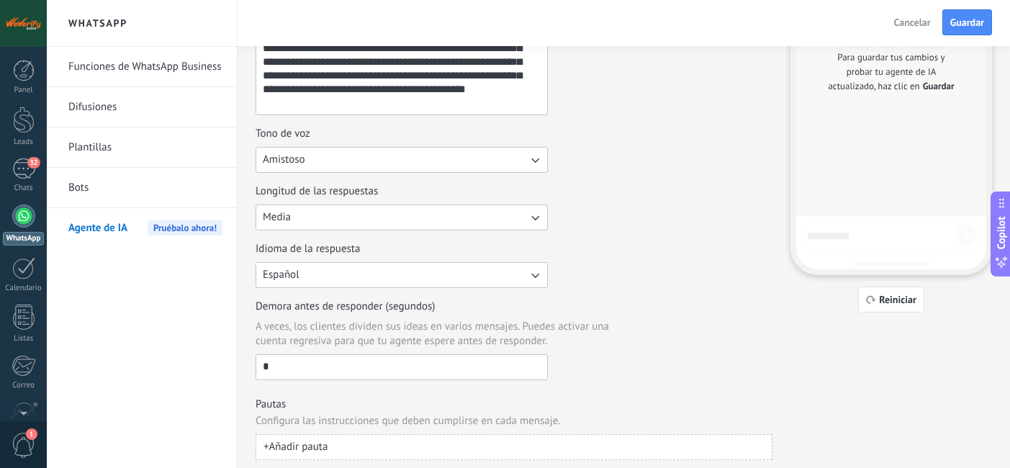
scroll to position [0, 0]
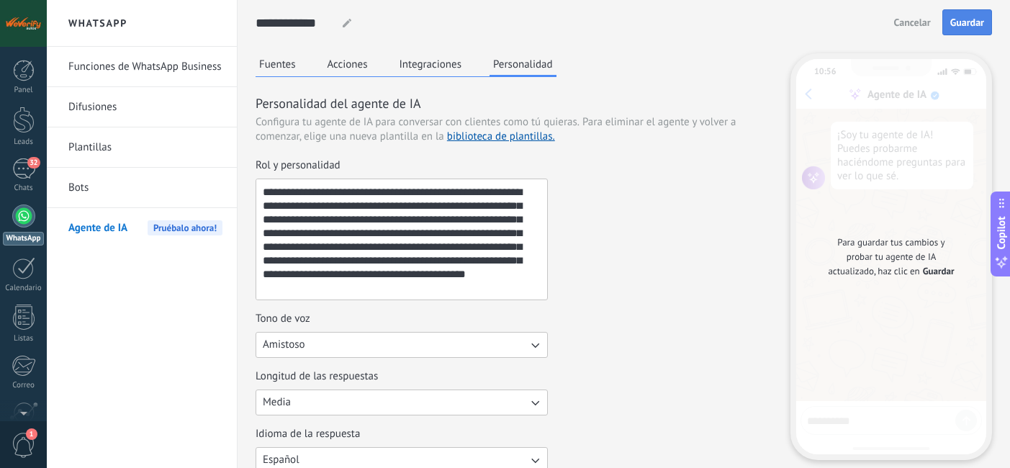
click at [966, 20] on span "Guardar" at bounding box center [967, 22] width 34 height 10
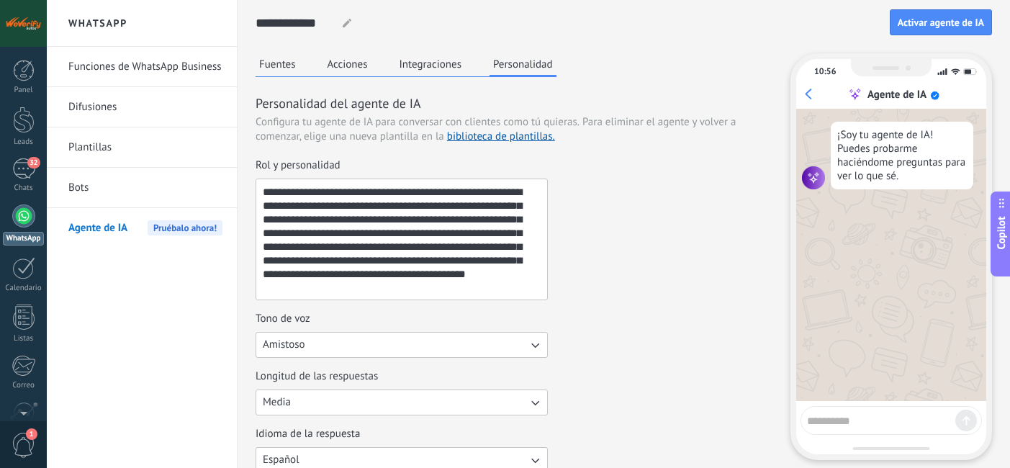
scroll to position [194, 0]
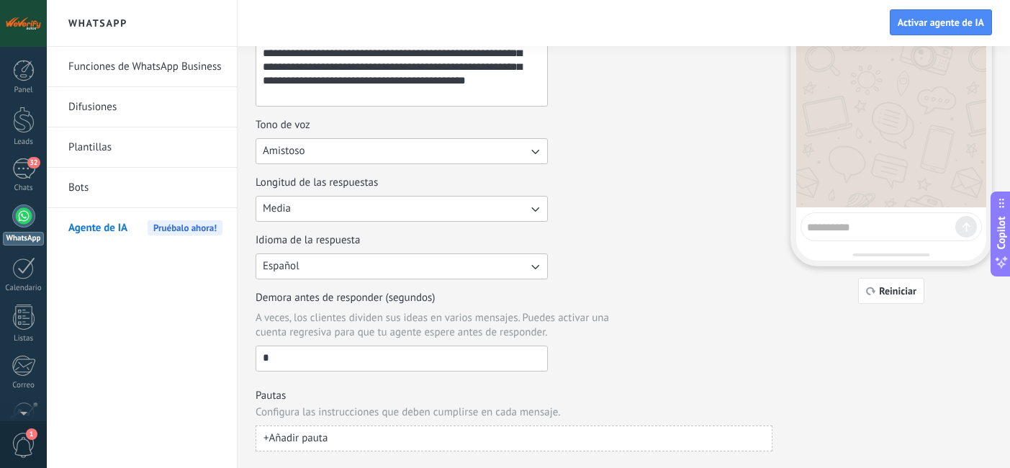
click at [450, 442] on button "+ Añadir pauta" at bounding box center [514, 438] width 517 height 26
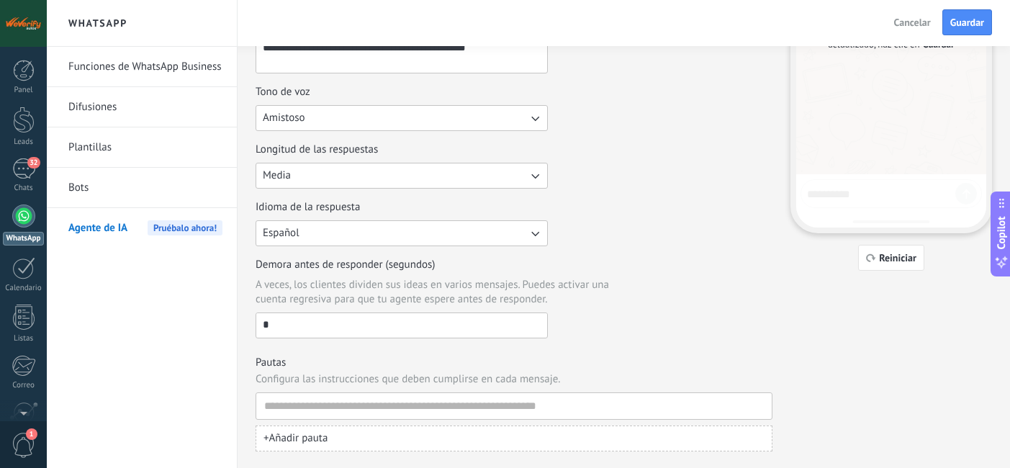
scroll to position [0, 0]
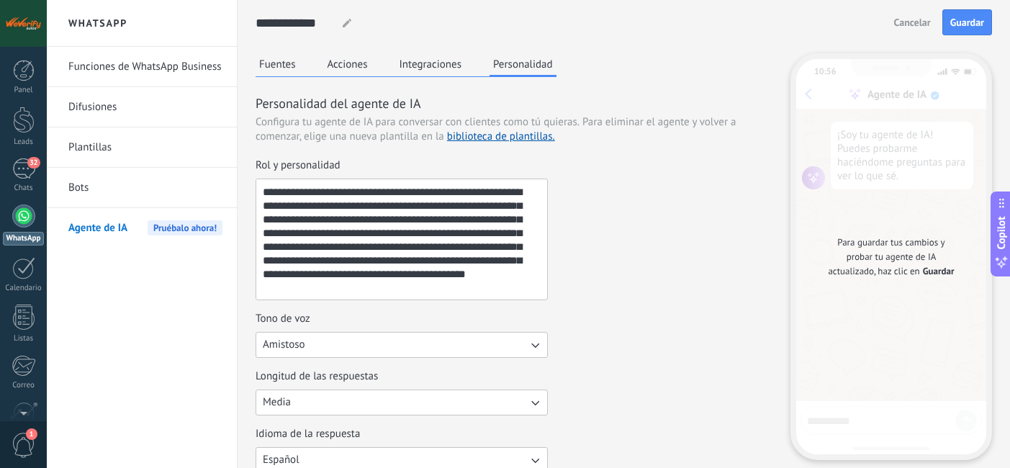
click at [425, 66] on button "Integraciones" at bounding box center [431, 64] width 70 height 22
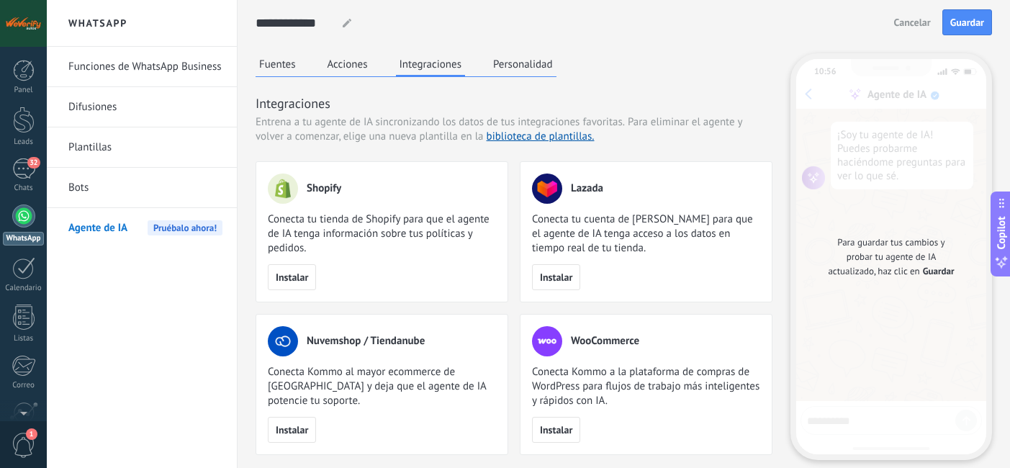
click at [344, 71] on button "Acciones" at bounding box center [348, 64] width 48 height 22
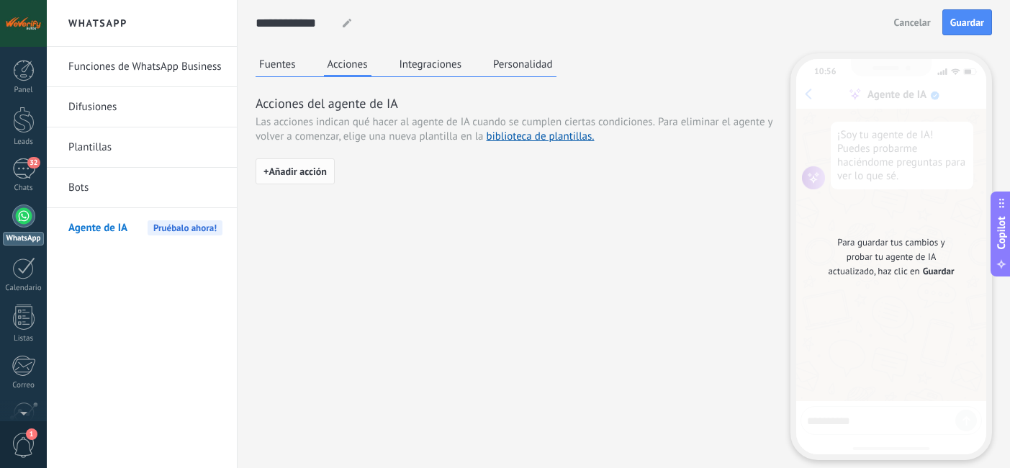
click at [310, 167] on span "+ Añadir acción" at bounding box center [294, 171] width 63 height 10
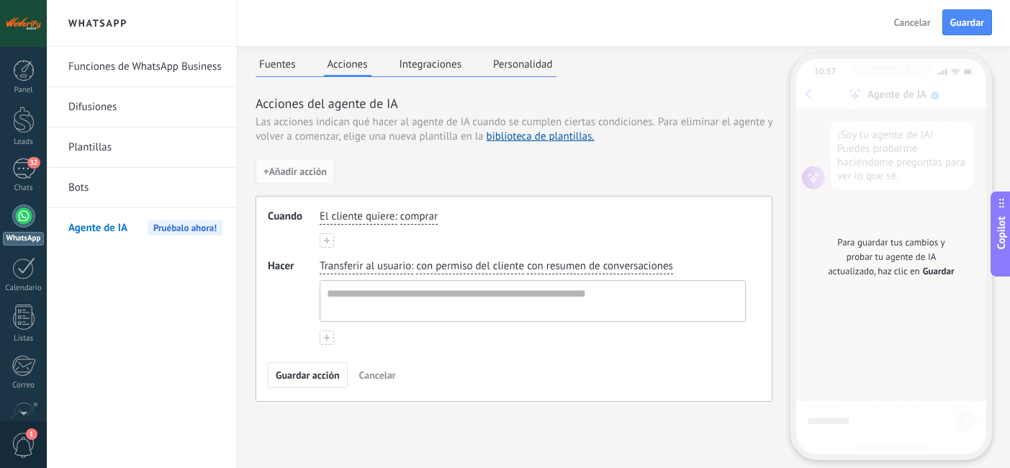
scroll to position [46, 0]
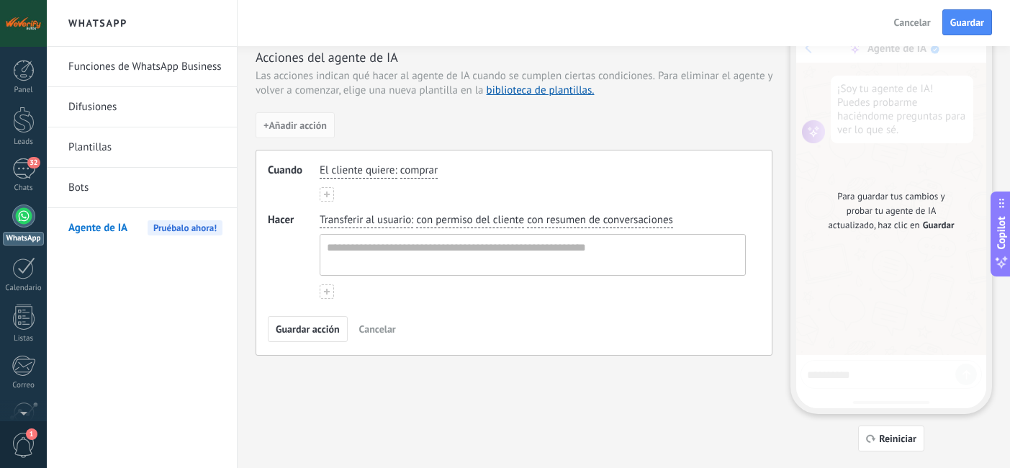
click at [393, 167] on span "El cliente quiere" at bounding box center [357, 170] width 75 height 14
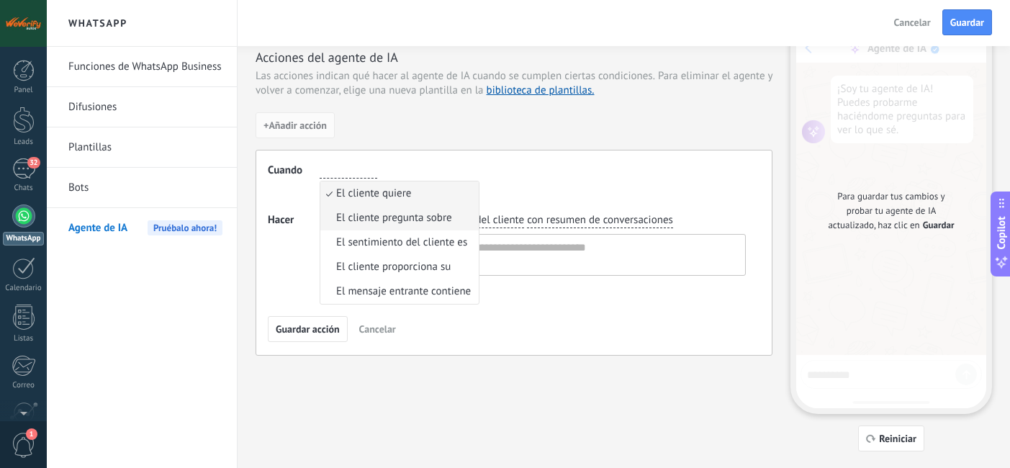
click at [387, 220] on span "El cliente pregunta sobre" at bounding box center [394, 218] width 116 height 14
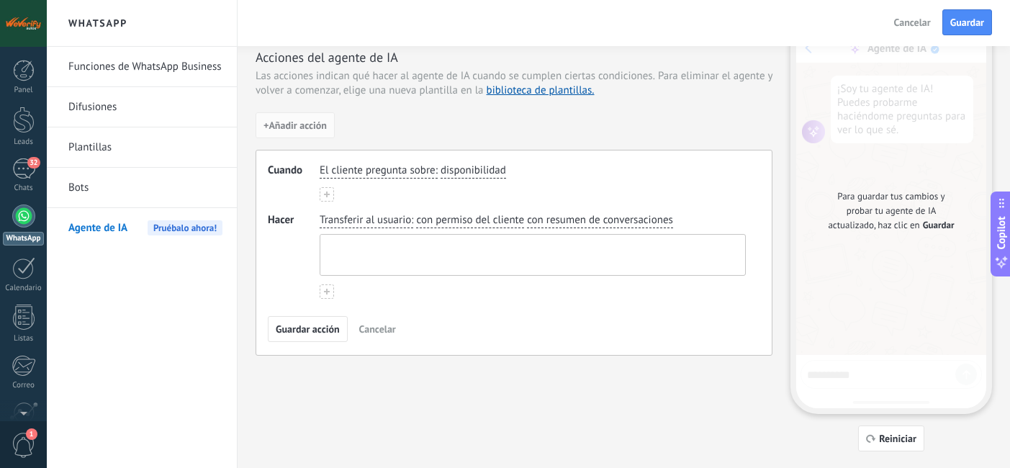
click at [383, 256] on textarea at bounding box center [531, 255] width 422 height 40
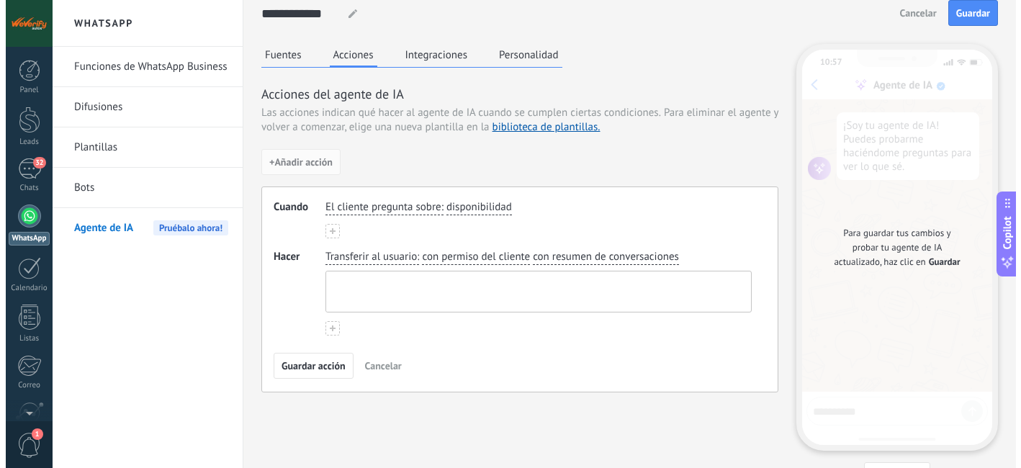
scroll to position [0, 0]
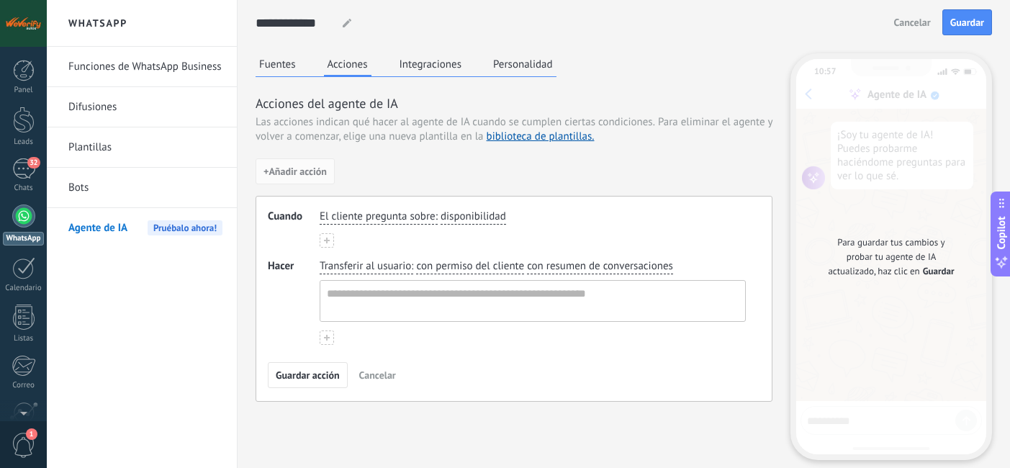
click at [283, 68] on button "Fuentes" at bounding box center [278, 64] width 44 height 22
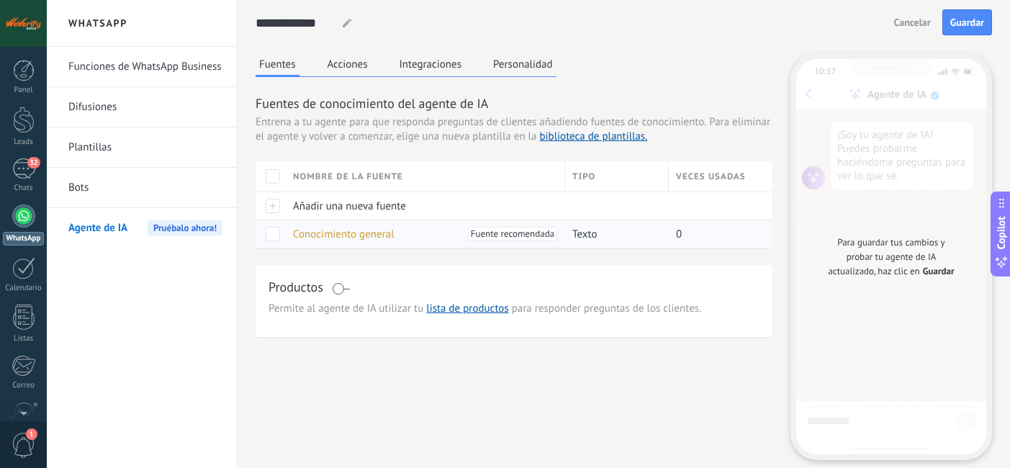
click at [350, 230] on span "Conocimiento general" at bounding box center [343, 234] width 101 height 14
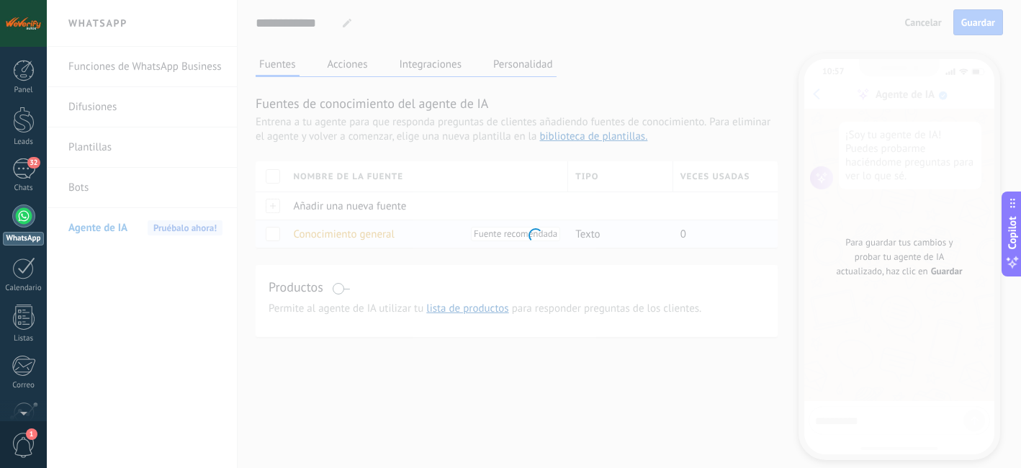
type textarea "**********"
type input "**********"
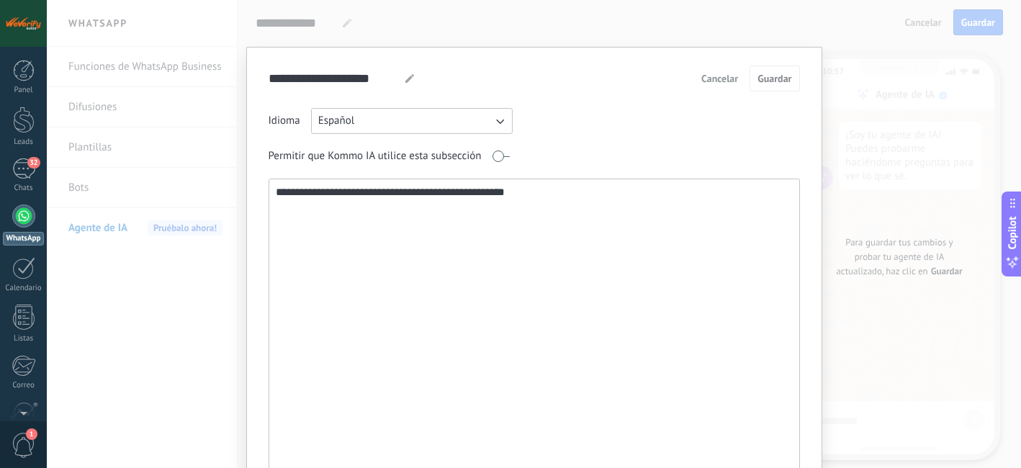
drag, startPoint x: 550, startPoint y: 197, endPoint x: 267, endPoint y: 195, distance: 282.9
click at [269, 195] on textarea "**********" at bounding box center [532, 334] width 527 height 310
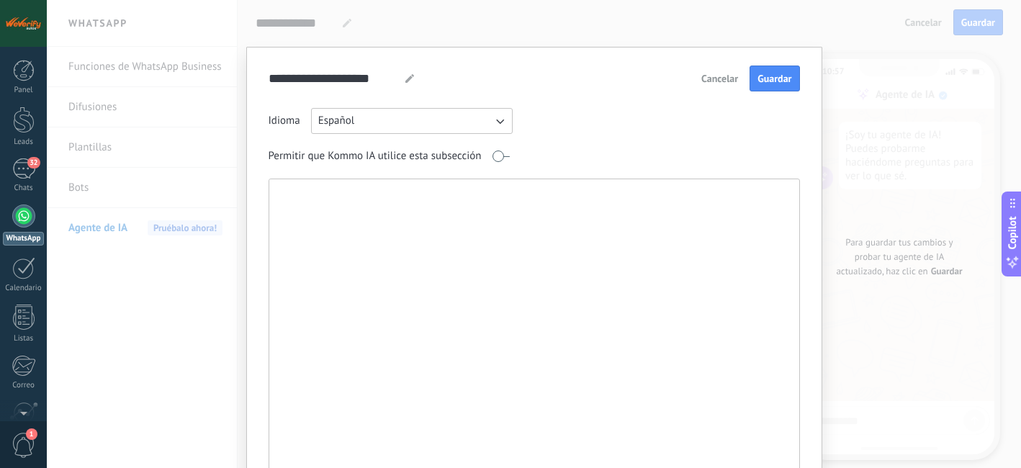
click at [423, 234] on textarea at bounding box center [532, 334] width 527 height 310
paste textarea "**********"
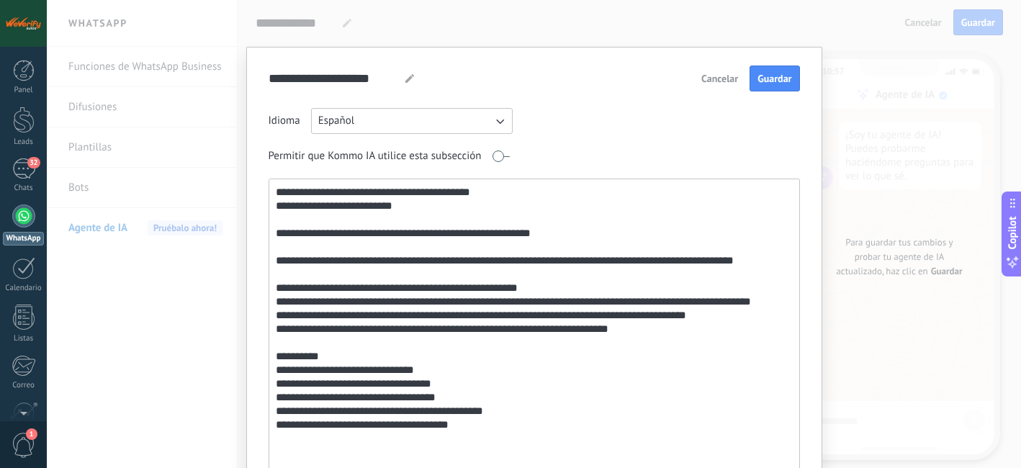
click at [286, 208] on textarea "**********" at bounding box center [532, 334] width 527 height 310
click at [286, 231] on textarea "**********" at bounding box center [532, 334] width 527 height 310
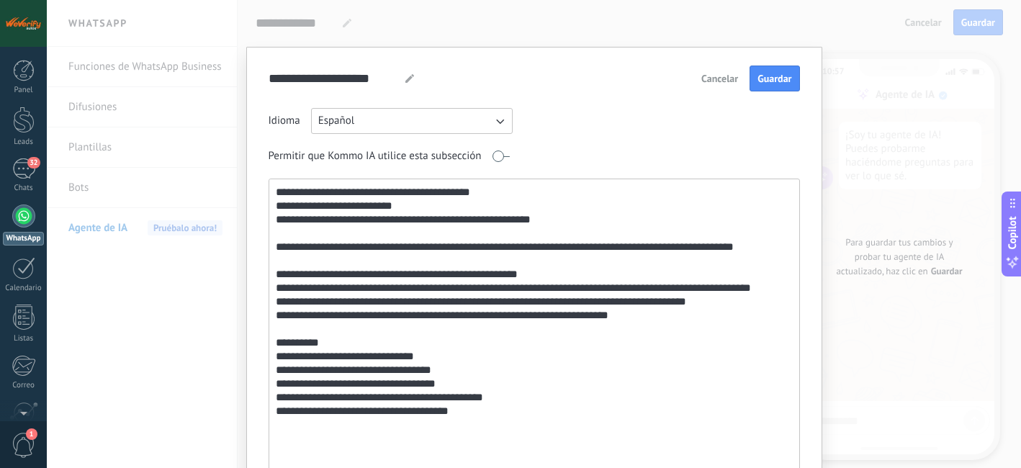
click at [291, 248] on textarea "**********" at bounding box center [532, 334] width 527 height 310
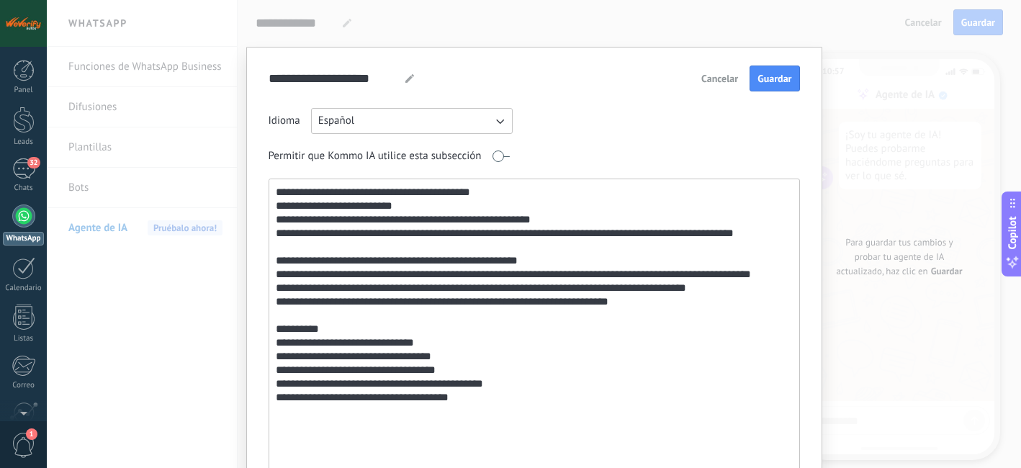
click at [758, 232] on textarea "**********" at bounding box center [532, 334] width 527 height 310
click at [570, 205] on textarea "**********" at bounding box center [532, 334] width 527 height 310
click at [595, 215] on textarea "**********" at bounding box center [532, 334] width 527 height 310
click at [785, 230] on textarea "**********" at bounding box center [532, 334] width 527 height 310
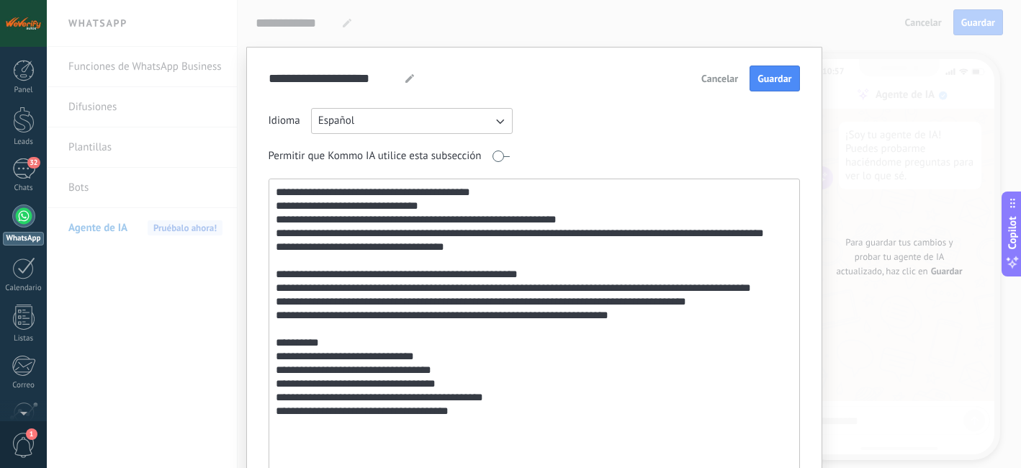
click at [493, 220] on textarea "**********" at bounding box center [532, 334] width 527 height 310
click at [488, 254] on textarea "**********" at bounding box center [532, 334] width 527 height 310
paste textarea "*"
click at [536, 286] on textarea "**********" at bounding box center [532, 334] width 527 height 310
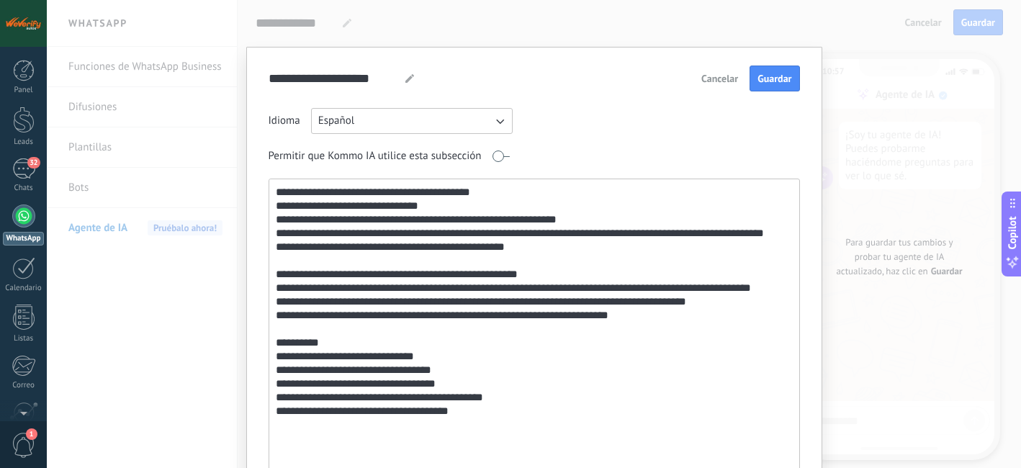
click at [419, 303] on textarea "**********" at bounding box center [532, 334] width 527 height 310
click at [376, 271] on textarea "**********" at bounding box center [532, 334] width 527 height 310
click at [274, 189] on textarea "**********" at bounding box center [532, 334] width 527 height 310
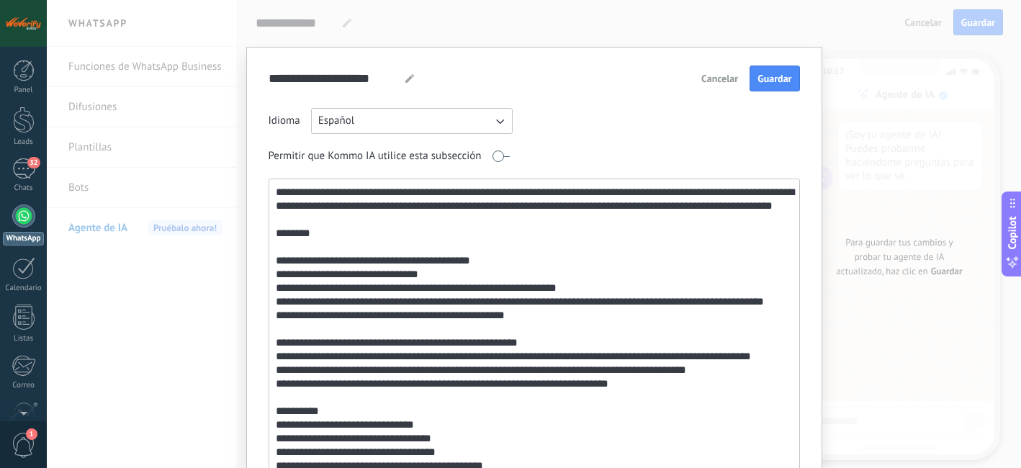
click at [293, 276] on textarea at bounding box center [532, 334] width 527 height 310
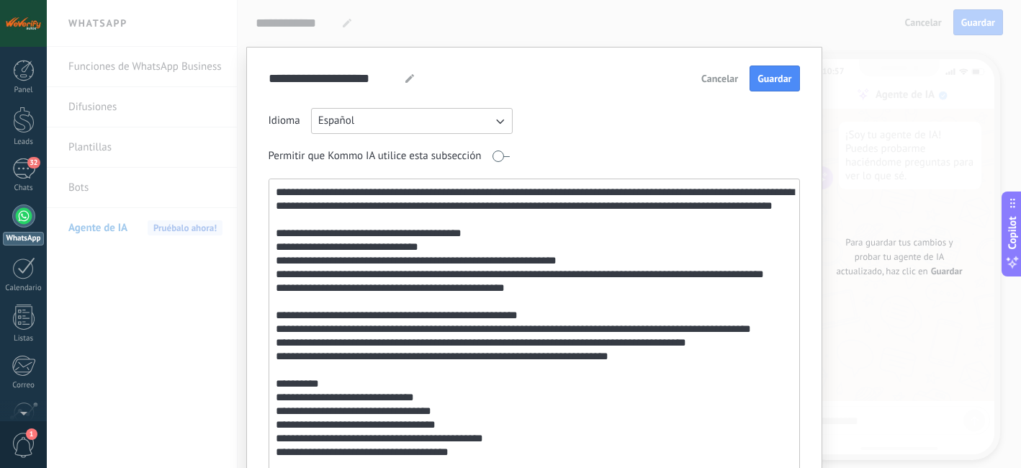
click at [485, 246] on textarea at bounding box center [532, 334] width 527 height 310
click at [279, 261] on textarea at bounding box center [532, 334] width 527 height 310
click at [278, 278] on textarea at bounding box center [532, 334] width 527 height 310
click at [356, 275] on textarea at bounding box center [532, 334] width 527 height 310
click at [407, 300] on textarea at bounding box center [532, 334] width 527 height 310
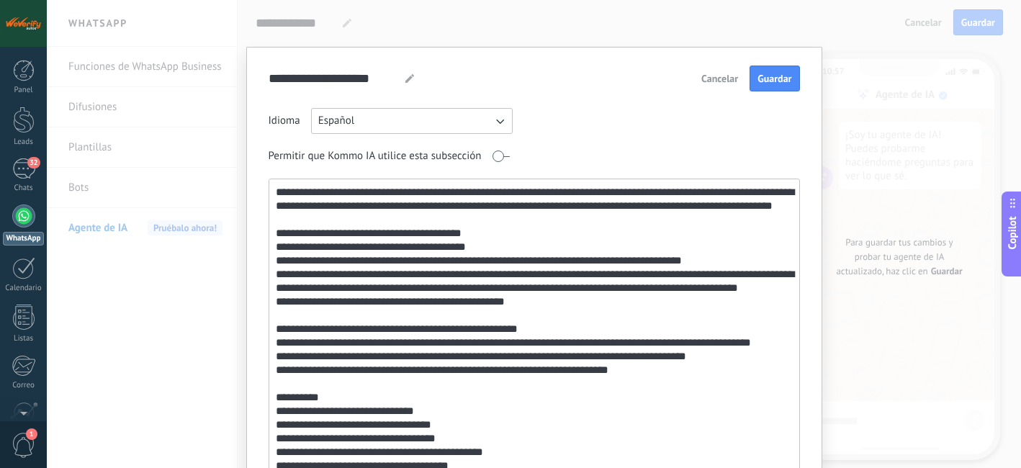
click at [377, 317] on textarea at bounding box center [532, 334] width 527 height 310
click at [369, 290] on textarea at bounding box center [532, 334] width 527 height 310
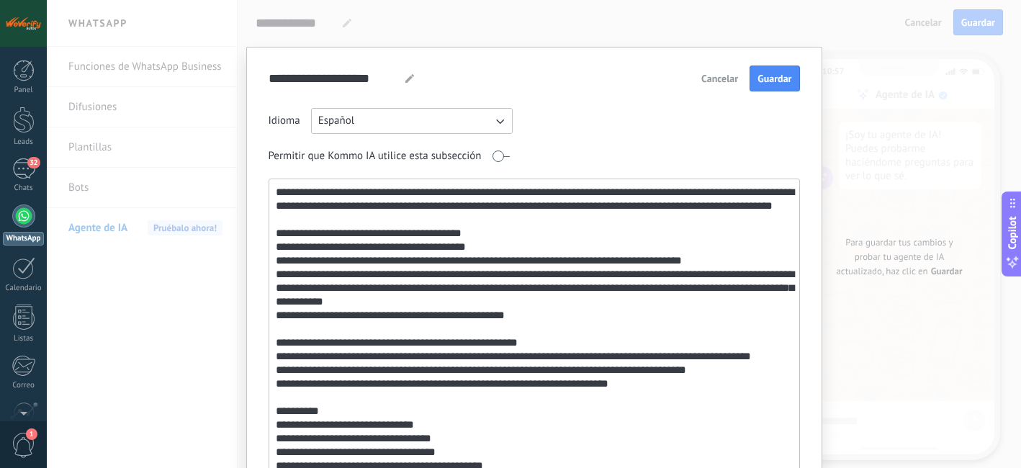
click at [528, 289] on textarea at bounding box center [532, 334] width 527 height 310
click at [611, 291] on textarea at bounding box center [532, 334] width 527 height 310
click at [376, 299] on textarea at bounding box center [532, 334] width 527 height 310
click at [285, 353] on textarea at bounding box center [532, 334] width 527 height 310
click at [372, 360] on textarea at bounding box center [532, 334] width 527 height 310
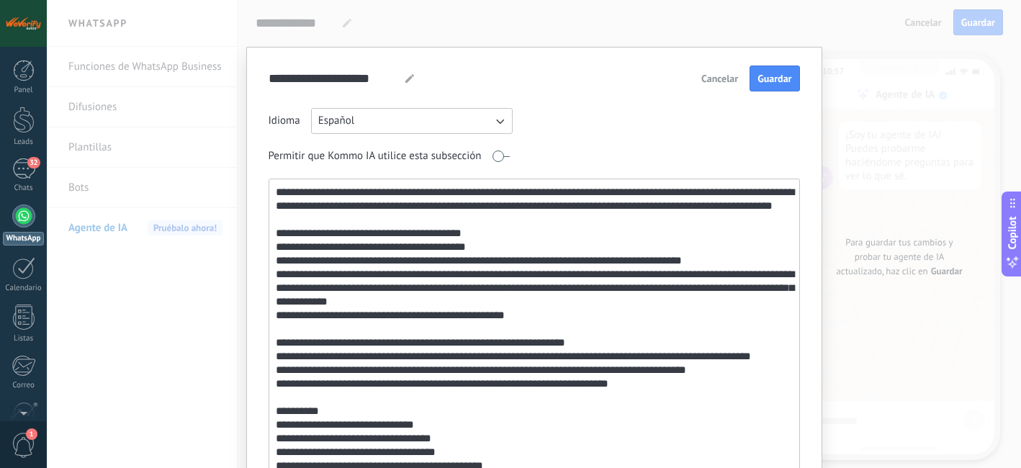
click at [372, 360] on textarea at bounding box center [532, 334] width 527 height 310
click at [487, 358] on textarea at bounding box center [532, 334] width 527 height 310
click at [698, 359] on textarea at bounding box center [532, 334] width 527 height 310
click at [637, 356] on textarea at bounding box center [532, 334] width 527 height 310
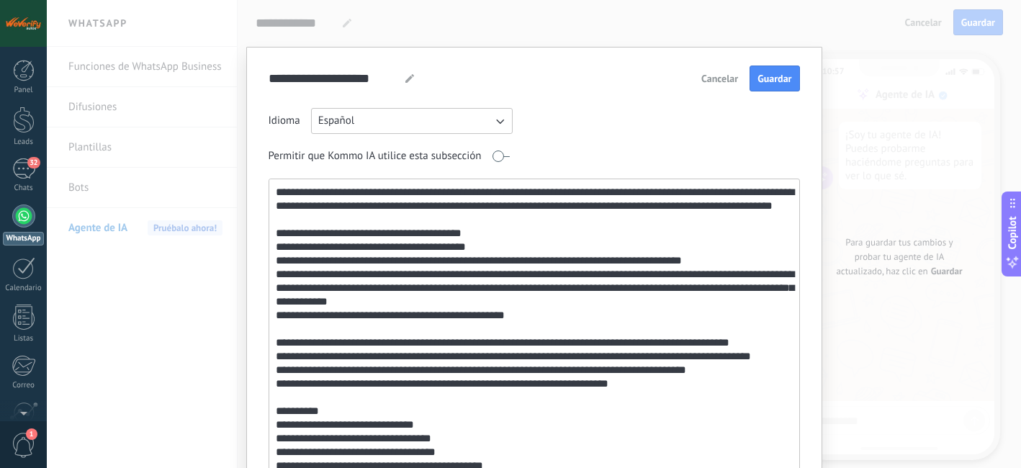
click at [763, 356] on textarea at bounding box center [532, 334] width 527 height 310
click at [775, 358] on textarea at bounding box center [532, 334] width 527 height 310
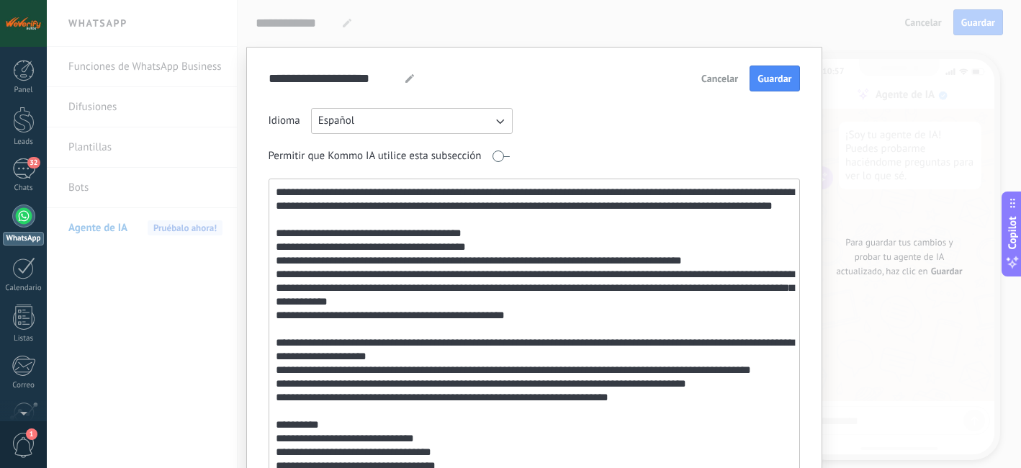
click at [289, 383] on textarea at bounding box center [532, 334] width 527 height 310
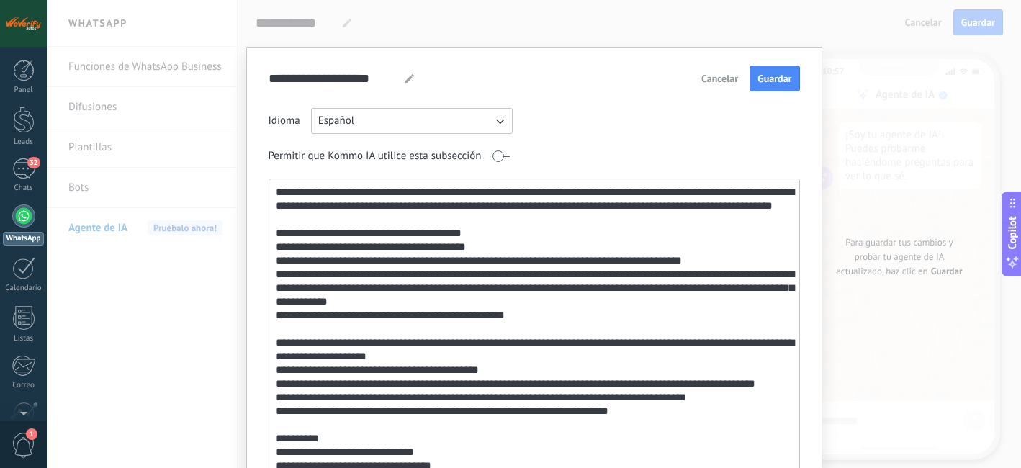
click at [340, 410] on textarea at bounding box center [532, 334] width 527 height 310
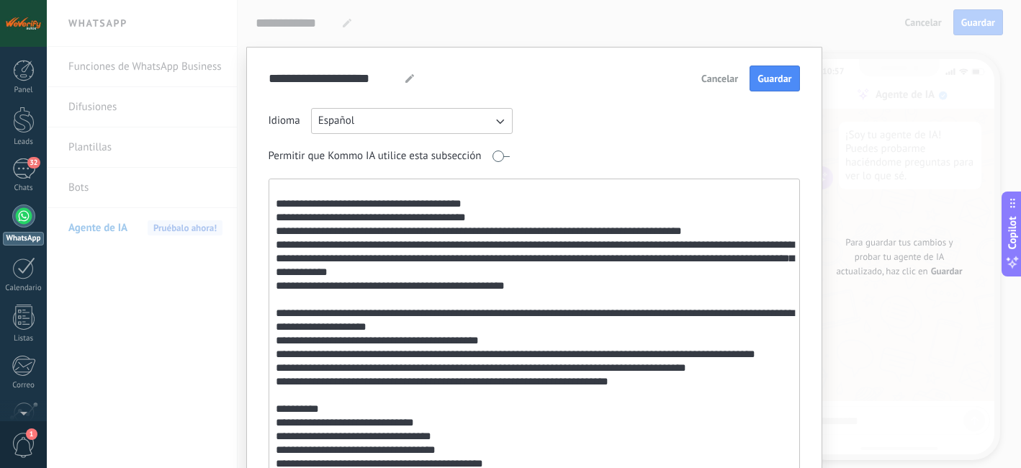
scroll to position [63, 0]
click at [371, 337] on textarea at bounding box center [532, 334] width 527 height 310
click at [505, 334] on textarea at bounding box center [532, 334] width 527 height 310
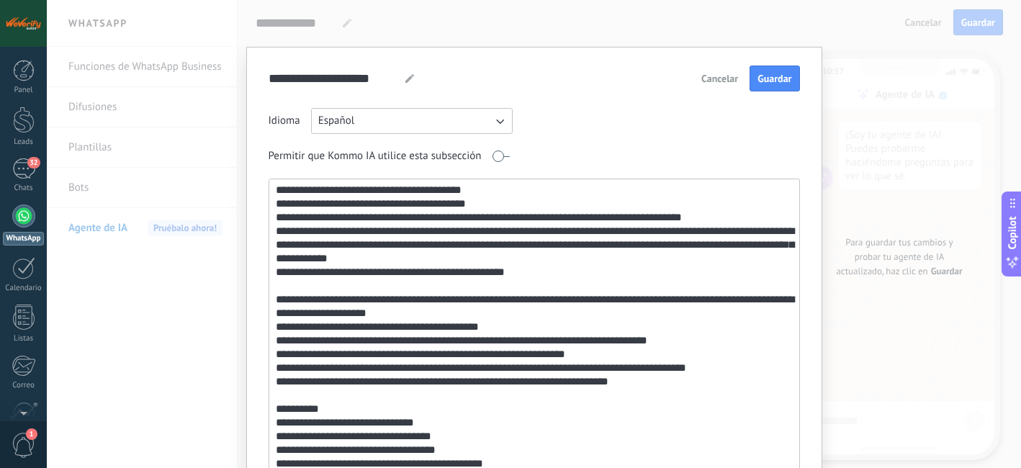
click at [310, 350] on textarea at bounding box center [532, 334] width 527 height 310
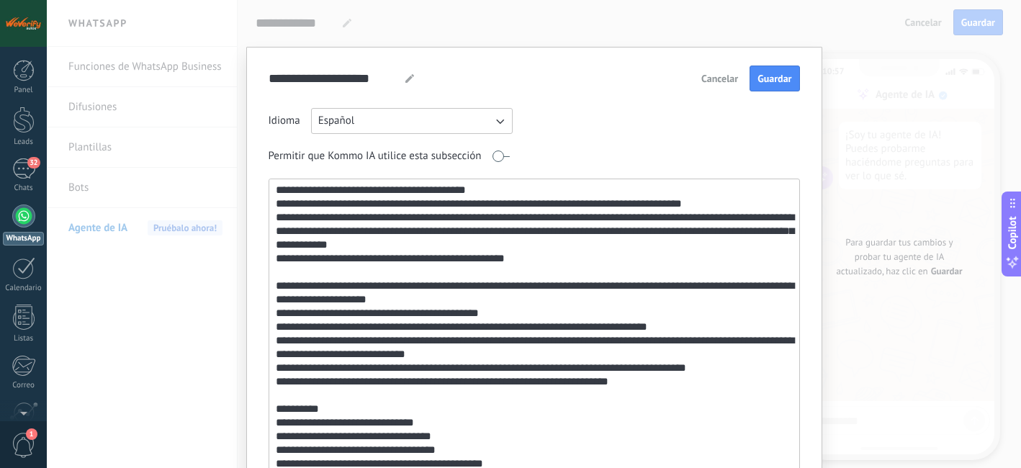
click at [733, 352] on textarea at bounding box center [532, 334] width 527 height 310
click at [550, 362] on textarea at bounding box center [532, 334] width 527 height 310
drag, startPoint x: 470, startPoint y: 358, endPoint x: 683, endPoint y: 353, distance: 213.1
click at [683, 353] on textarea at bounding box center [532, 334] width 527 height 310
click at [489, 367] on textarea at bounding box center [532, 334] width 527 height 310
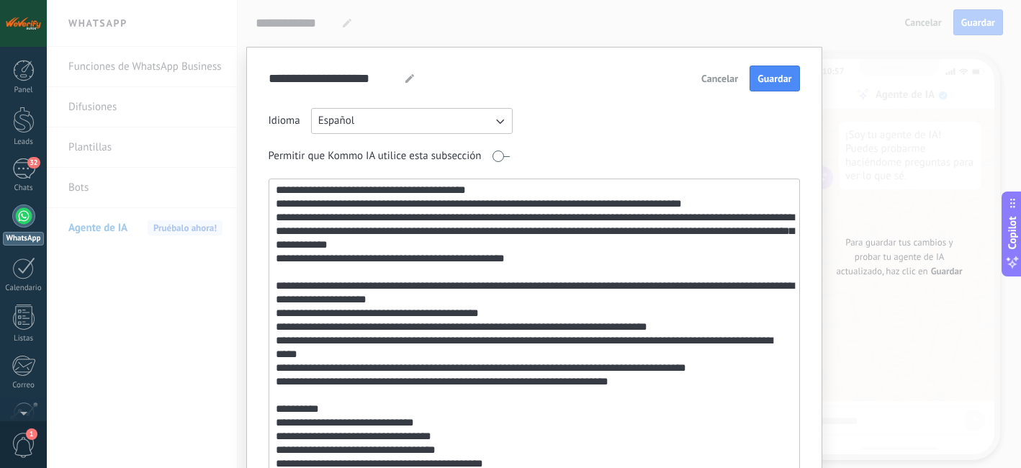
click at [375, 348] on textarea at bounding box center [532, 334] width 527 height 310
click at [473, 351] on textarea at bounding box center [532, 334] width 527 height 310
click at [435, 355] on textarea at bounding box center [532, 334] width 527 height 310
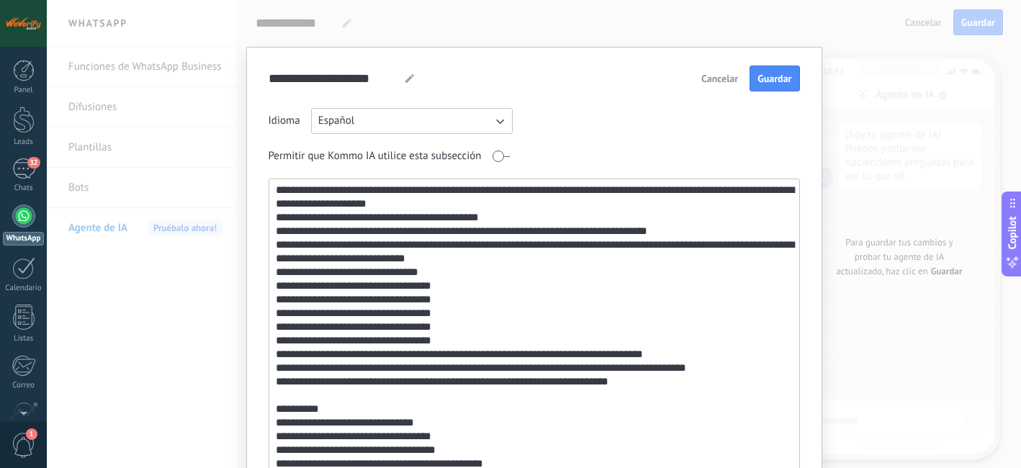
scroll to position [128, 0]
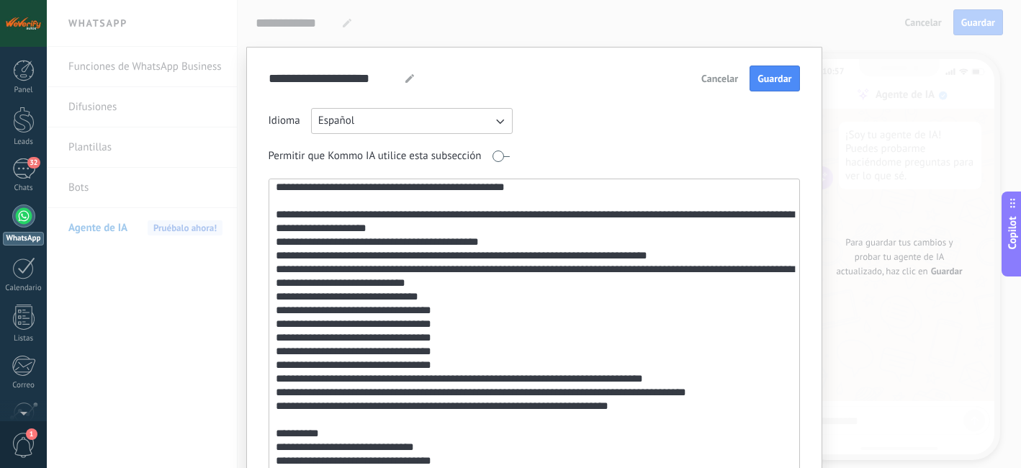
click at [467, 243] on textarea at bounding box center [532, 334] width 527 height 310
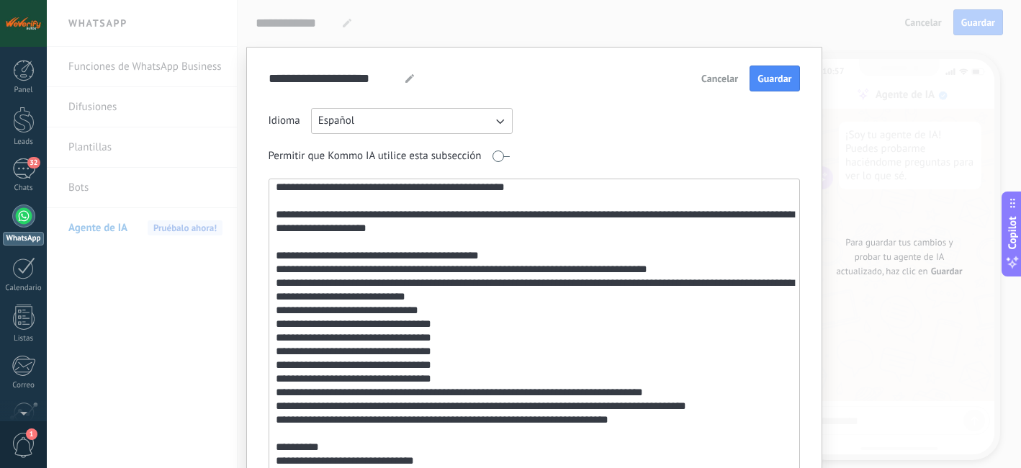
click at [678, 406] on textarea at bounding box center [532, 334] width 527 height 310
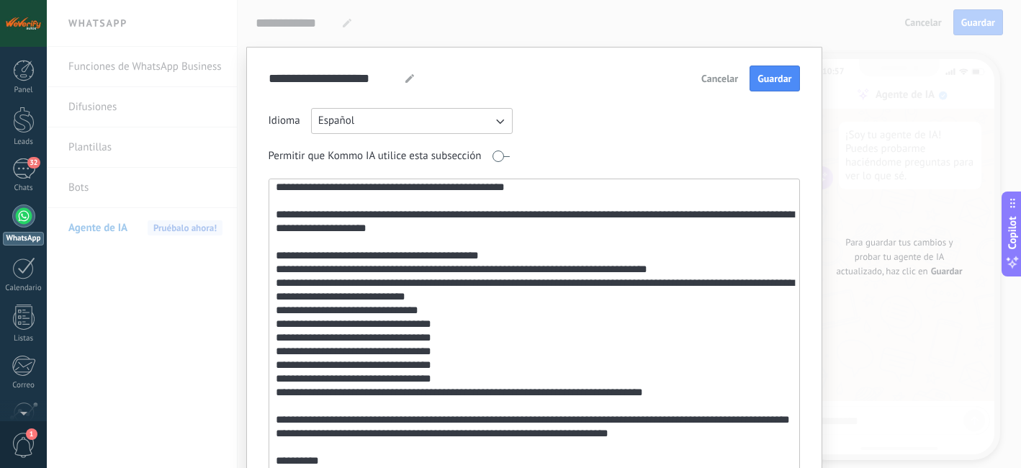
click at [414, 433] on textarea at bounding box center [532, 334] width 527 height 310
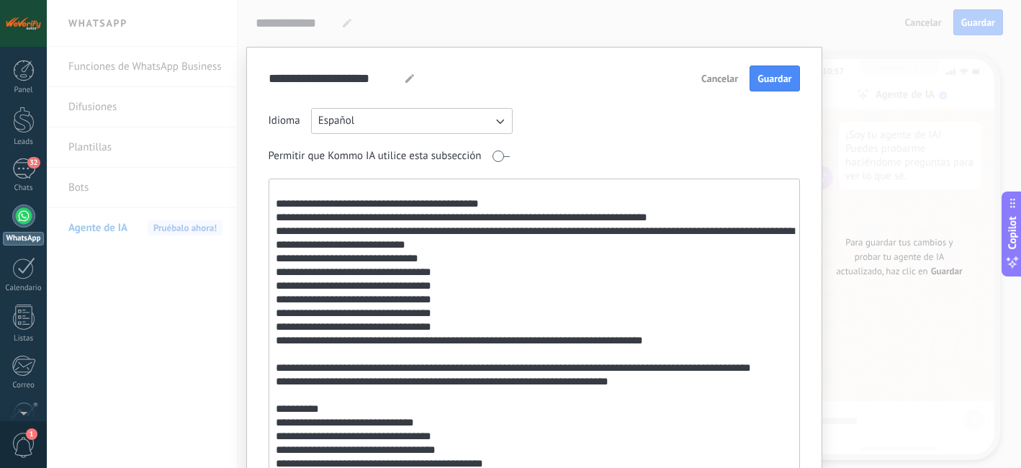
scroll to position [207, 0]
click at [477, 352] on textarea at bounding box center [532, 334] width 527 height 310
click at [638, 356] on textarea at bounding box center [532, 334] width 527 height 310
click at [765, 353] on textarea at bounding box center [532, 334] width 527 height 310
click at [662, 353] on textarea at bounding box center [532, 334] width 527 height 310
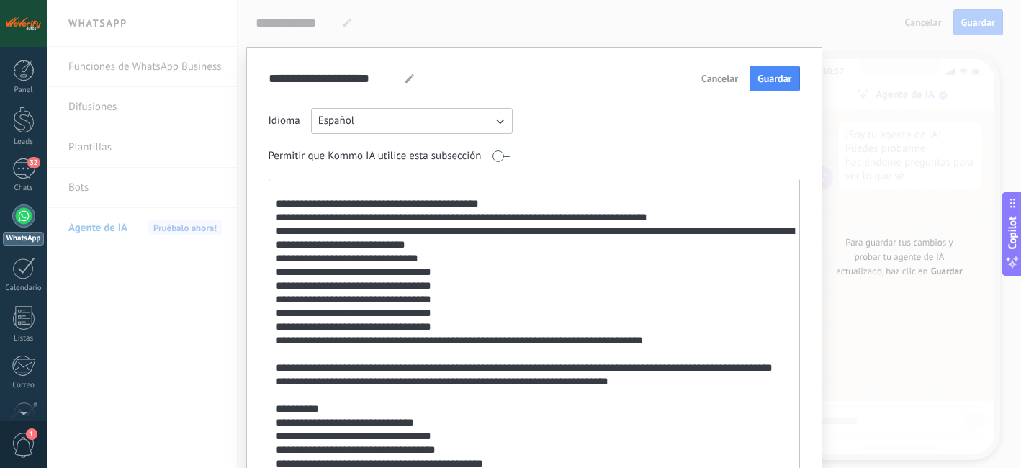
click at [452, 369] on textarea at bounding box center [532, 334] width 527 height 310
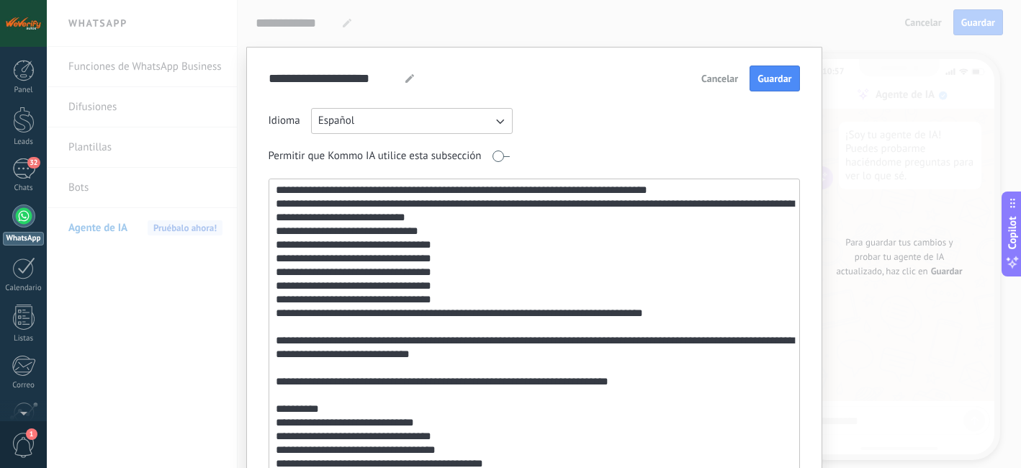
click at [284, 393] on textarea at bounding box center [532, 334] width 527 height 310
click at [448, 393] on textarea at bounding box center [532, 334] width 527 height 310
click at [331, 367] on textarea at bounding box center [532, 334] width 527 height 310
click at [273, 366] on textarea at bounding box center [532, 334] width 527 height 310
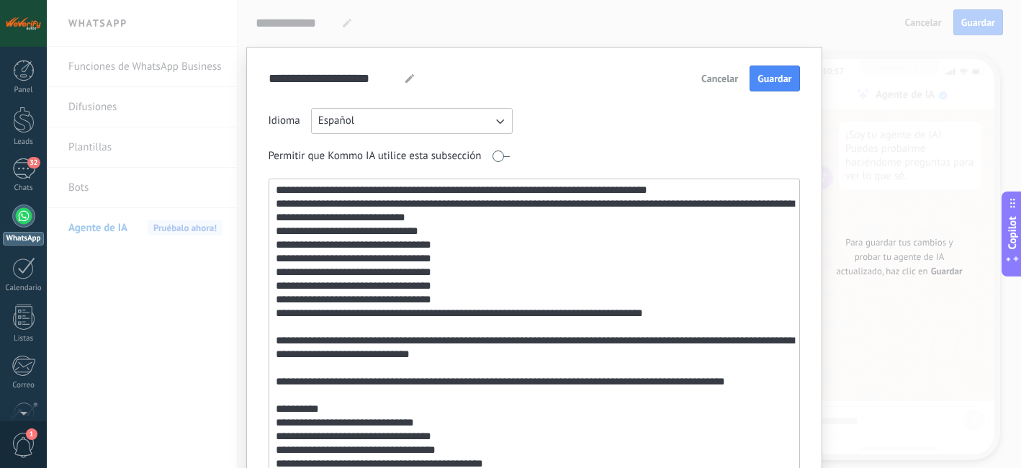
click at [412, 369] on textarea at bounding box center [532, 334] width 527 height 310
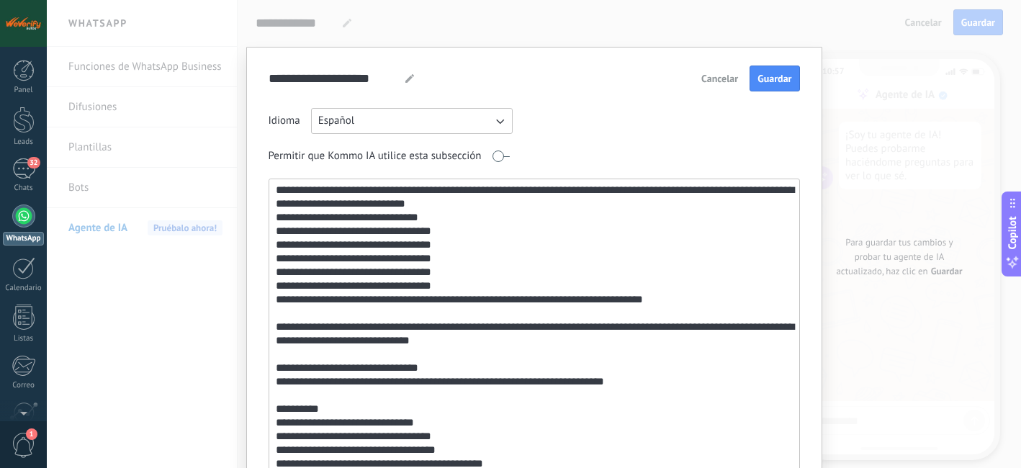
click at [394, 384] on textarea at bounding box center [532, 334] width 527 height 310
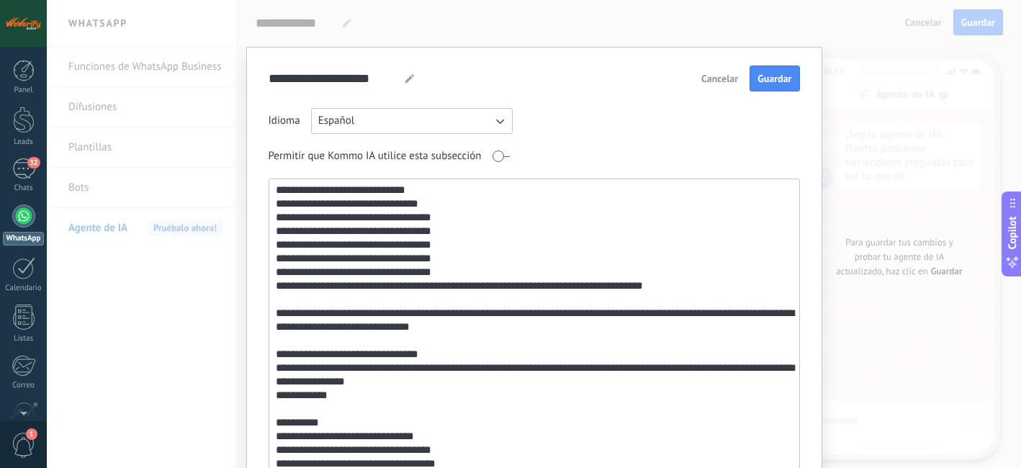
click at [279, 384] on textarea at bounding box center [532, 334] width 527 height 310
click at [342, 403] on textarea at bounding box center [532, 334] width 527 height 310
paste textarea "**********"
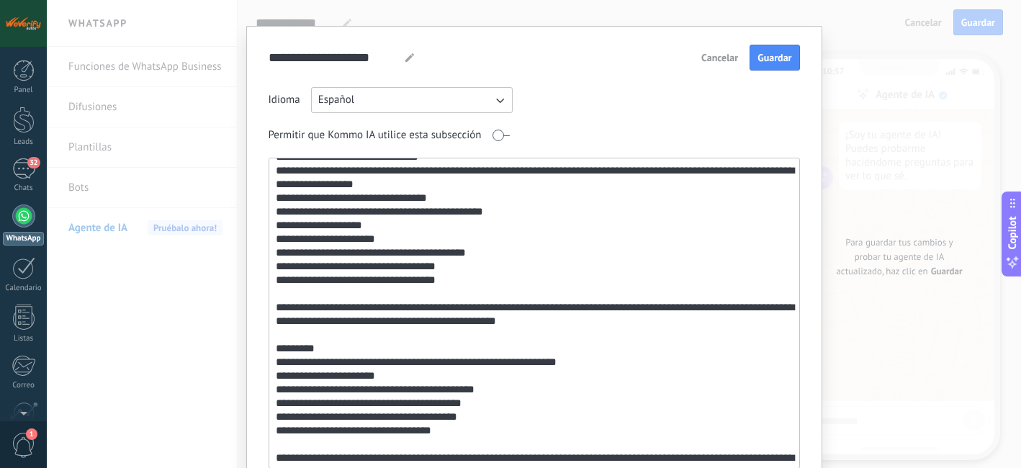
scroll to position [402, 0]
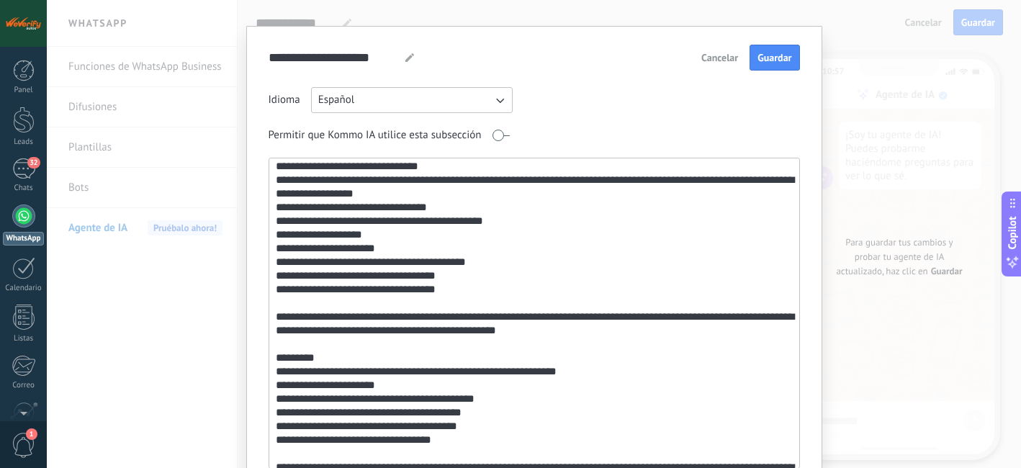
click at [274, 231] on textarea at bounding box center [532, 313] width 527 height 310
click at [271, 235] on textarea at bounding box center [532, 313] width 527 height 310
drag, startPoint x: 457, startPoint y: 304, endPoint x: 274, endPoint y: 291, distance: 183.3
click at [274, 291] on textarea at bounding box center [532, 313] width 527 height 310
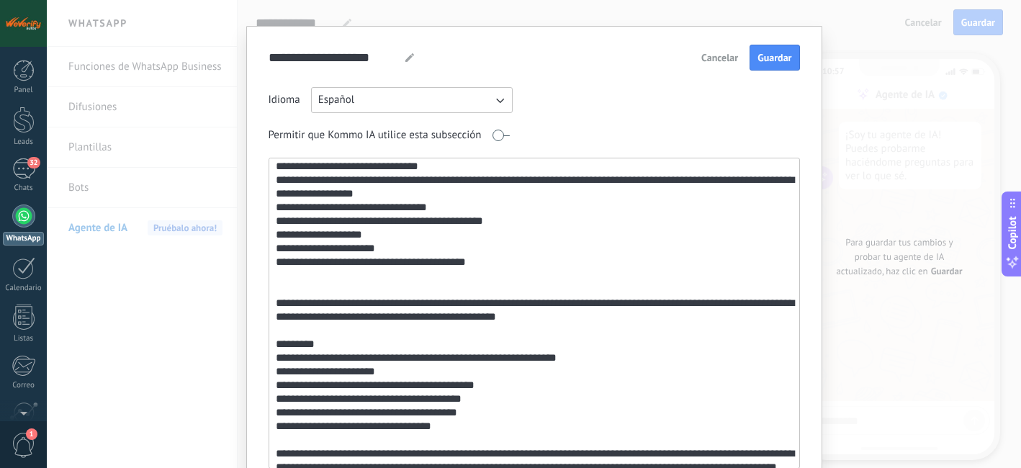
click at [438, 223] on textarea at bounding box center [532, 313] width 527 height 310
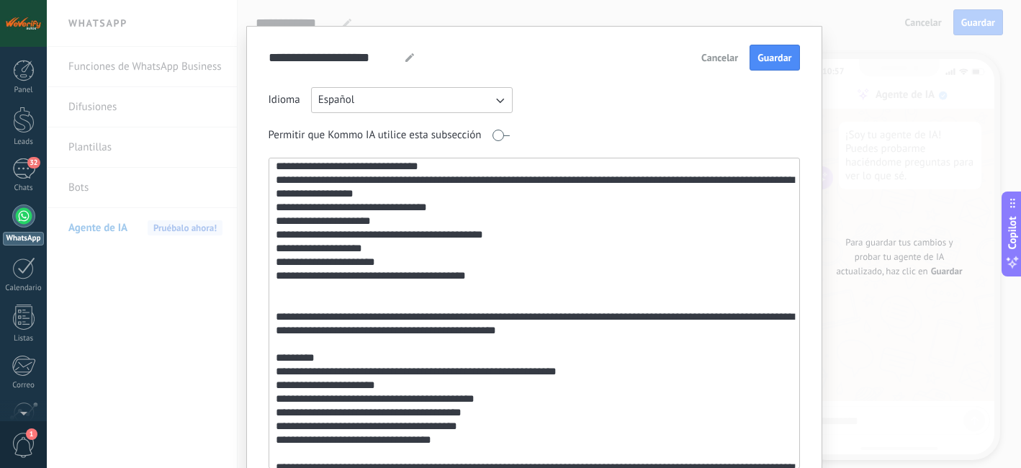
drag, startPoint x: 506, startPoint y: 249, endPoint x: 279, endPoint y: 250, distance: 227.5
click at [279, 250] on textarea at bounding box center [532, 313] width 527 height 310
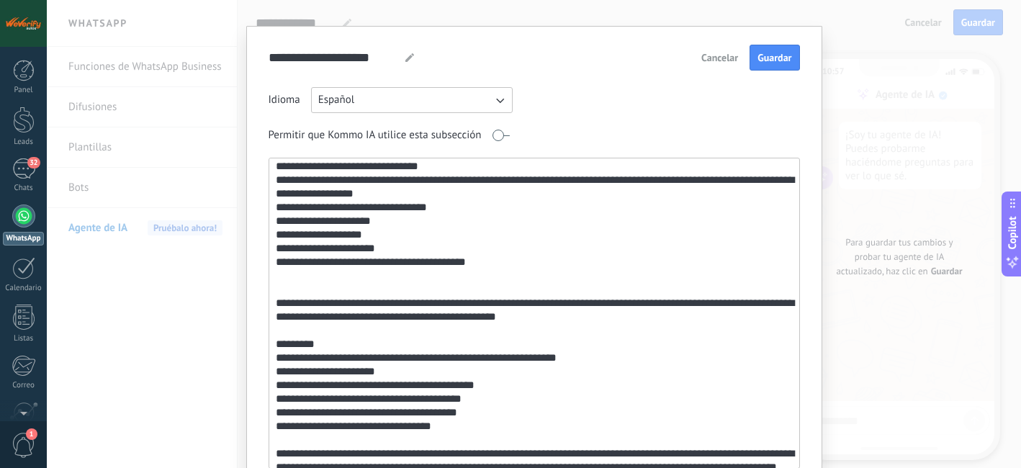
click at [284, 248] on textarea at bounding box center [532, 313] width 527 height 310
click at [272, 258] on textarea at bounding box center [532, 313] width 527 height 310
click at [269, 274] on textarea at bounding box center [532, 313] width 527 height 310
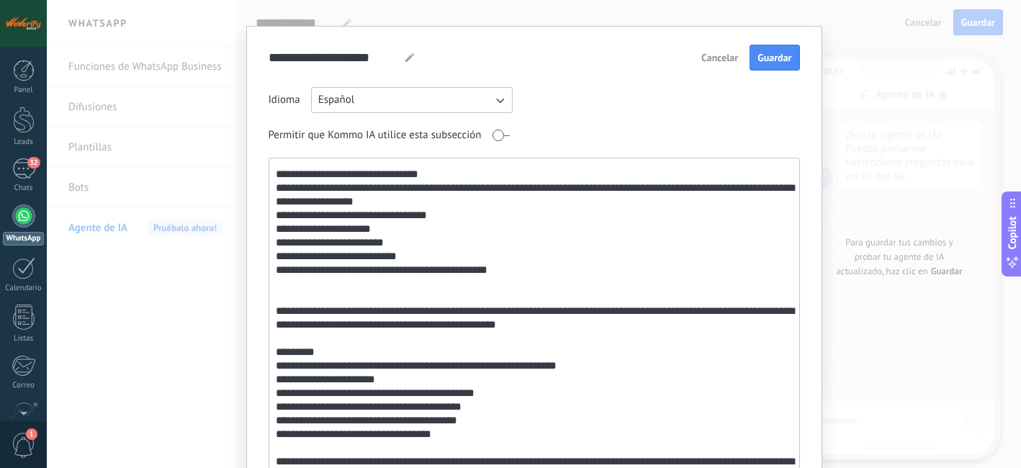
scroll to position [412, 0]
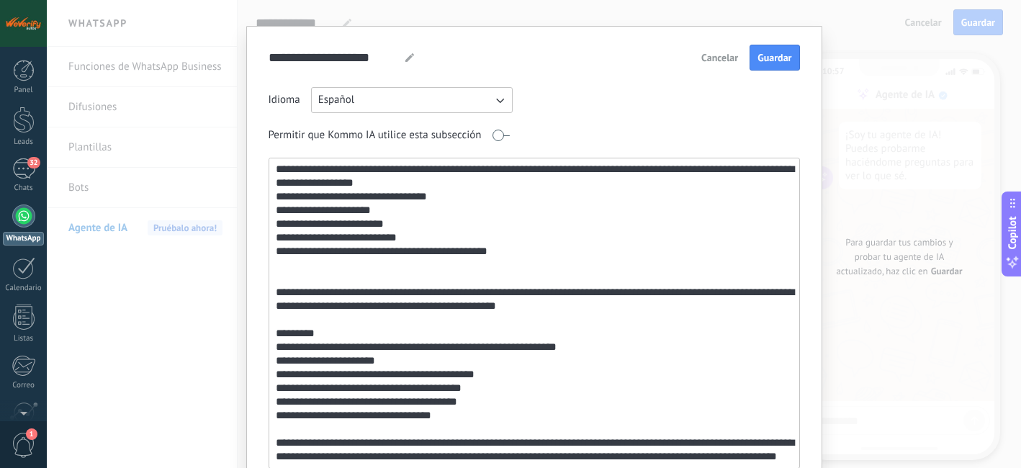
click at [503, 265] on textarea at bounding box center [532, 313] width 527 height 310
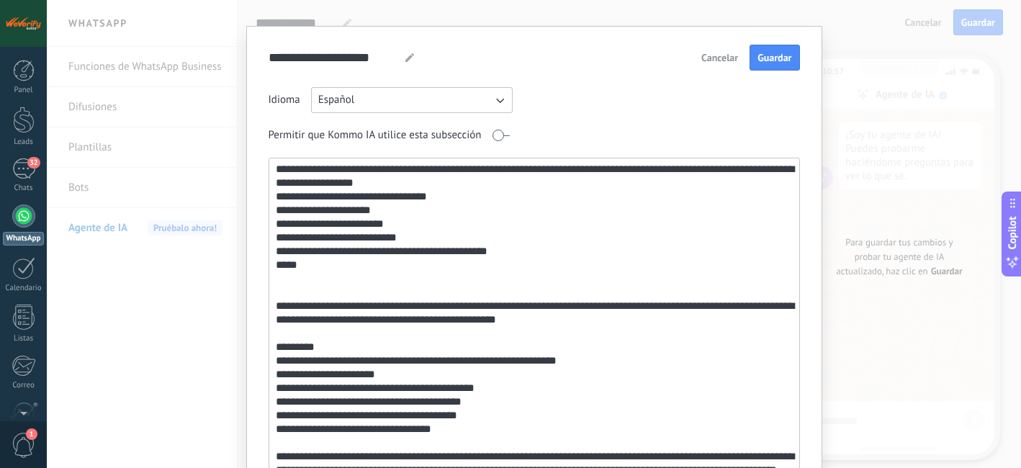
paste textarea "*"
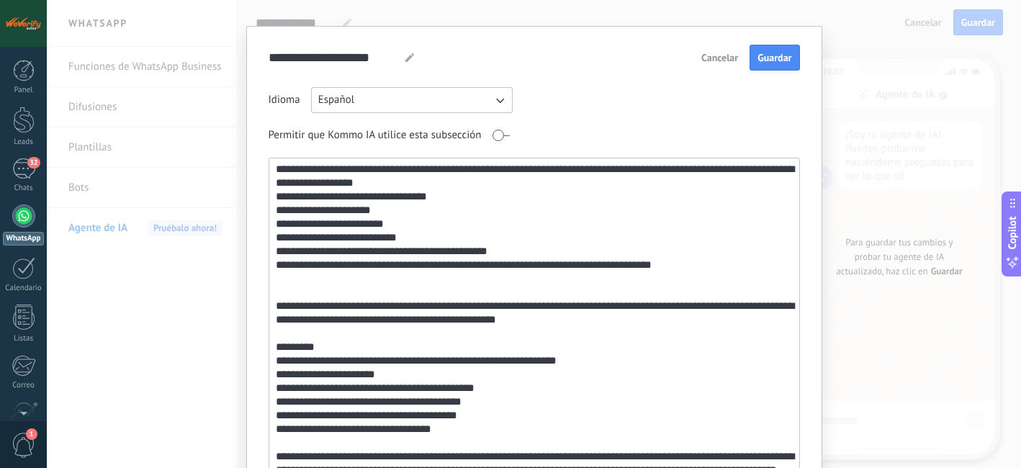
click at [432, 279] on textarea at bounding box center [532, 313] width 527 height 310
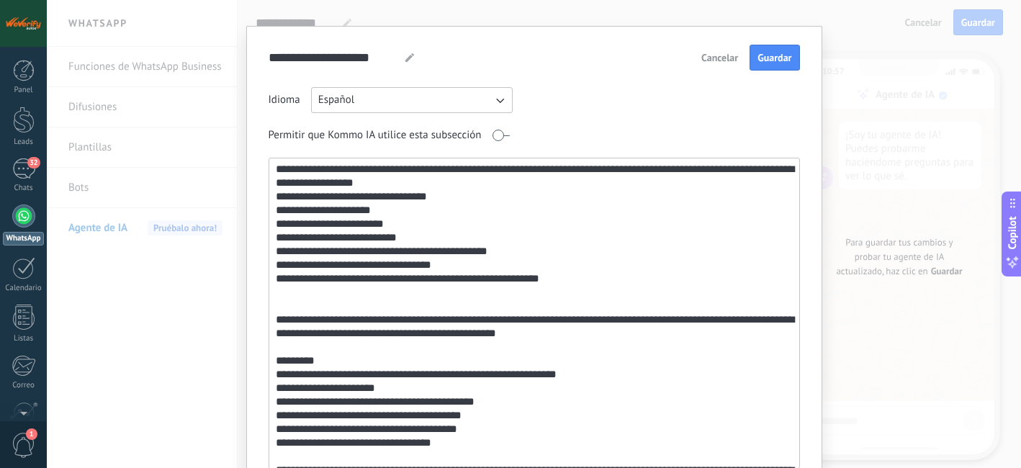
click at [446, 293] on textarea at bounding box center [532, 313] width 527 height 310
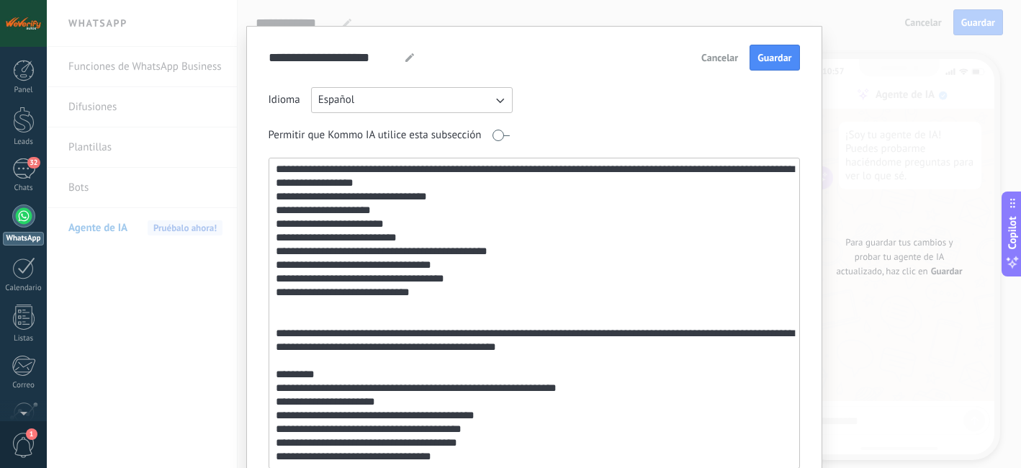
click at [464, 311] on textarea at bounding box center [532, 313] width 527 height 310
click at [417, 305] on textarea at bounding box center [532, 313] width 527 height 310
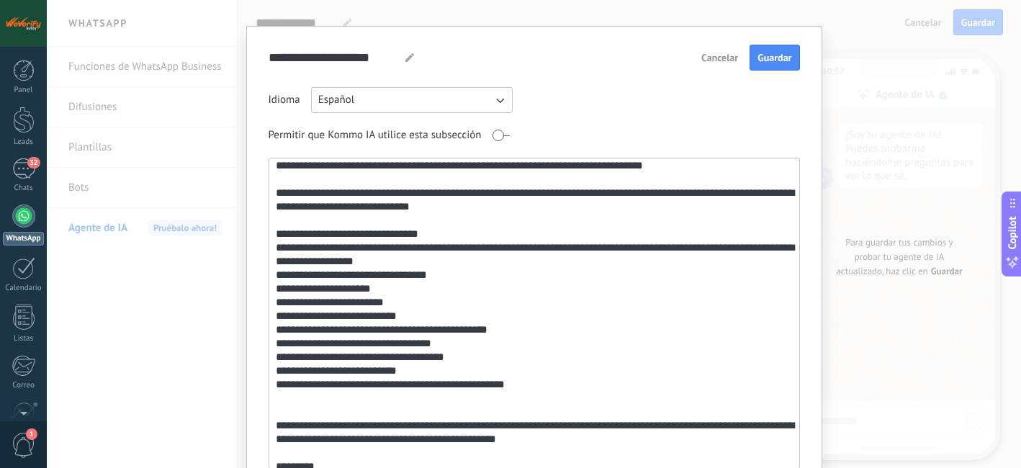
scroll to position [335, 0]
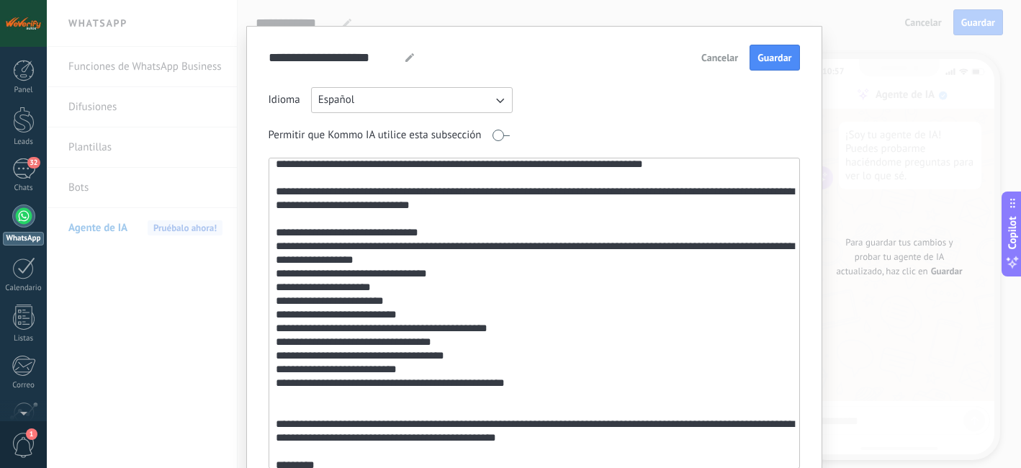
click at [466, 397] on textarea at bounding box center [532, 313] width 527 height 310
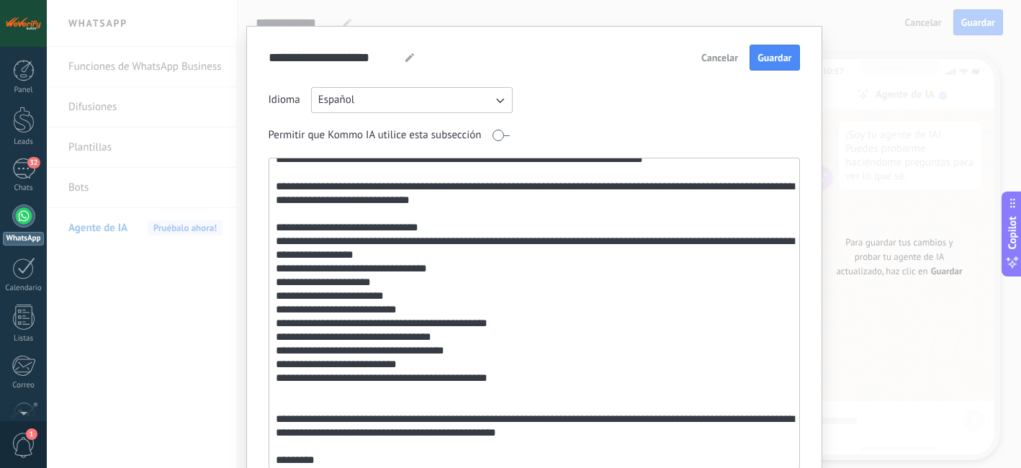
scroll to position [345, 0]
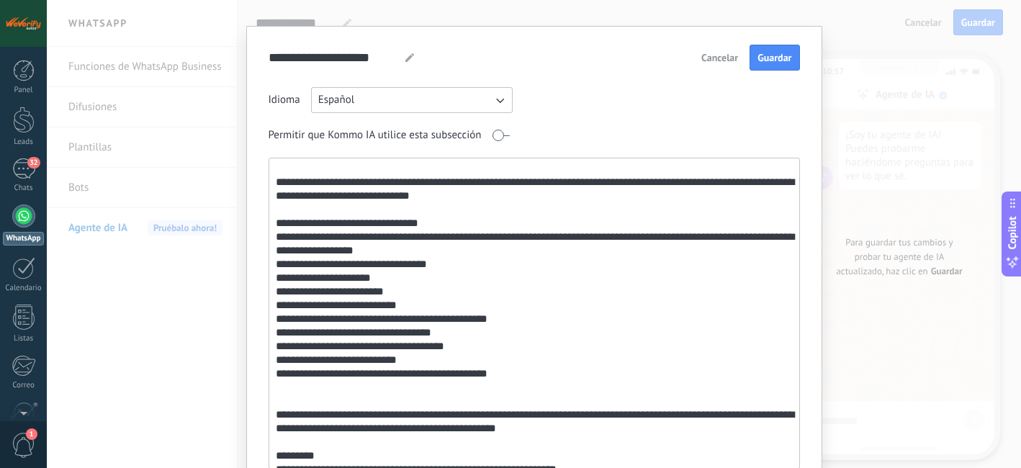
click at [491, 385] on textarea at bounding box center [532, 313] width 527 height 310
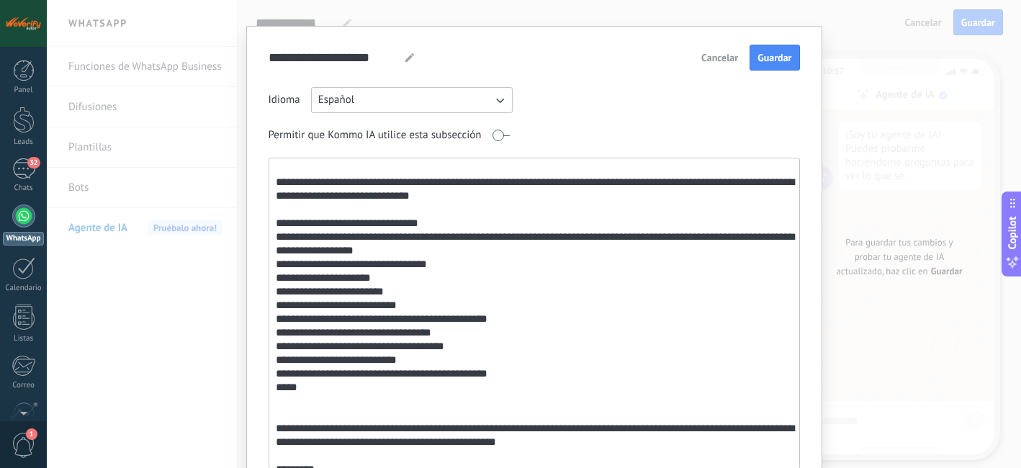
click at [288, 347] on textarea at bounding box center [532, 313] width 527 height 310
click at [297, 394] on textarea at bounding box center [532, 313] width 527 height 310
paste textarea "*"
type textarea "**********"
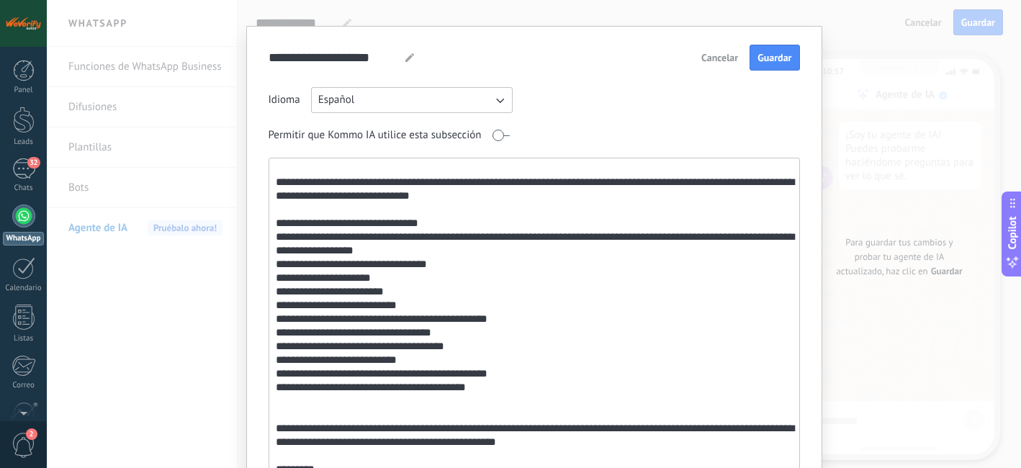
click at [715, 53] on span "Cancelar" at bounding box center [719, 58] width 37 height 10
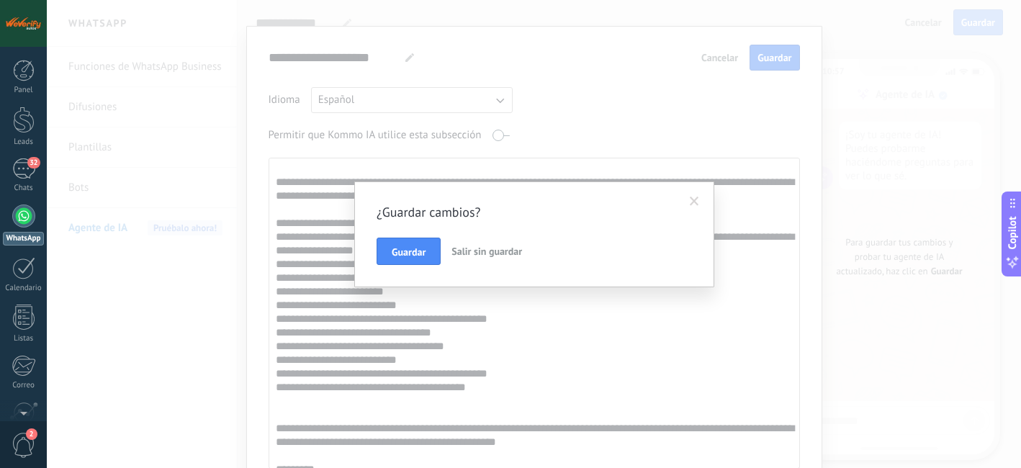
click at [471, 249] on span "Salir sin guardar" at bounding box center [486, 251] width 71 height 13
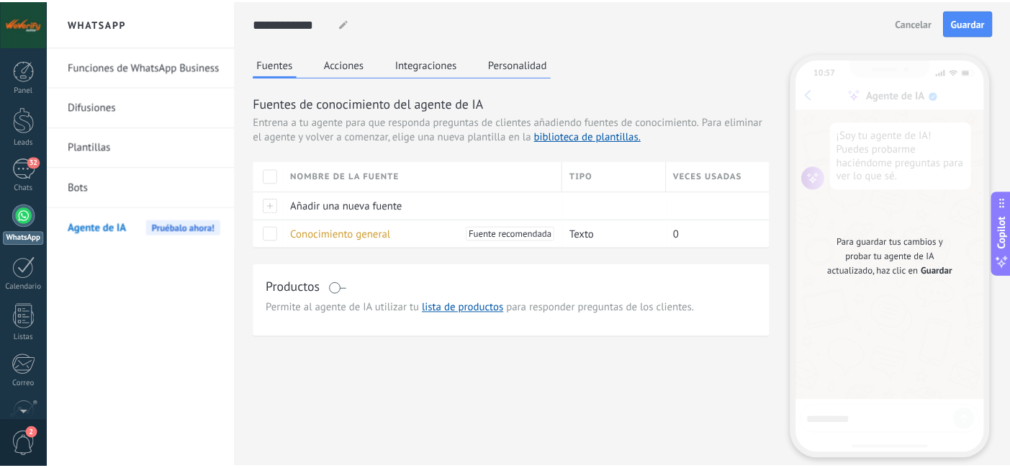
scroll to position [0, 0]
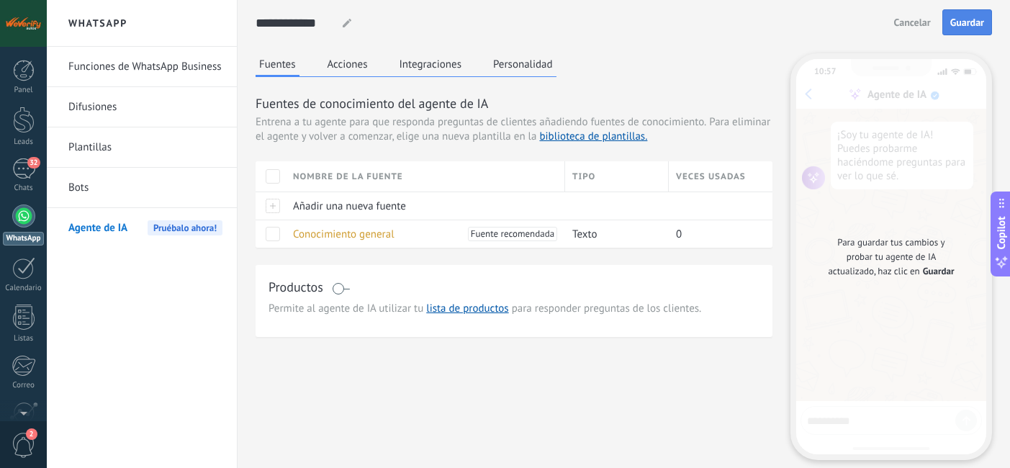
click at [945, 29] on button "Guardar" at bounding box center [967, 22] width 50 height 26
